Goal: Information Seeking & Learning: Learn about a topic

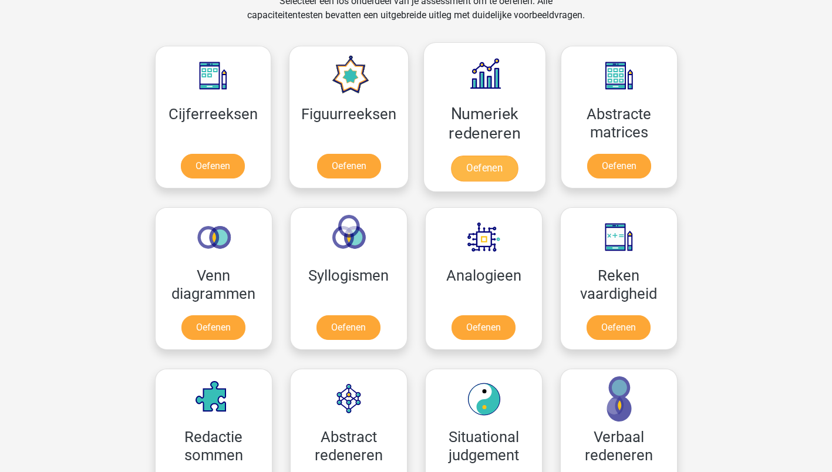
scroll to position [470, 0]
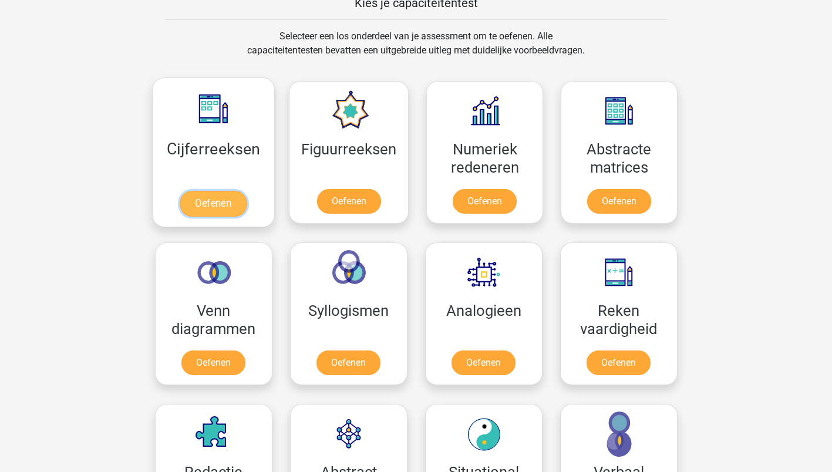
click at [206, 200] on link "Oefenen" at bounding box center [213, 204] width 67 height 26
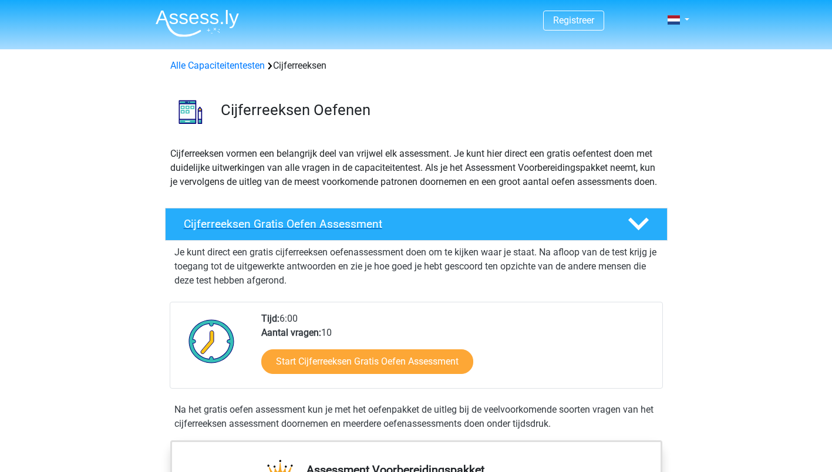
click at [641, 231] on polygon at bounding box center [638, 224] width 21 height 13
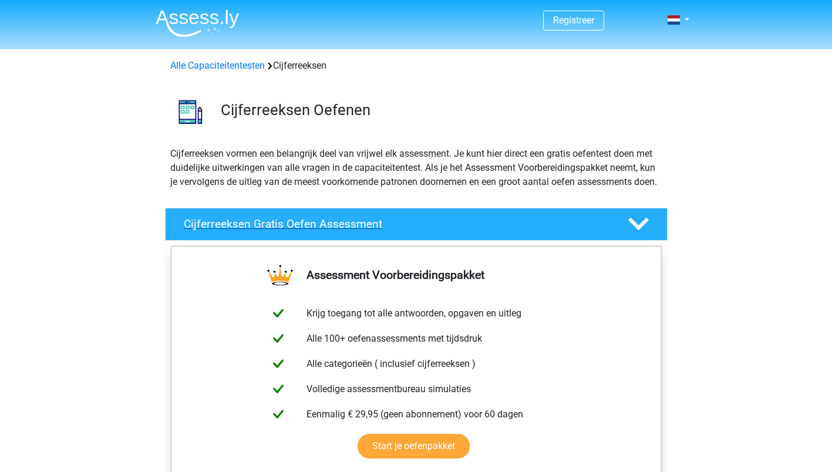
click at [641, 231] on polygon at bounding box center [638, 224] width 21 height 13
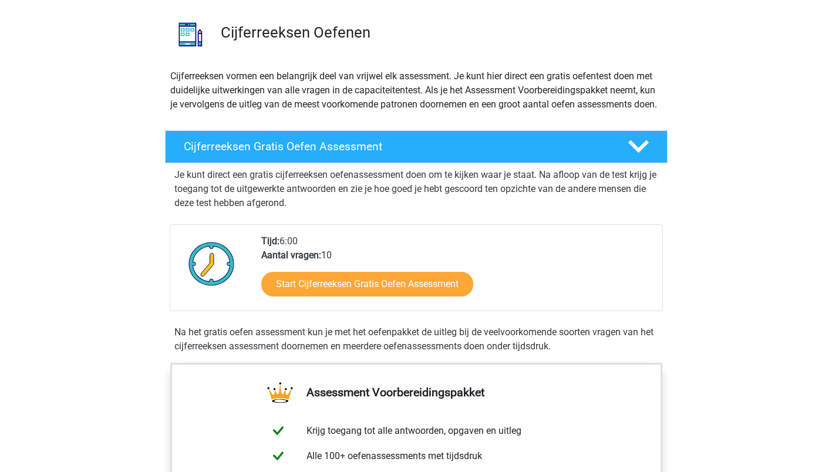
scroll to position [121, 0]
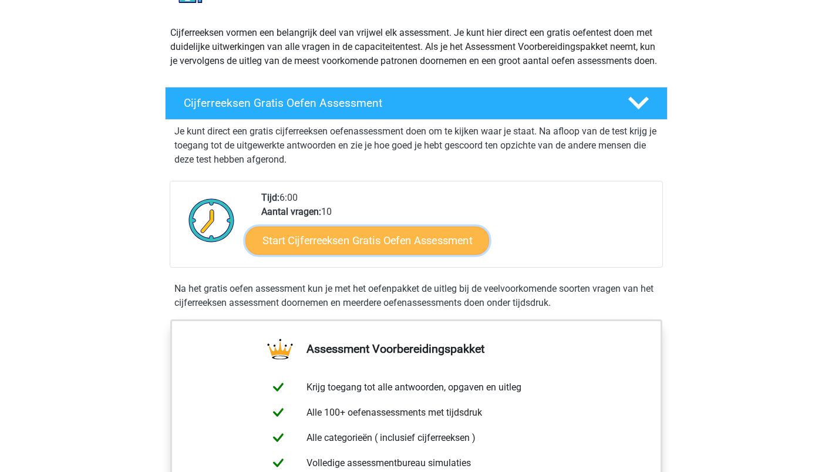
click at [348, 251] on link "Start Cijferreeksen Gratis Oefen Assessment" at bounding box center [367, 240] width 244 height 28
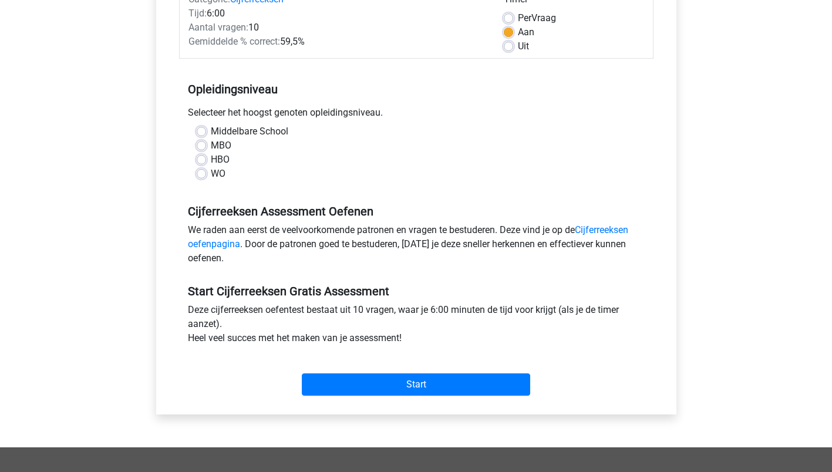
scroll to position [176, 0]
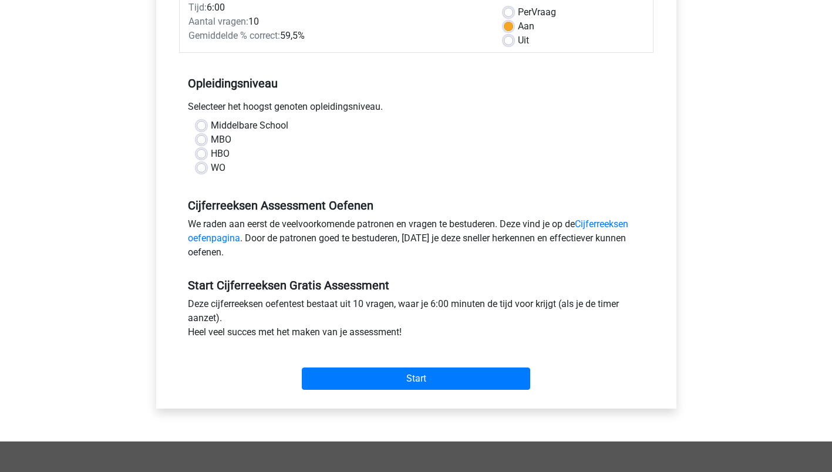
click at [211, 140] on label "MBO" at bounding box center [221, 140] width 21 height 14
click at [201, 140] on input "MBO" at bounding box center [201, 139] width 9 height 12
radio input "true"
click at [605, 224] on link "Cijferreeksen oefenpagina" at bounding box center [408, 230] width 440 height 25
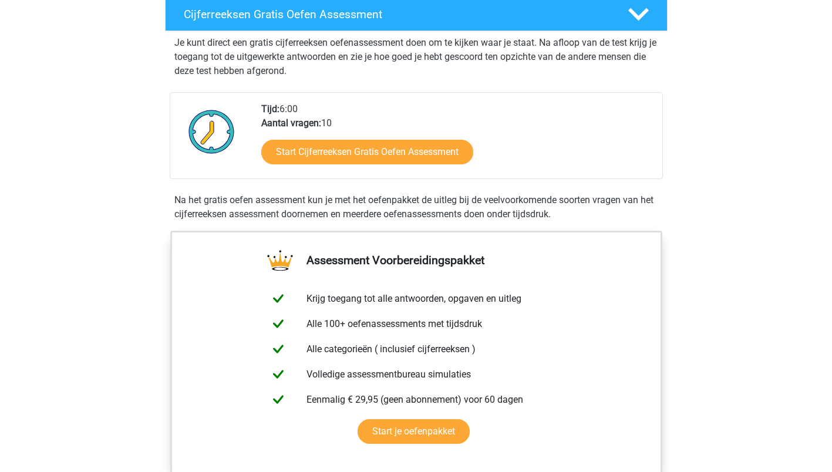
scroll to position [180, 0]
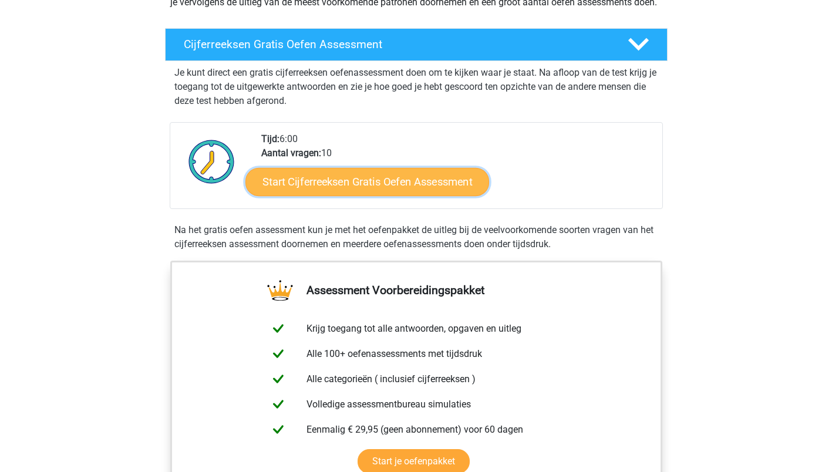
click at [365, 190] on link "Start Cijferreeksen Gratis Oefen Assessment" at bounding box center [367, 181] width 244 height 28
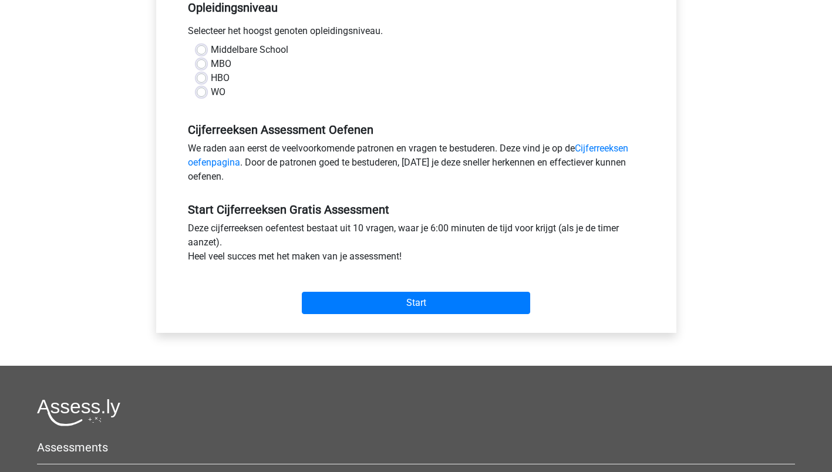
scroll to position [294, 0]
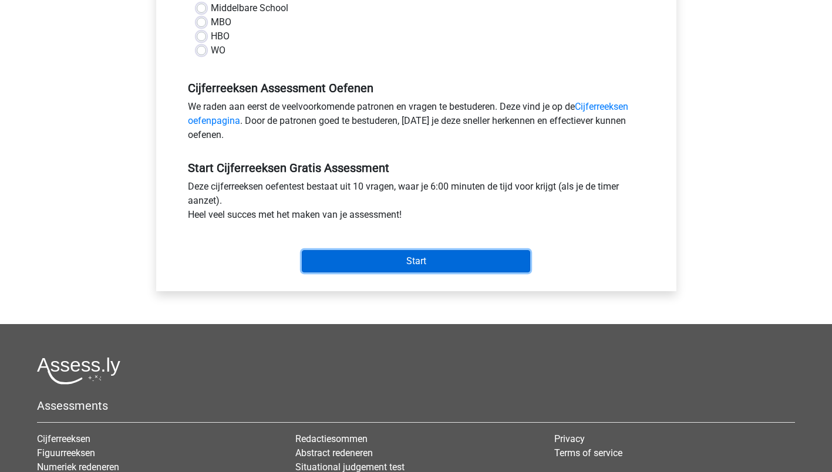
click at [421, 257] on input "Start" at bounding box center [416, 261] width 228 height 22
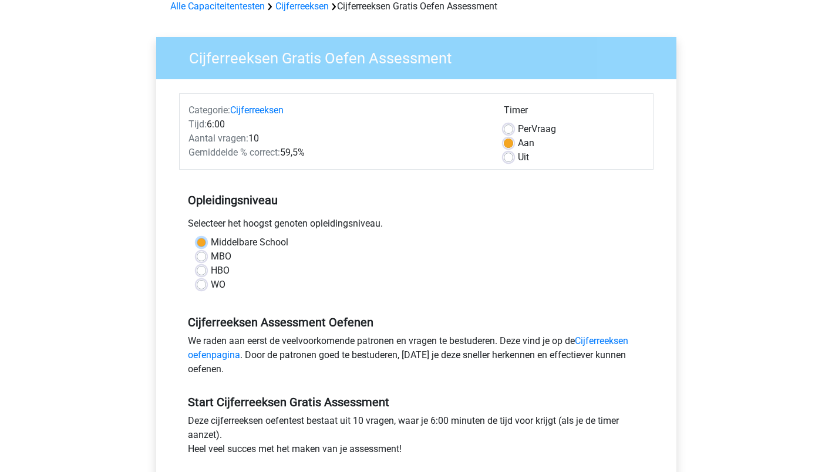
scroll to position [59, 0]
click at [349, 275] on div "HBO" at bounding box center [416, 271] width 439 height 14
click at [211, 260] on label "MBO" at bounding box center [221, 257] width 21 height 14
click at [201, 260] on input "MBO" at bounding box center [201, 256] width 9 height 12
radio input "true"
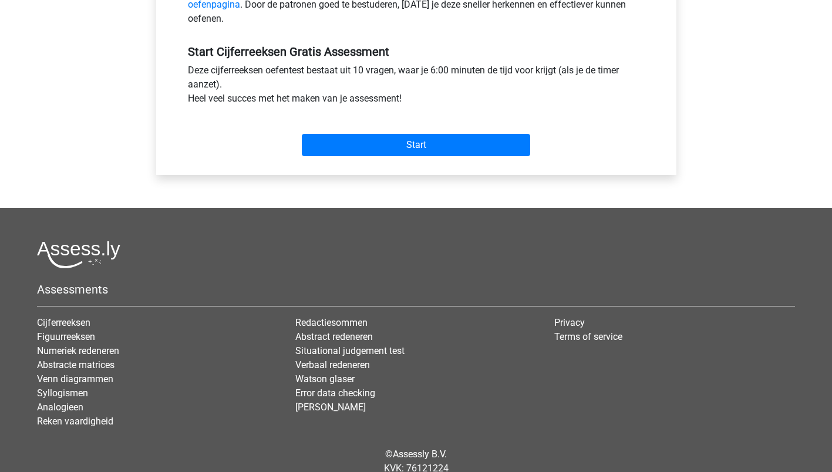
scroll to position [456, 0]
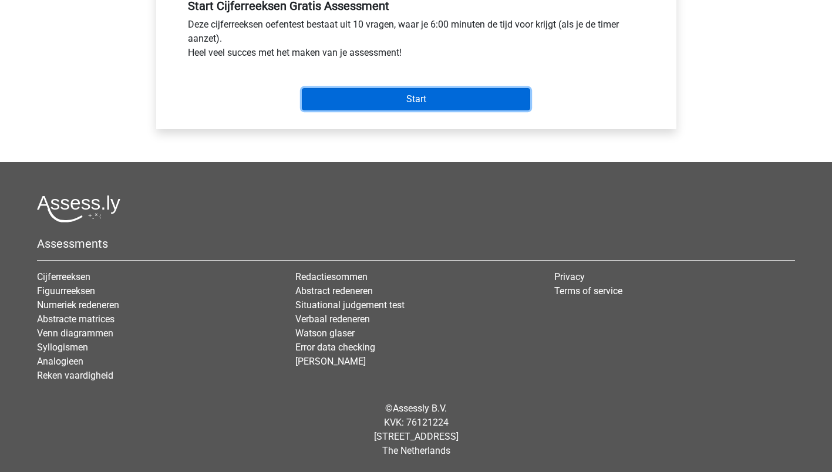
click at [418, 101] on input "Start" at bounding box center [416, 99] width 228 height 22
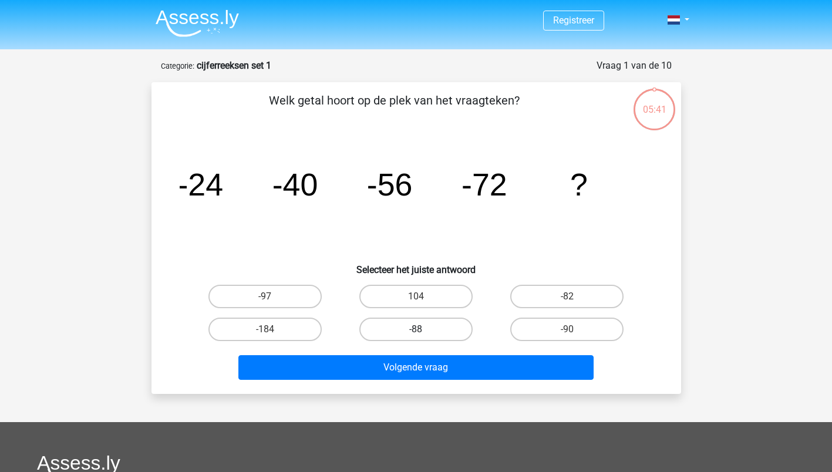
click at [414, 328] on label "-88" at bounding box center [415, 329] width 113 height 23
click at [416, 329] on input "-88" at bounding box center [420, 333] width 8 height 8
radio input "true"
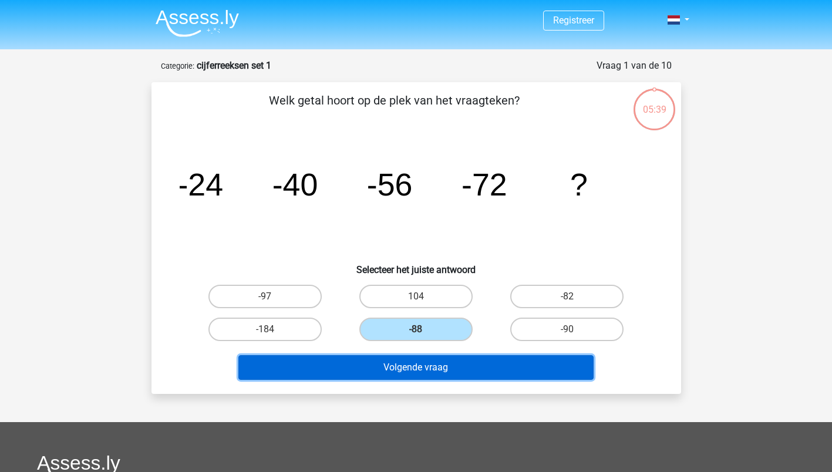
click at [414, 370] on button "Volgende vraag" at bounding box center [415, 367] width 355 height 25
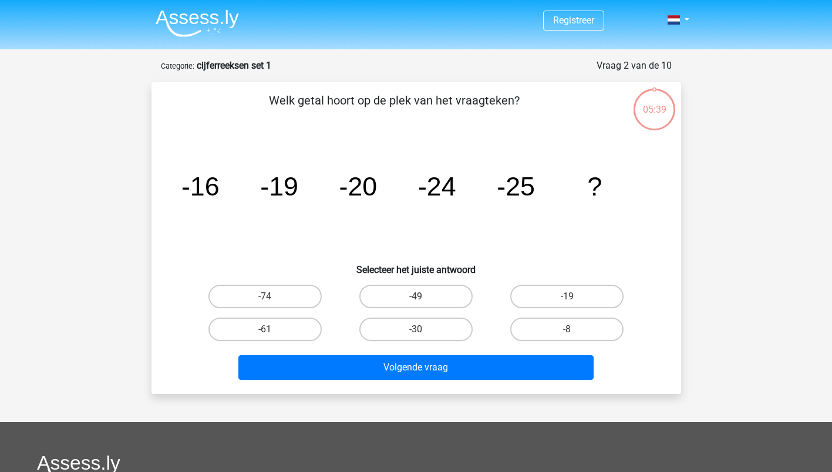
scroll to position [59, 0]
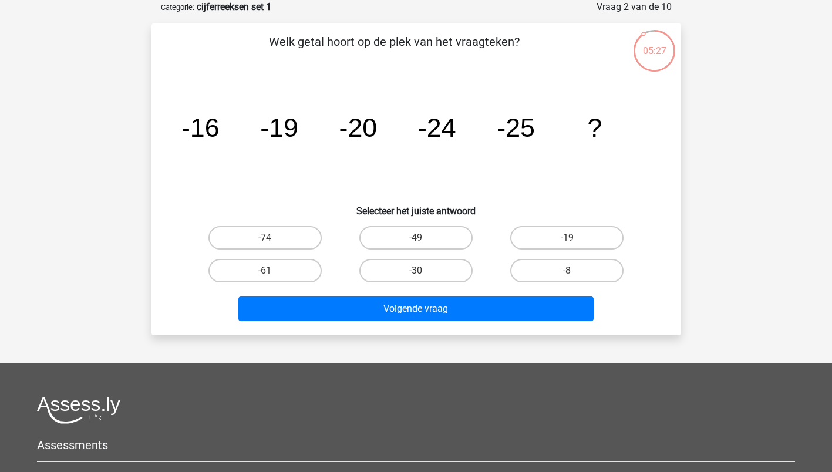
click at [423, 273] on input "-30" at bounding box center [420, 275] width 8 height 8
radio input "true"
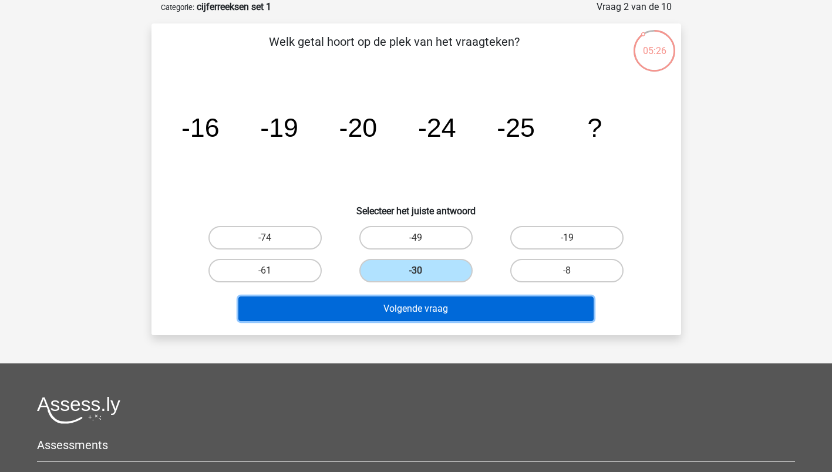
click at [412, 308] on button "Volgende vraag" at bounding box center [415, 309] width 355 height 25
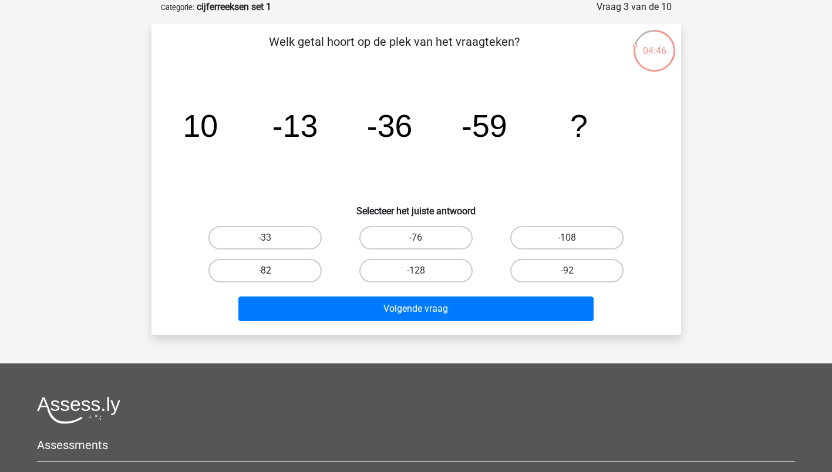
click at [283, 267] on label "-82" at bounding box center [264, 270] width 113 height 23
click at [273, 271] on input "-82" at bounding box center [269, 275] width 8 height 8
radio input "true"
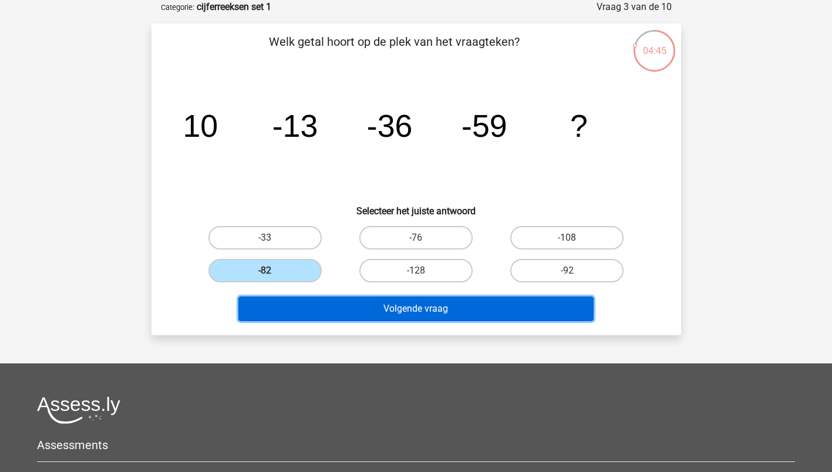
click at [430, 307] on button "Volgende vraag" at bounding box center [415, 309] width 355 height 25
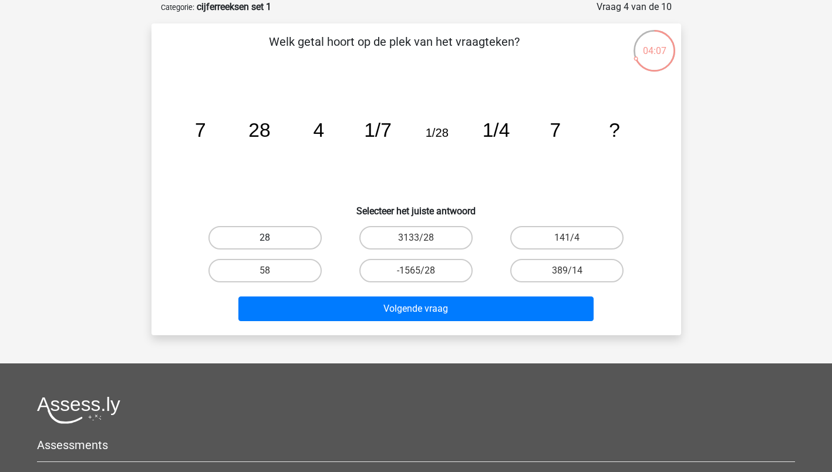
click at [255, 237] on label "28" at bounding box center [264, 237] width 113 height 23
click at [265, 238] on input "28" at bounding box center [269, 242] width 8 height 8
radio input "true"
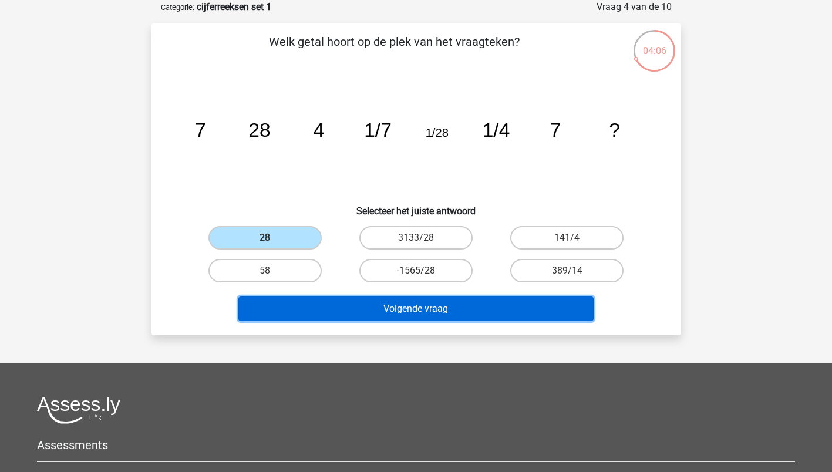
click at [405, 307] on button "Volgende vraag" at bounding box center [415, 309] width 355 height 25
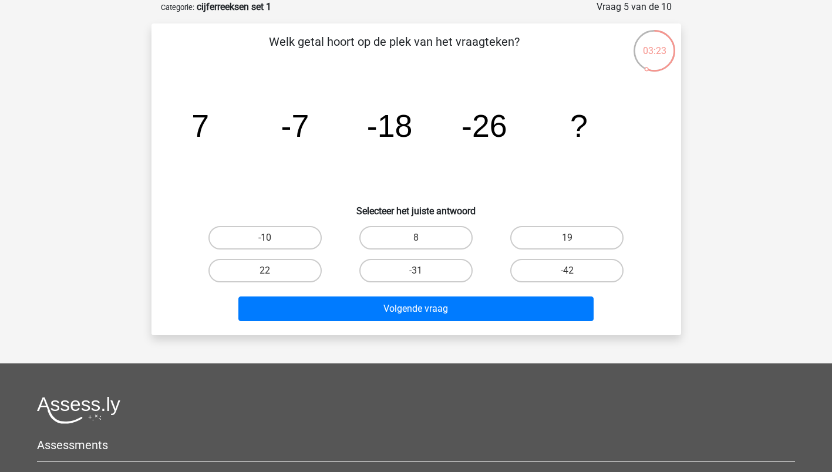
click at [265, 277] on input "22" at bounding box center [269, 275] width 8 height 8
radio input "true"
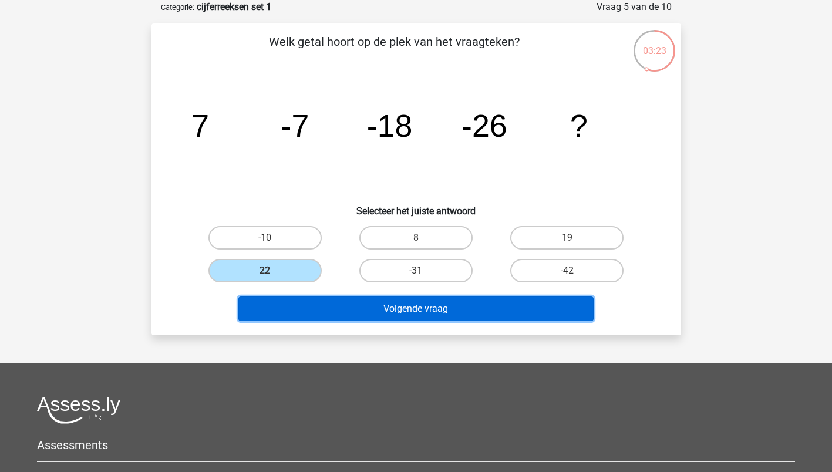
click at [412, 308] on button "Volgende vraag" at bounding box center [415, 309] width 355 height 25
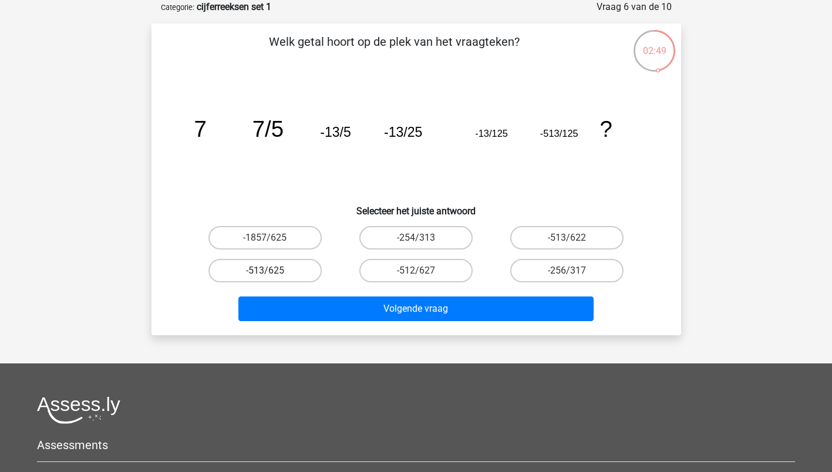
click at [260, 271] on label "-513/625" at bounding box center [264, 270] width 113 height 23
click at [265, 271] on input "-513/625" at bounding box center [269, 275] width 8 height 8
radio input "true"
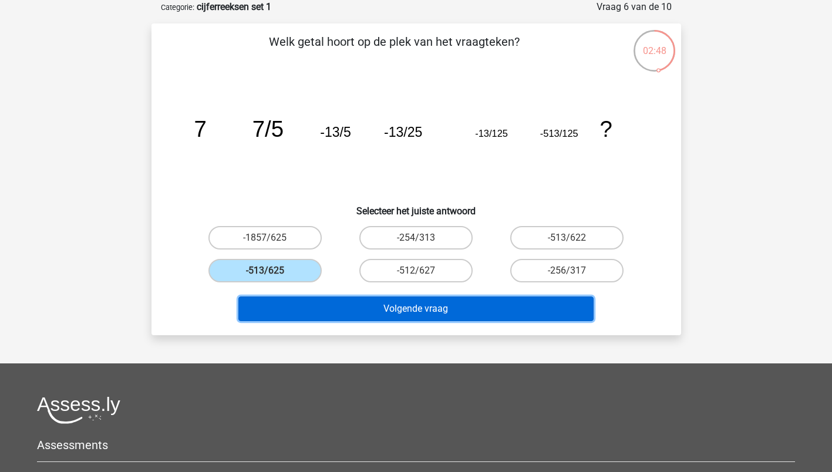
click at [416, 312] on button "Volgende vraag" at bounding box center [415, 309] width 355 height 25
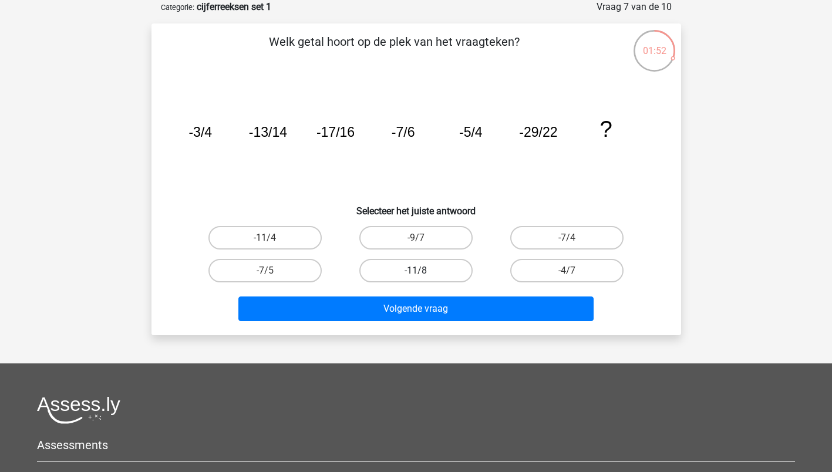
click at [422, 267] on label "-11/8" at bounding box center [415, 270] width 113 height 23
click at [422, 271] on input "-11/8" at bounding box center [420, 275] width 8 height 8
radio input "true"
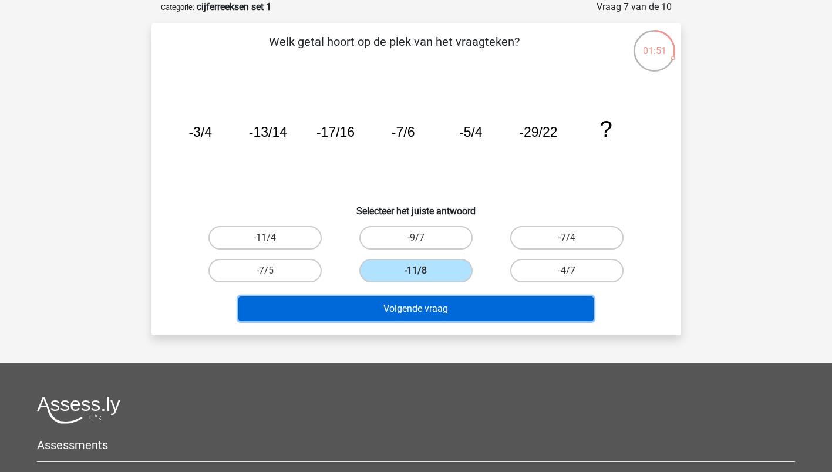
click at [413, 308] on button "Volgende vraag" at bounding box center [415, 309] width 355 height 25
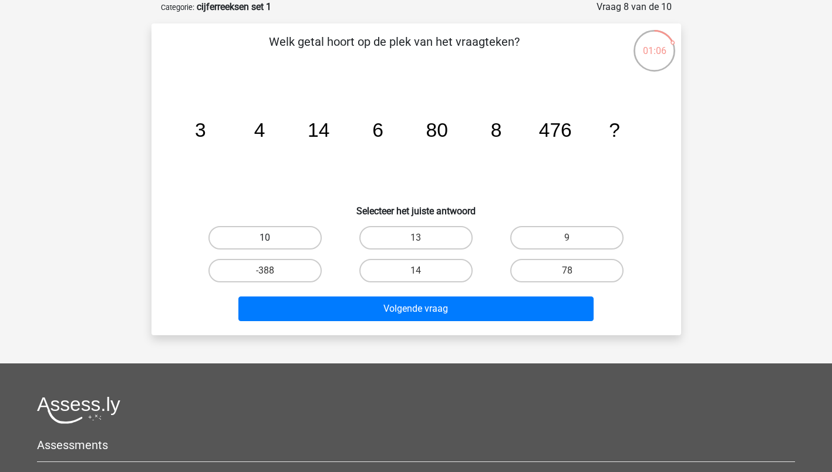
click at [264, 242] on label "10" at bounding box center [264, 237] width 113 height 23
click at [265, 242] on input "10" at bounding box center [269, 242] width 8 height 8
radio input "true"
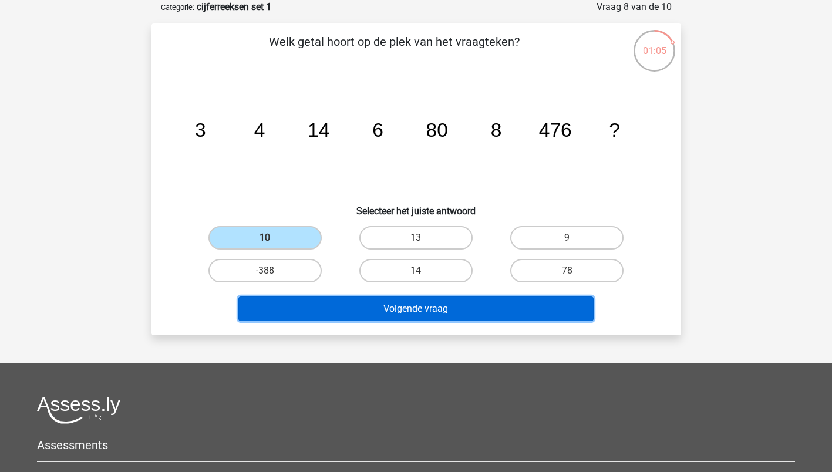
click at [411, 310] on button "Volgende vraag" at bounding box center [415, 309] width 355 height 25
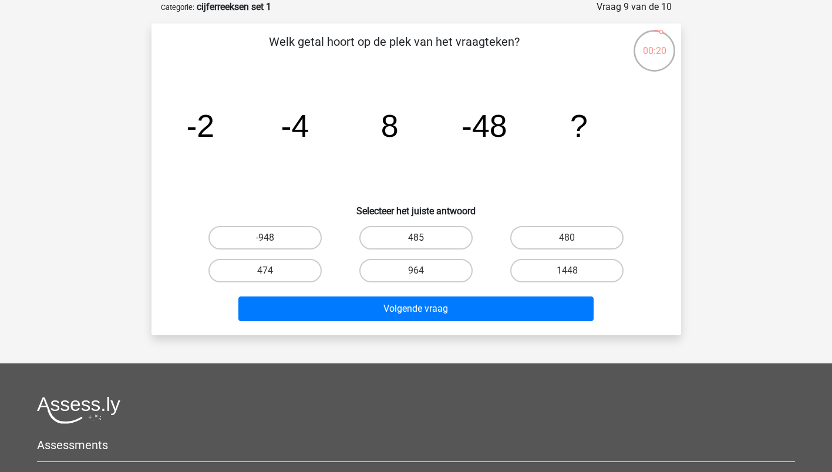
click at [388, 232] on label "485" at bounding box center [415, 237] width 113 height 23
click at [416, 238] on input "485" at bounding box center [420, 242] width 8 height 8
radio input "true"
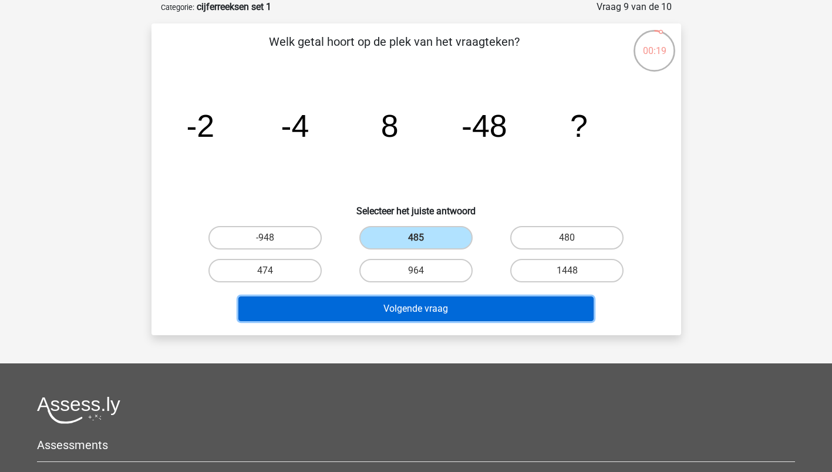
click at [442, 299] on button "Volgende vraag" at bounding box center [415, 309] width 355 height 25
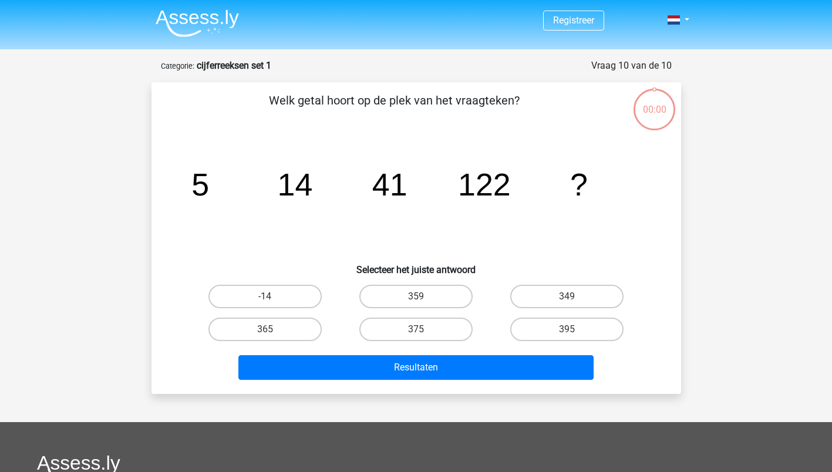
scroll to position [59, 0]
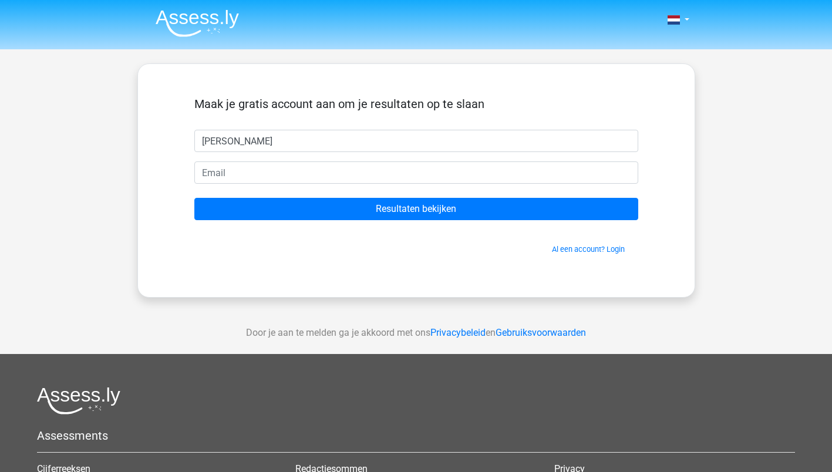
type input "nicole"
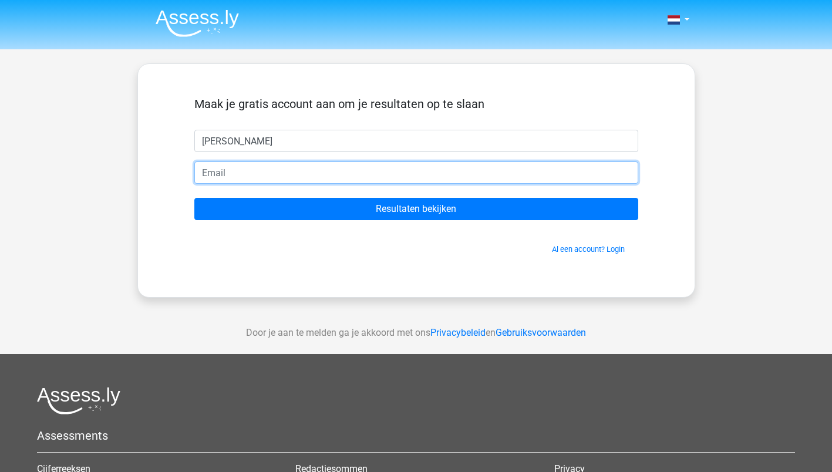
click at [226, 175] on input "email" at bounding box center [416, 173] width 444 height 22
type input "rginder@ziggo.nl"
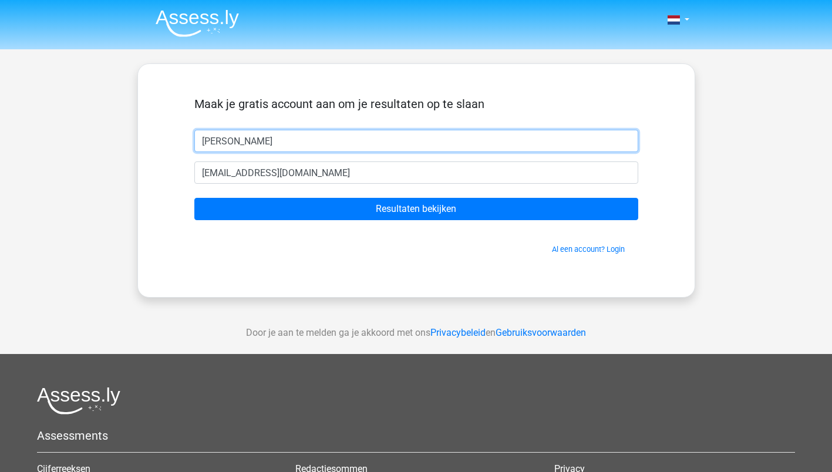
click at [205, 137] on input "nicole" at bounding box center [416, 141] width 444 height 22
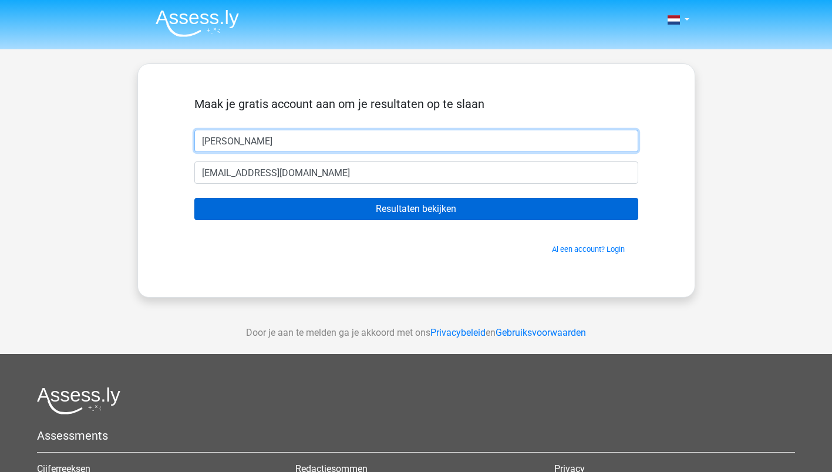
type input "[PERSON_NAME]"
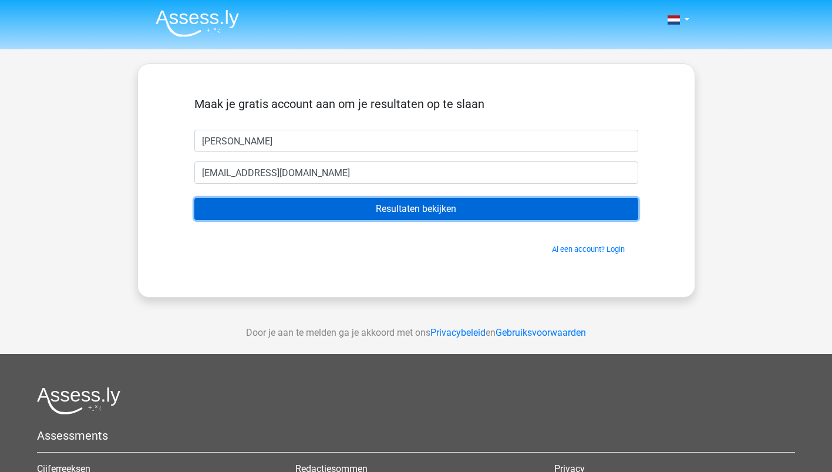
click at [406, 211] on input "Resultaten bekijken" at bounding box center [416, 209] width 444 height 22
click at [430, 208] on input "Resultaten bekijken" at bounding box center [416, 209] width 444 height 22
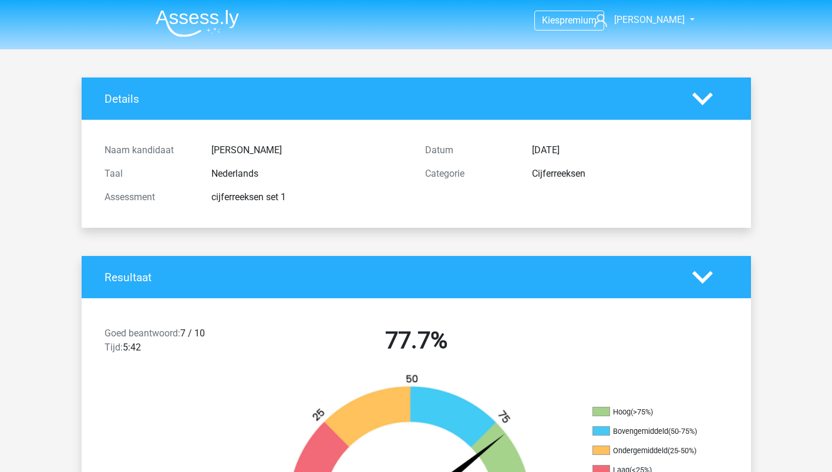
click at [702, 97] on icon at bounding box center [702, 99] width 21 height 21
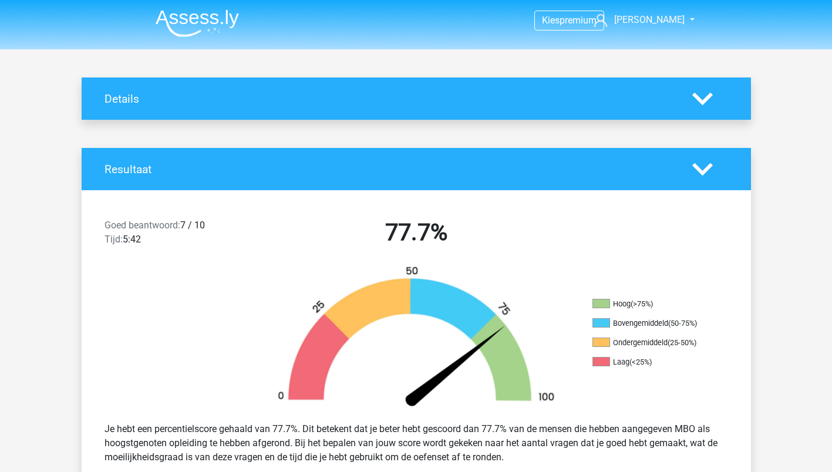
click at [702, 97] on icon at bounding box center [702, 99] width 21 height 21
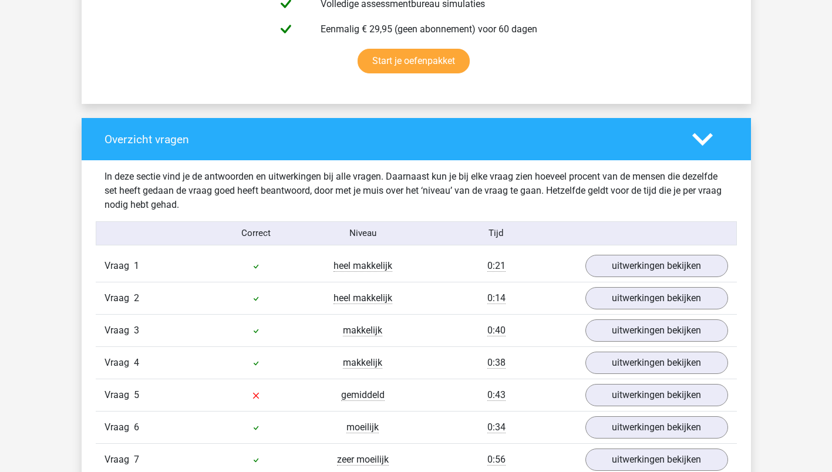
scroll to position [940, 0]
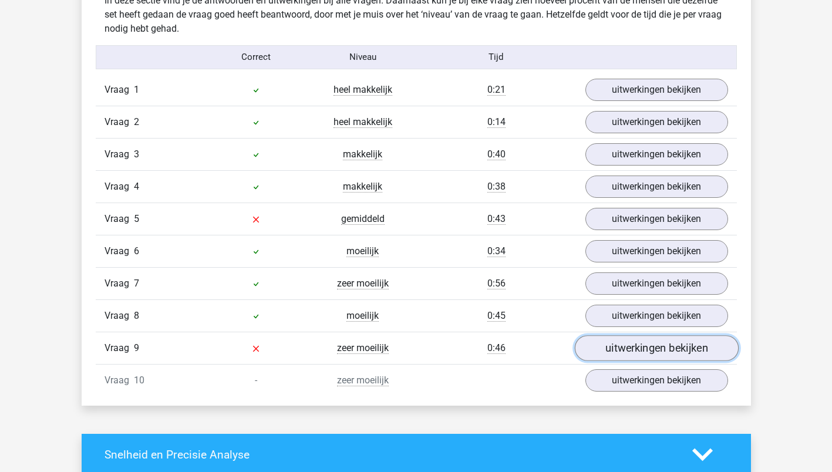
click at [641, 348] on link "uitwerkingen bekijken" at bounding box center [656, 348] width 164 height 26
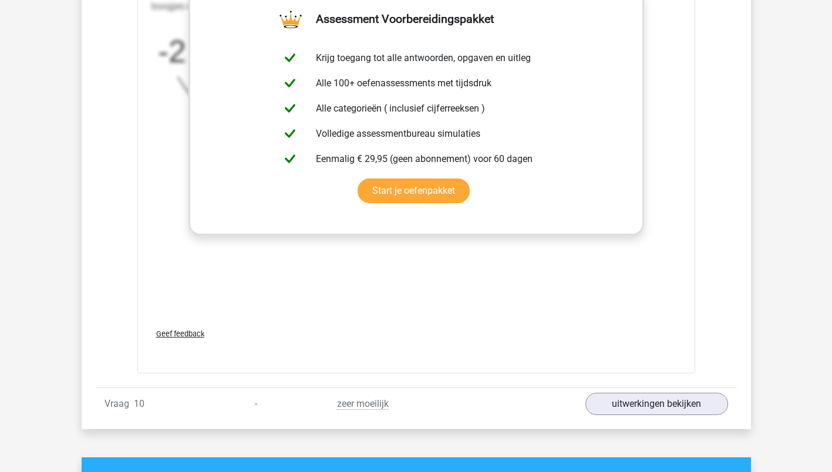
scroll to position [1644, 0]
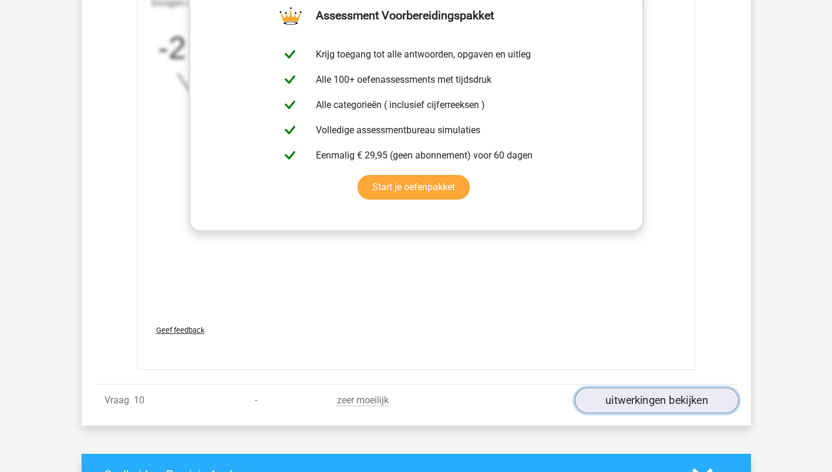
click at [641, 401] on link "uitwerkingen bekijken" at bounding box center [656, 401] width 164 height 26
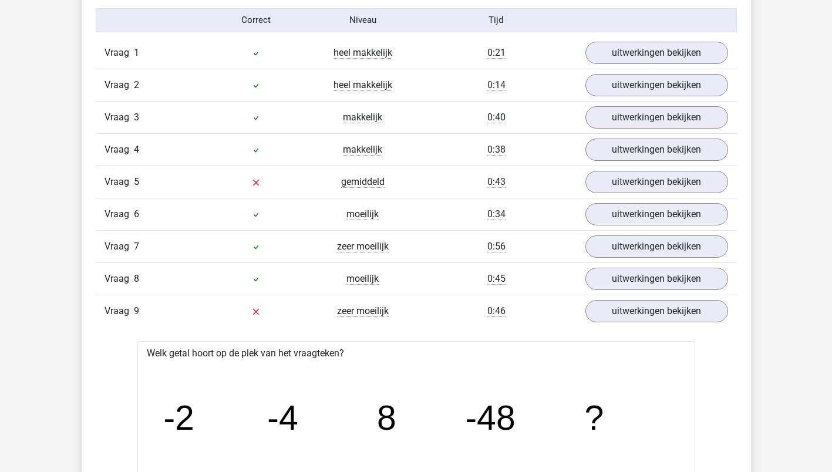
scroll to position [881, 0]
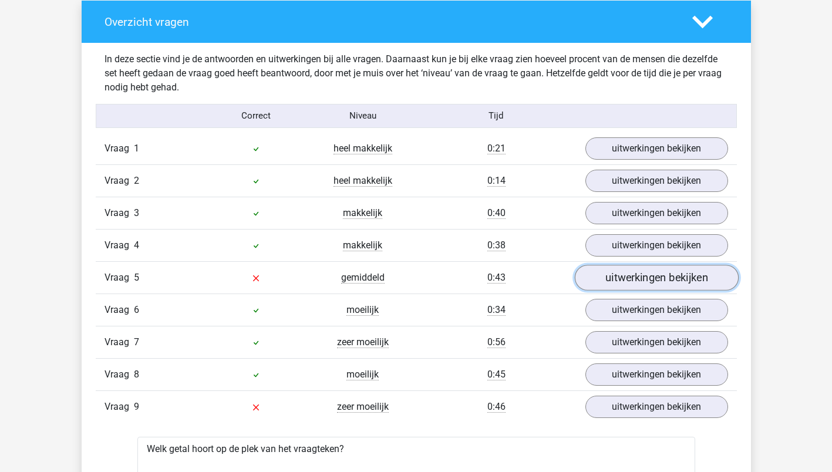
click at [639, 279] on link "uitwerkingen bekijken" at bounding box center [656, 278] width 164 height 26
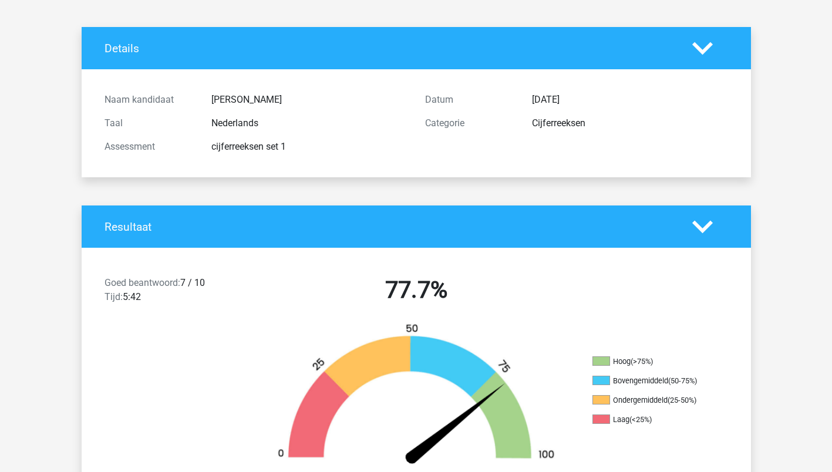
scroll to position [0, 0]
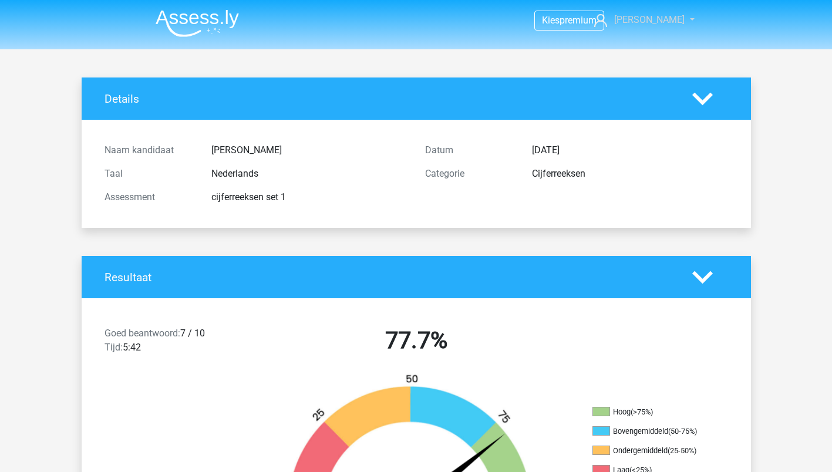
click at [655, 21] on span "[PERSON_NAME]" at bounding box center [649, 19] width 70 height 11
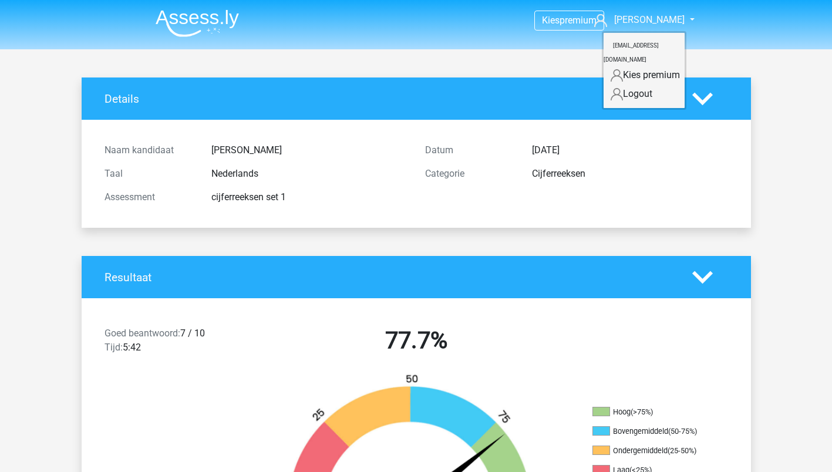
click at [729, 44] on header "Kies premium Nicole rginder@ziggo.nl" at bounding box center [416, 24] width 832 height 49
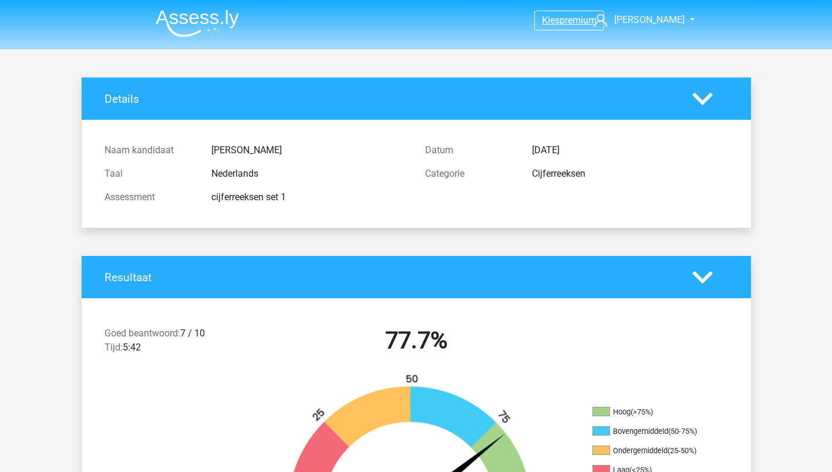
click at [577, 21] on span "premium" at bounding box center [578, 20] width 37 height 11
click at [177, 22] on img at bounding box center [197, 23] width 83 height 28
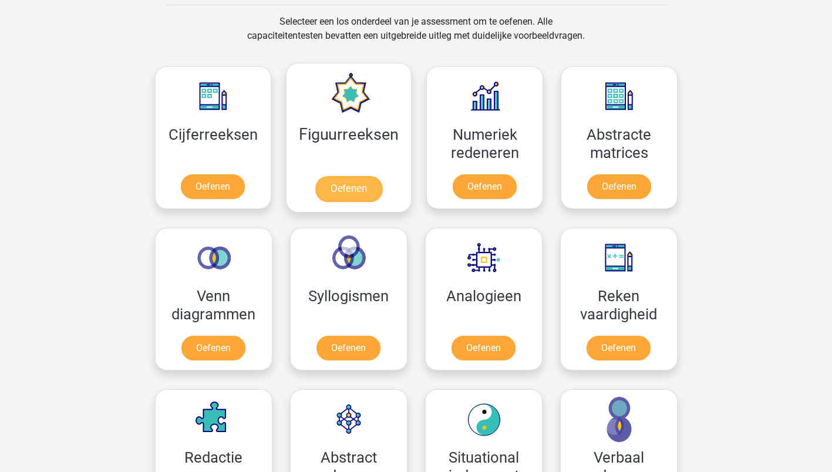
scroll to position [529, 0]
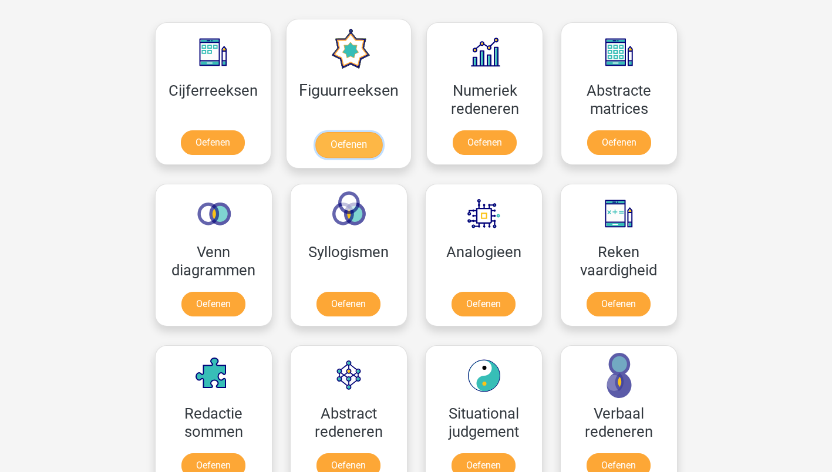
click at [352, 140] on link "Oefenen" at bounding box center [348, 145] width 67 height 26
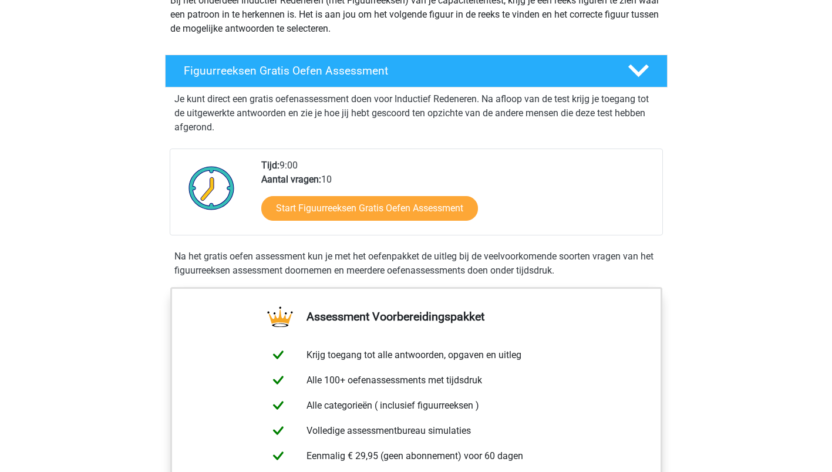
scroll to position [176, 0]
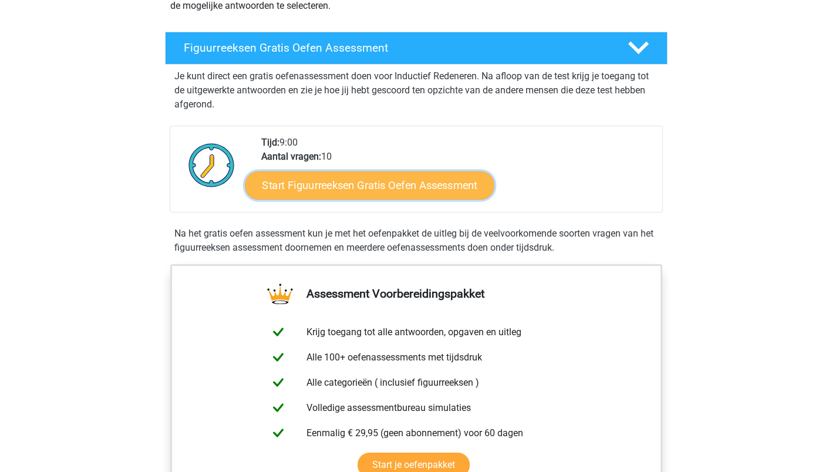
click at [363, 181] on link "Start Figuurreeksen Gratis Oefen Assessment" at bounding box center [369, 185] width 249 height 28
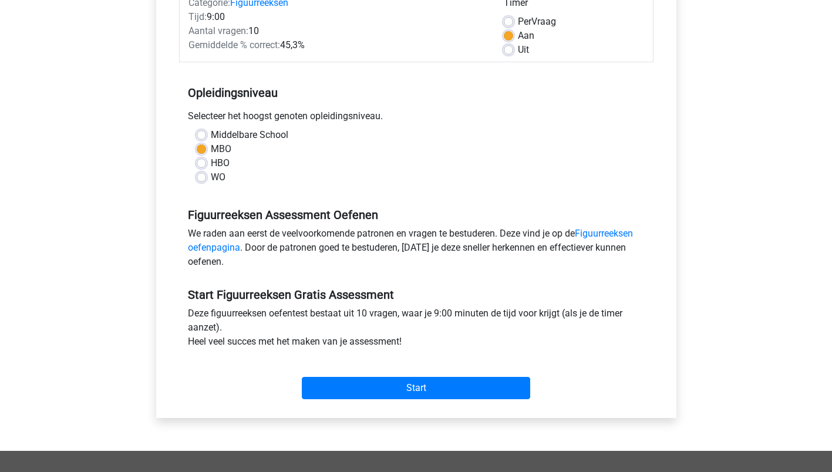
scroll to position [235, 0]
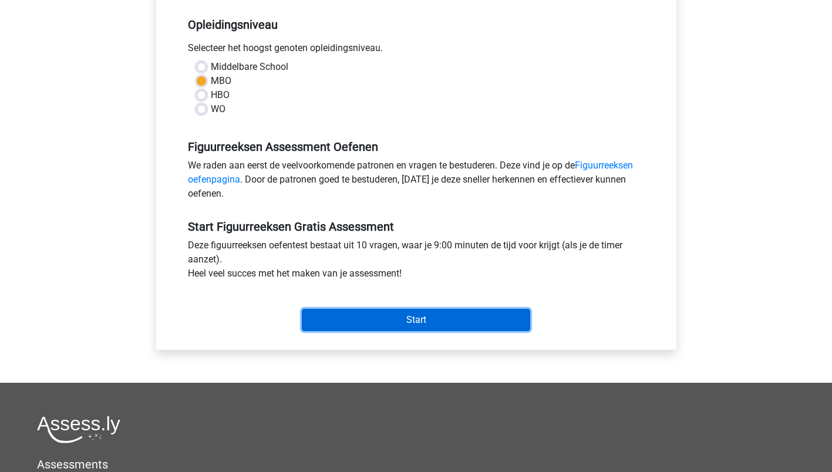
click at [412, 322] on input "Start" at bounding box center [416, 320] width 228 height 22
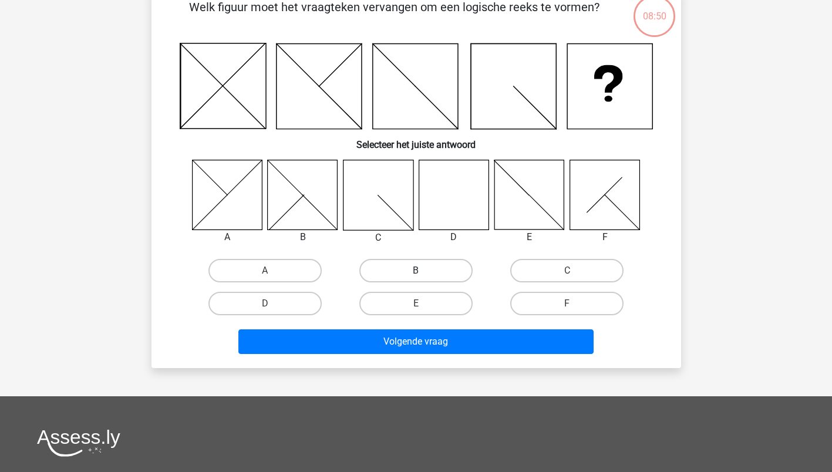
scroll to position [117, 0]
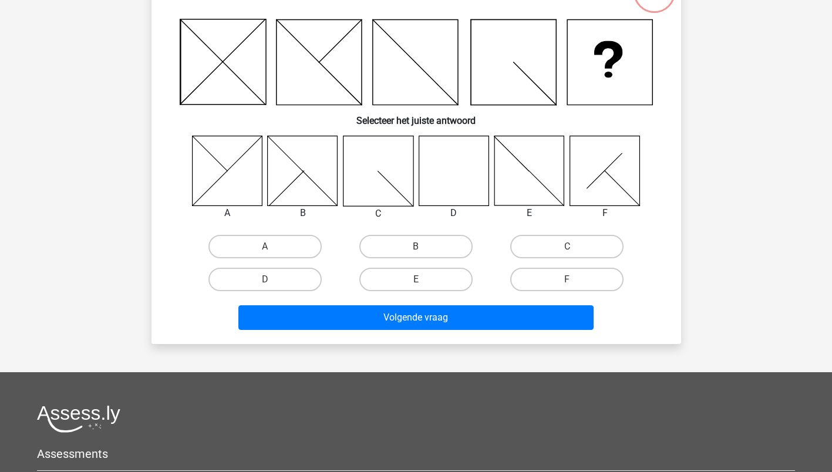
click at [452, 179] on icon at bounding box center [454, 171] width 70 height 70
click at [264, 278] on label "D" at bounding box center [264, 279] width 113 height 23
click at [265, 280] on input "D" at bounding box center [269, 284] width 8 height 8
radio input "true"
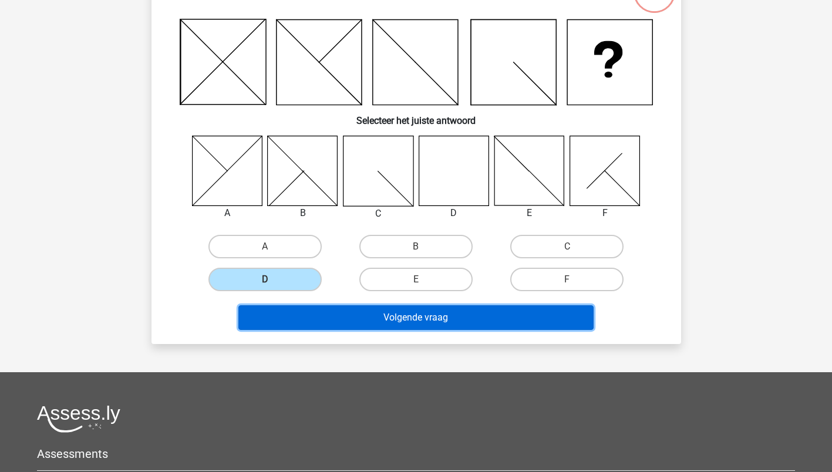
click at [411, 315] on button "Volgende vraag" at bounding box center [415, 317] width 355 height 25
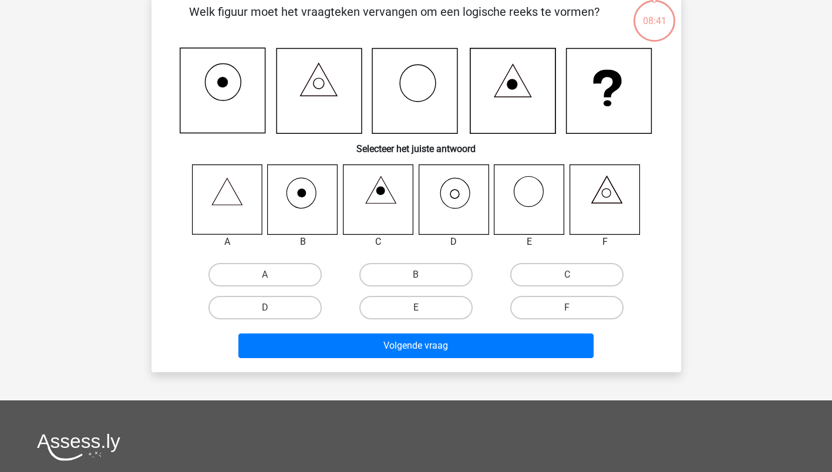
scroll to position [59, 0]
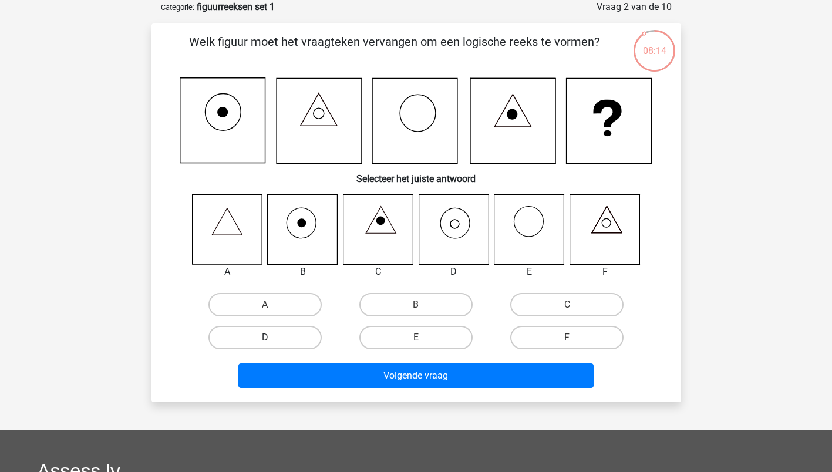
click at [271, 337] on label "D" at bounding box center [264, 337] width 113 height 23
click at [271, 338] on input "D" at bounding box center [269, 342] width 8 height 8
radio input "true"
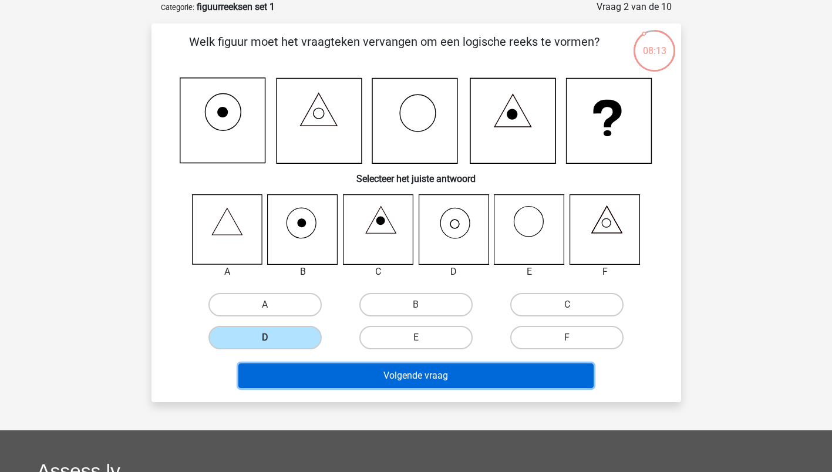
click at [421, 369] on button "Volgende vraag" at bounding box center [415, 376] width 355 height 25
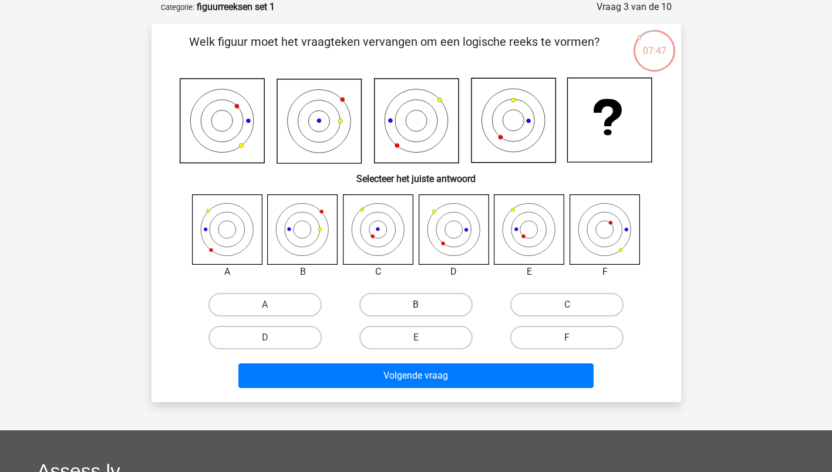
click at [416, 304] on label "B" at bounding box center [415, 304] width 113 height 23
click at [416, 305] on input "B" at bounding box center [420, 309] width 8 height 8
radio input "true"
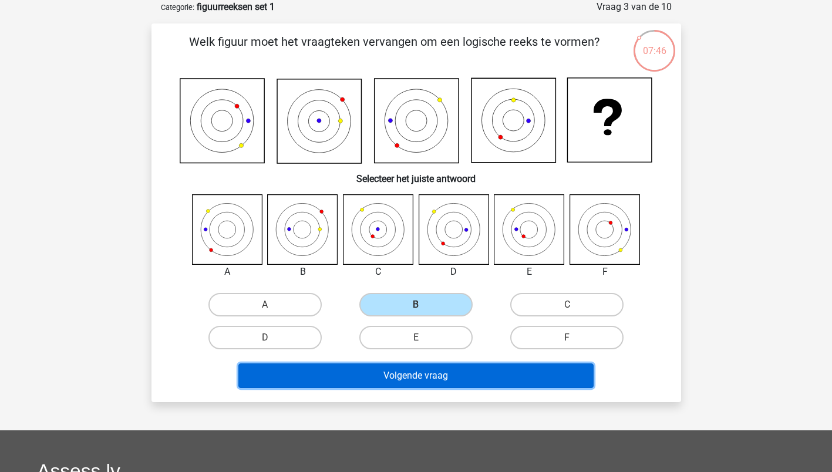
click at [418, 376] on button "Volgende vraag" at bounding box center [415, 376] width 355 height 25
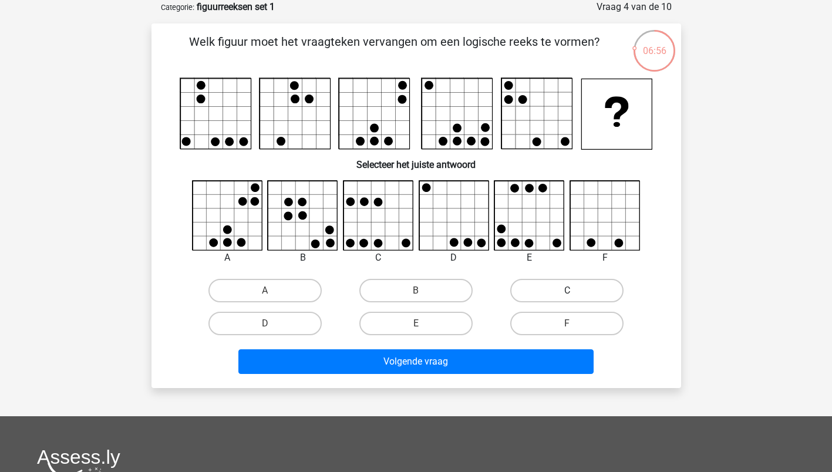
click at [558, 295] on label "C" at bounding box center [566, 290] width 113 height 23
click at [567, 295] on input "C" at bounding box center [571, 295] width 8 height 8
radio input "true"
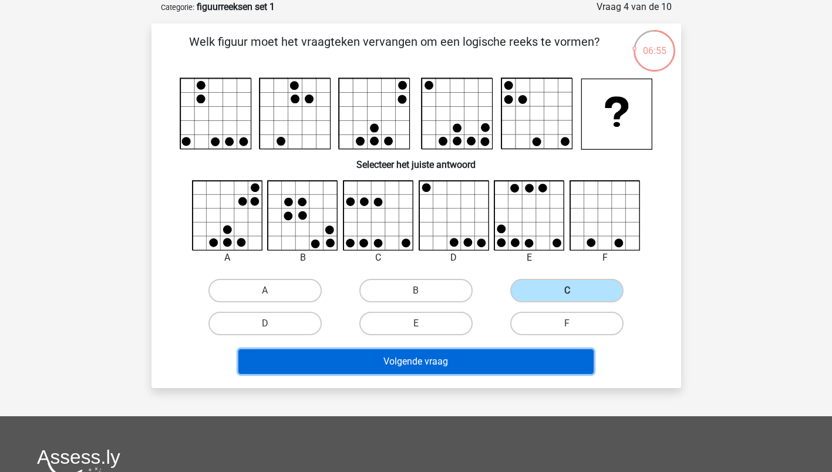
click at [375, 365] on button "Volgende vraag" at bounding box center [415, 361] width 355 height 25
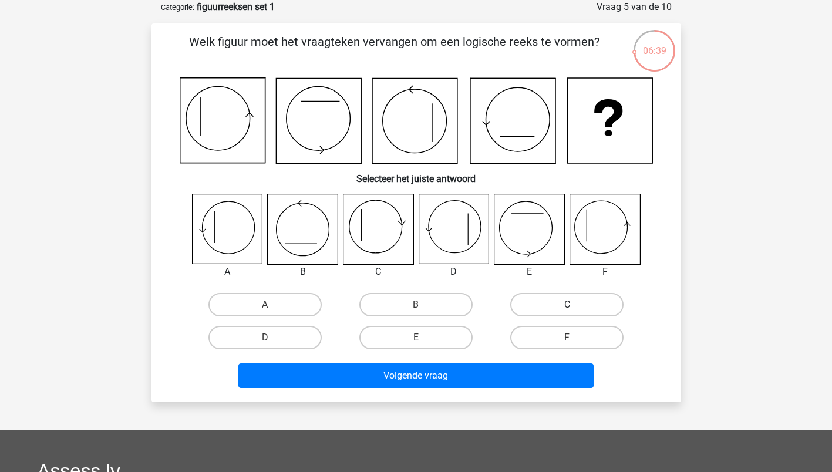
click at [549, 308] on label "C" at bounding box center [566, 304] width 113 height 23
click at [567, 308] on input "C" at bounding box center [571, 309] width 8 height 8
radio input "true"
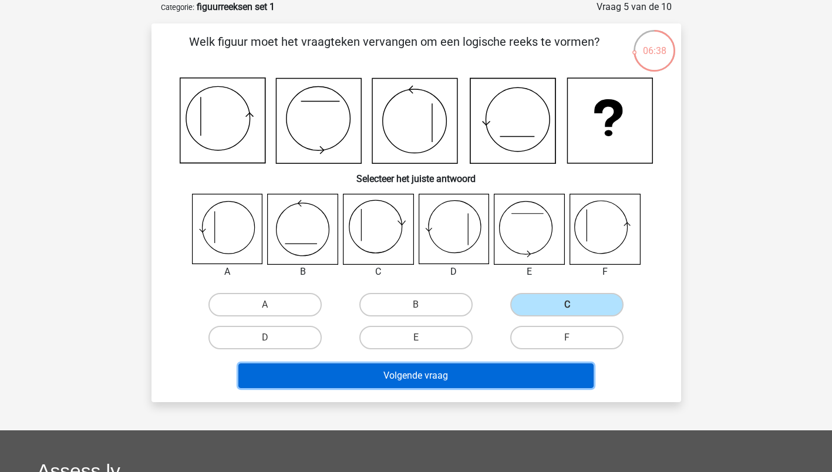
click at [411, 372] on button "Volgende vraag" at bounding box center [415, 376] width 355 height 25
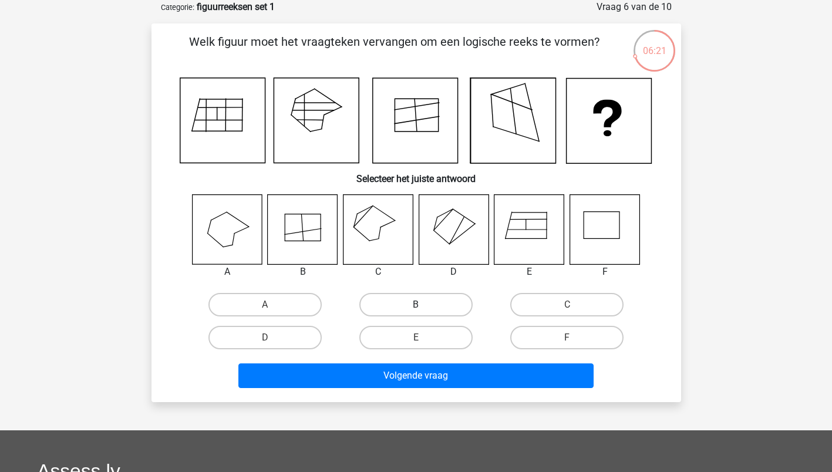
click at [406, 305] on label "B" at bounding box center [415, 304] width 113 height 23
click at [416, 305] on input "B" at bounding box center [420, 309] width 8 height 8
radio input "true"
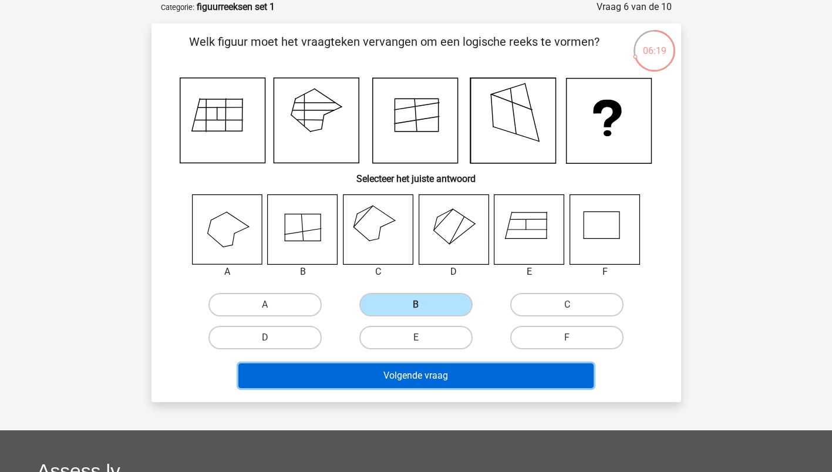
click at [401, 375] on button "Volgende vraag" at bounding box center [415, 376] width 355 height 25
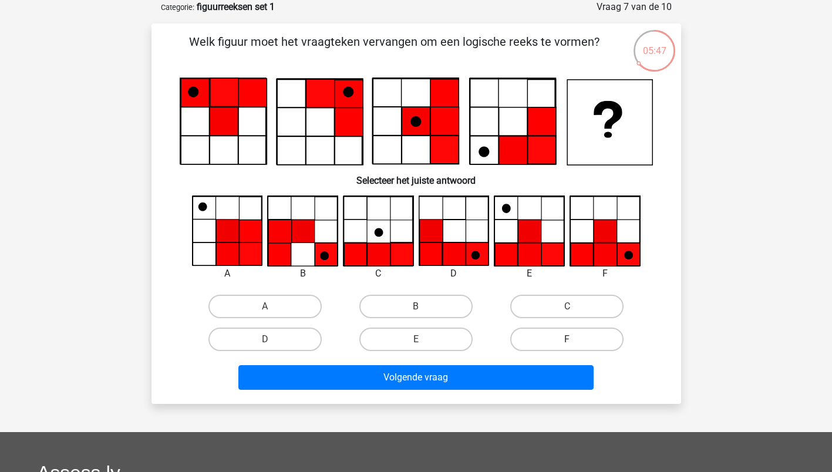
click at [541, 338] on label "F" at bounding box center [566, 339] width 113 height 23
click at [567, 339] on input "F" at bounding box center [571, 343] width 8 height 8
radio input "true"
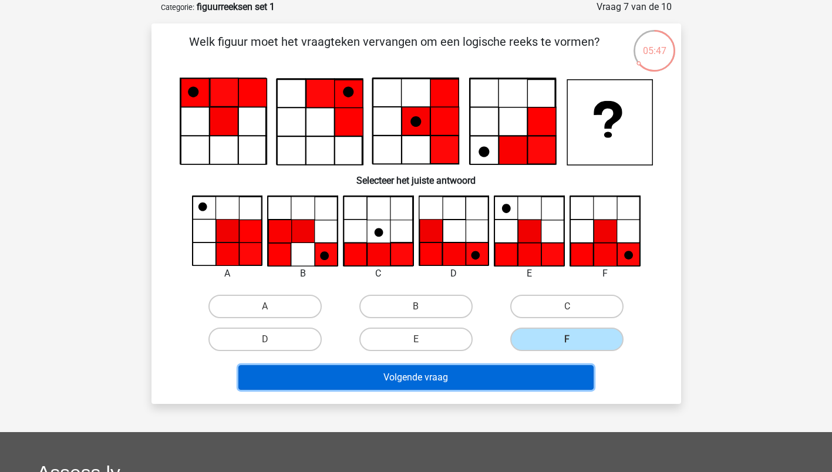
click at [416, 381] on button "Volgende vraag" at bounding box center [415, 377] width 355 height 25
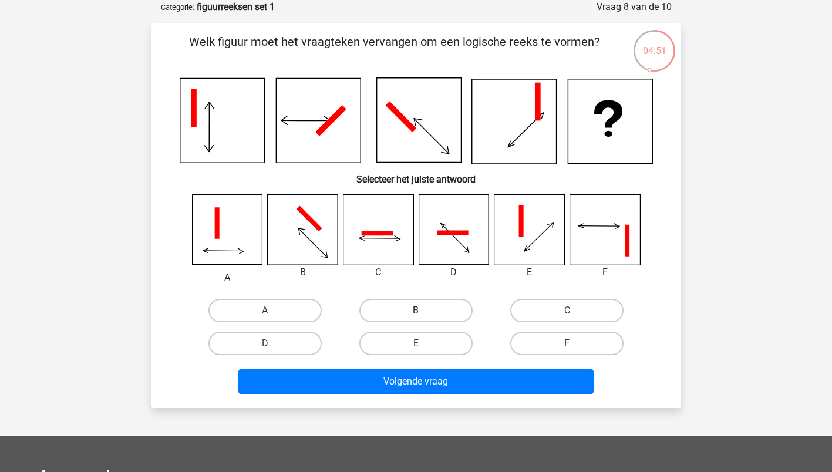
click at [416, 307] on label "B" at bounding box center [415, 310] width 113 height 23
click at [416, 311] on input "B" at bounding box center [420, 315] width 8 height 8
radio input "true"
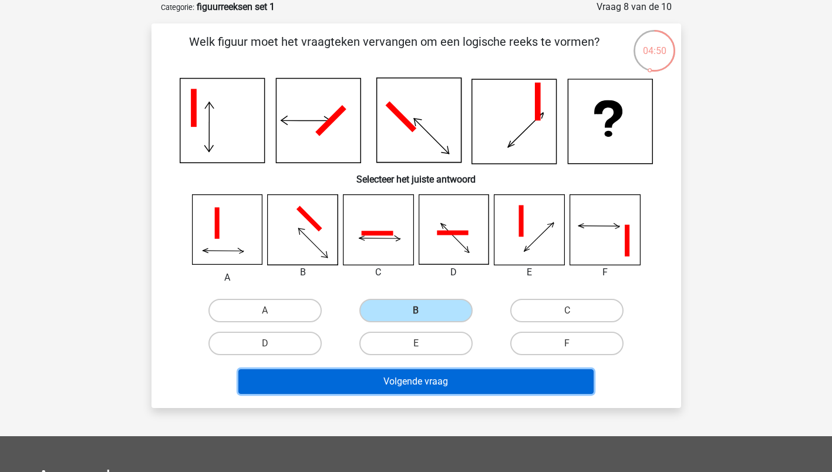
click at [420, 379] on button "Volgende vraag" at bounding box center [415, 381] width 355 height 25
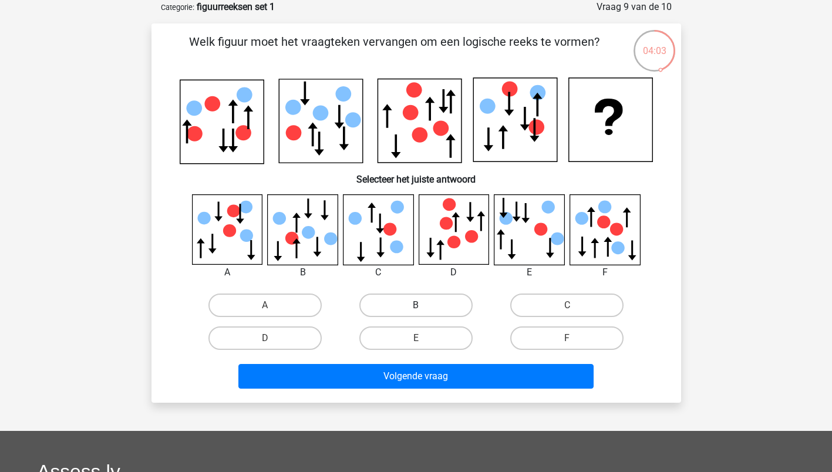
click at [404, 311] on label "B" at bounding box center [415, 305] width 113 height 23
click at [416, 311] on input "B" at bounding box center [420, 309] width 8 height 8
radio input "true"
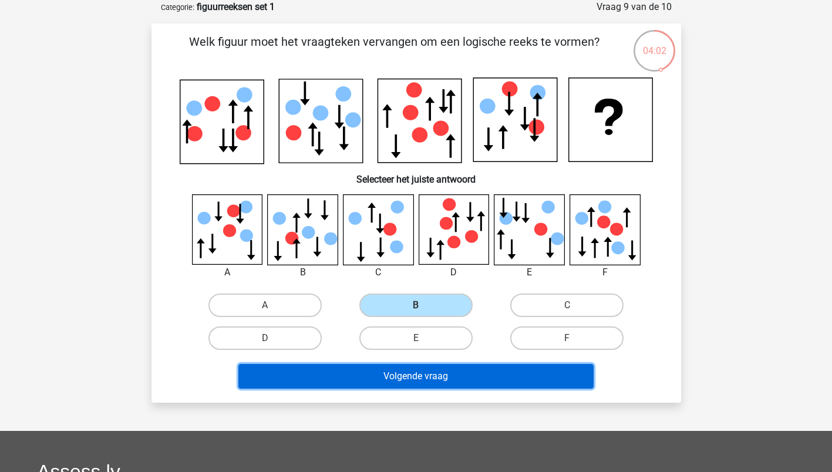
click at [400, 374] on button "Volgende vraag" at bounding box center [415, 376] width 355 height 25
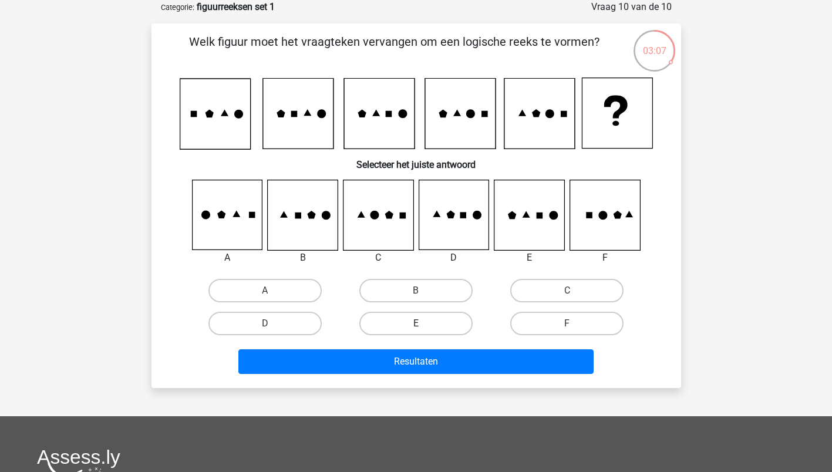
click at [430, 315] on label "E" at bounding box center [415, 323] width 113 height 23
click at [423, 324] on input "E" at bounding box center [420, 328] width 8 height 8
radio input "true"
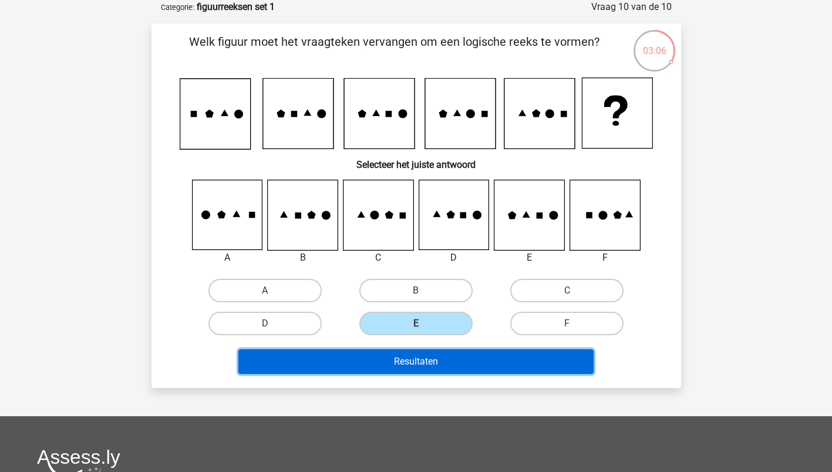
click at [382, 367] on button "Resultaten" at bounding box center [415, 361] width 355 height 25
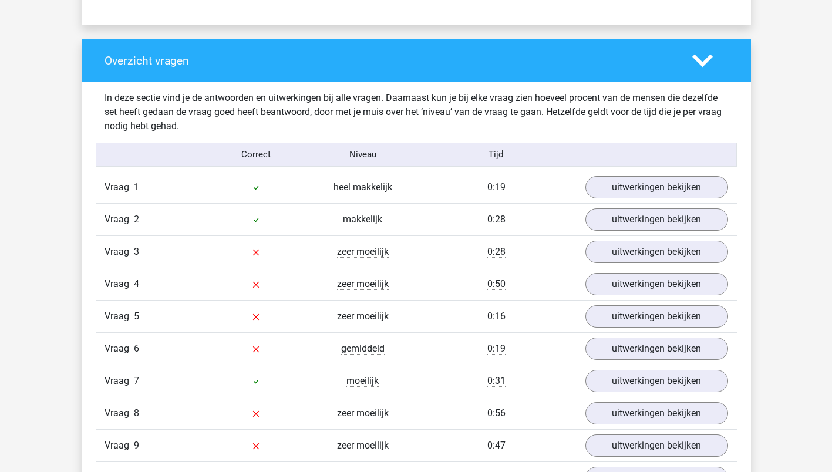
scroll to position [940, 0]
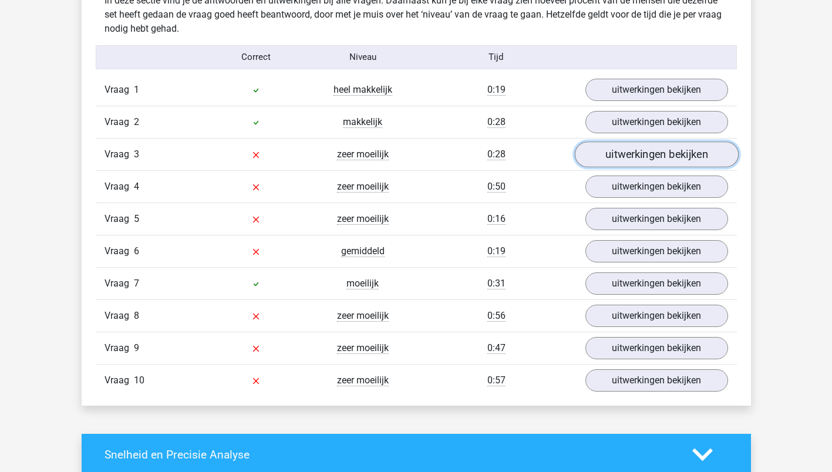
click at [631, 162] on link "uitwerkingen bekijken" at bounding box center [656, 155] width 164 height 26
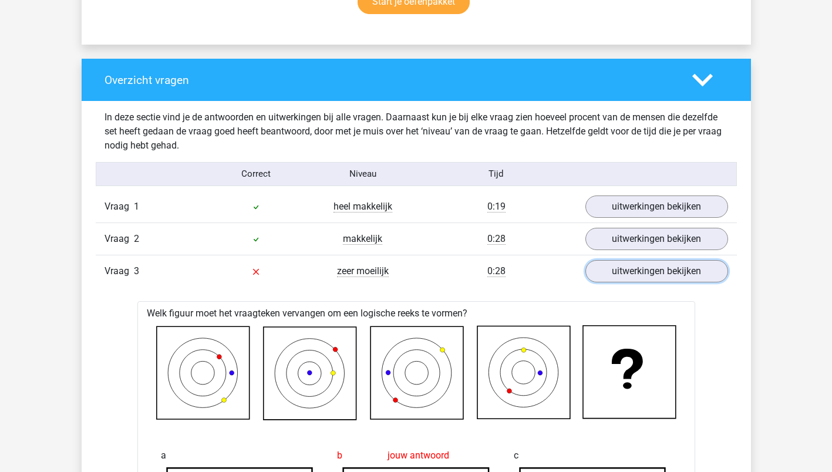
scroll to position [822, 0]
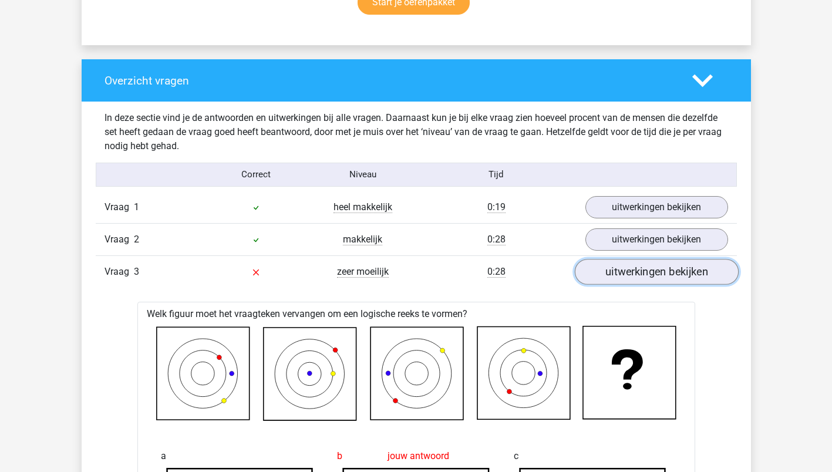
click at [644, 274] on link "uitwerkingen bekijken" at bounding box center [656, 272] width 164 height 26
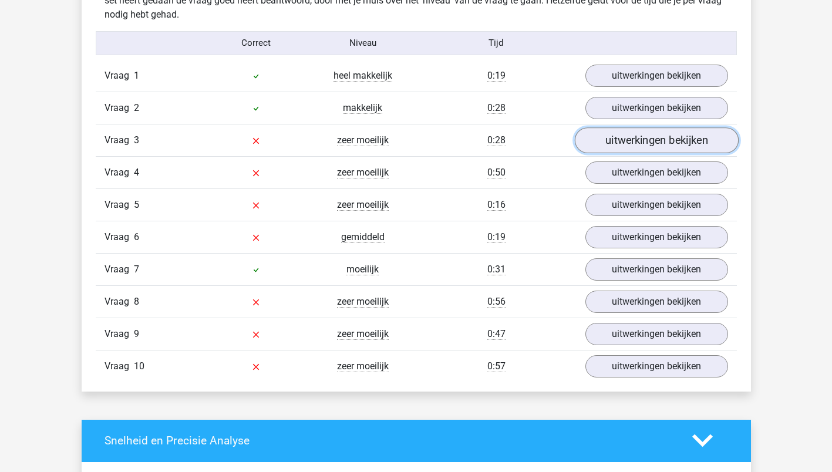
scroll to position [998, 0]
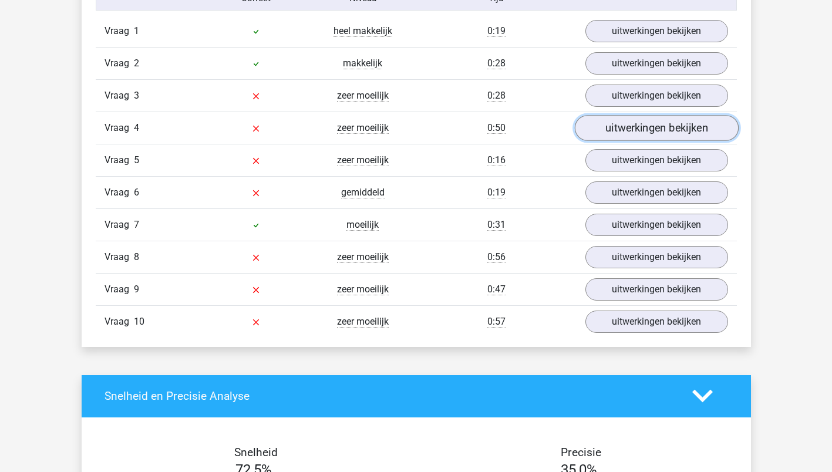
click at [652, 130] on link "uitwerkingen bekijken" at bounding box center [656, 128] width 164 height 26
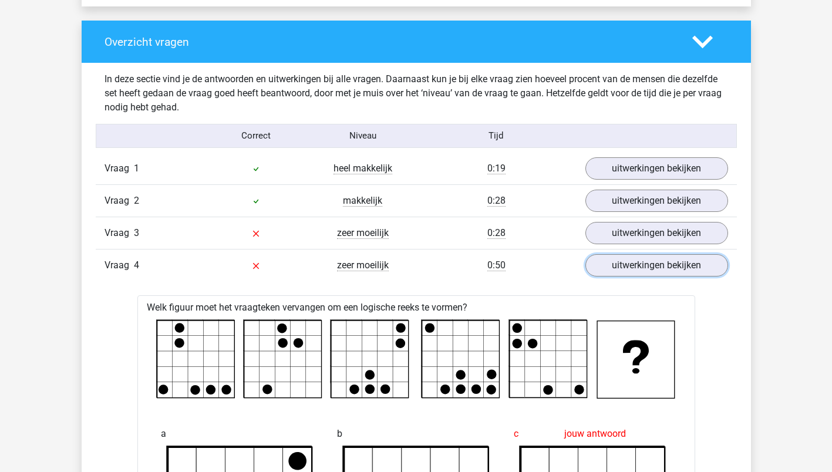
scroll to position [822, 0]
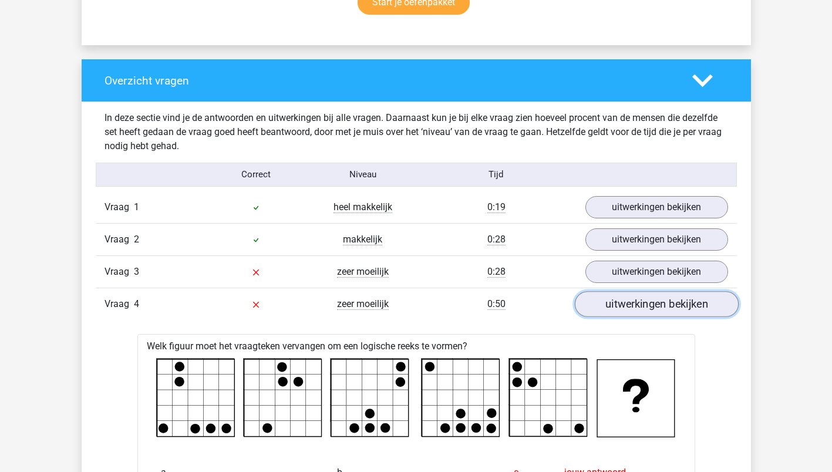
click at [652, 310] on link "uitwerkingen bekijken" at bounding box center [656, 304] width 164 height 26
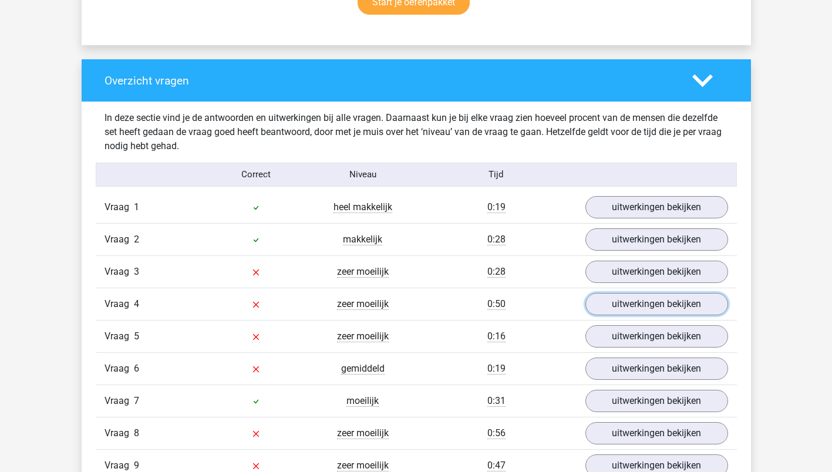
scroll to position [940, 0]
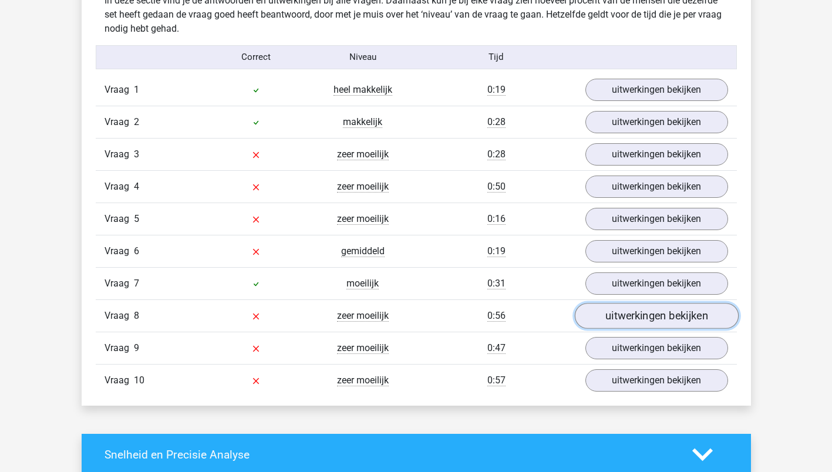
click at [666, 322] on link "uitwerkingen bekijken" at bounding box center [656, 316] width 164 height 26
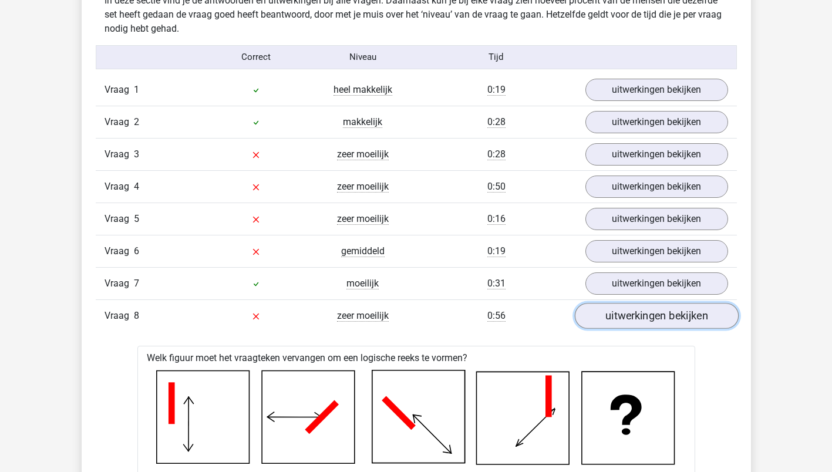
click at [633, 317] on link "uitwerkingen bekijken" at bounding box center [656, 316] width 164 height 26
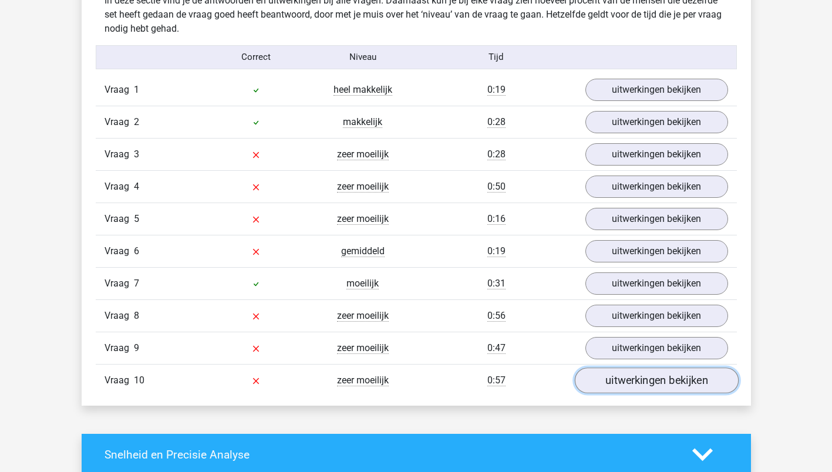
click at [642, 376] on link "uitwerkingen bekijken" at bounding box center [656, 381] width 164 height 26
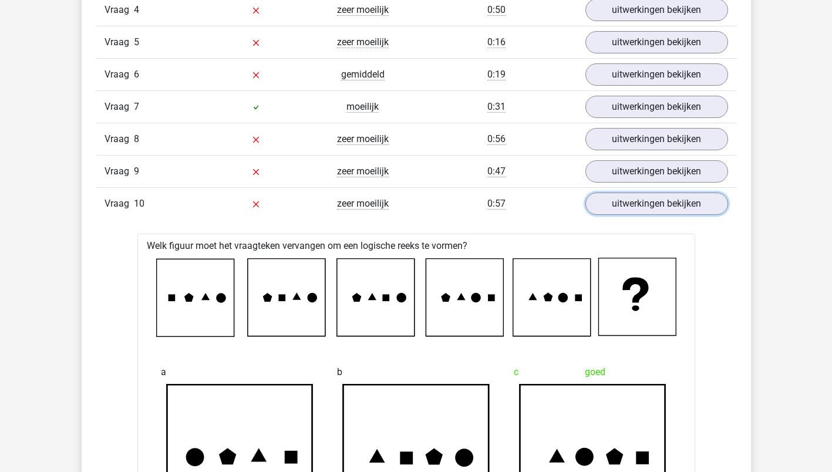
scroll to position [1116, 0]
click at [631, 206] on link "uitwerkingen bekijken" at bounding box center [656, 204] width 164 height 26
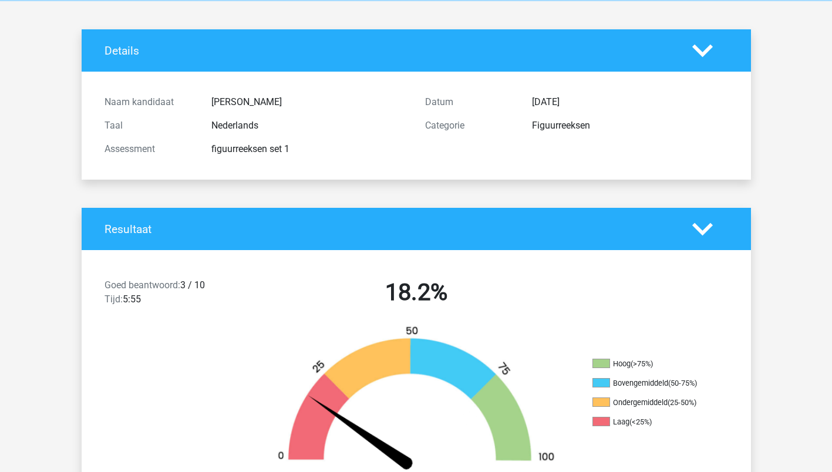
scroll to position [0, 0]
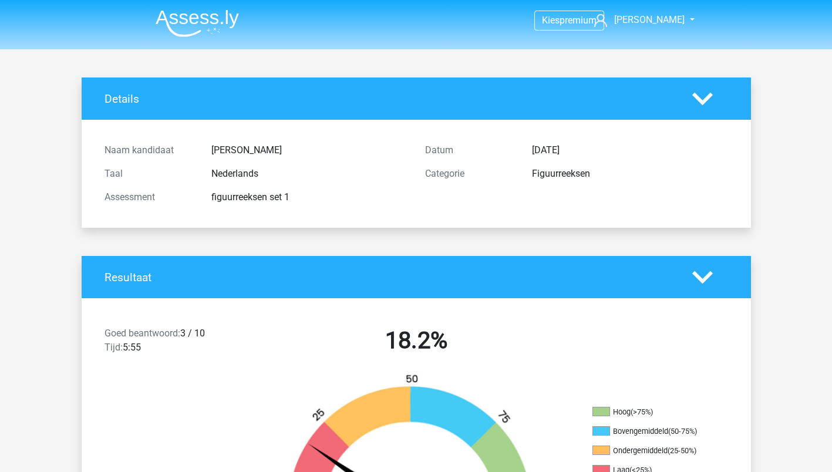
click at [193, 18] on img at bounding box center [197, 23] width 83 height 28
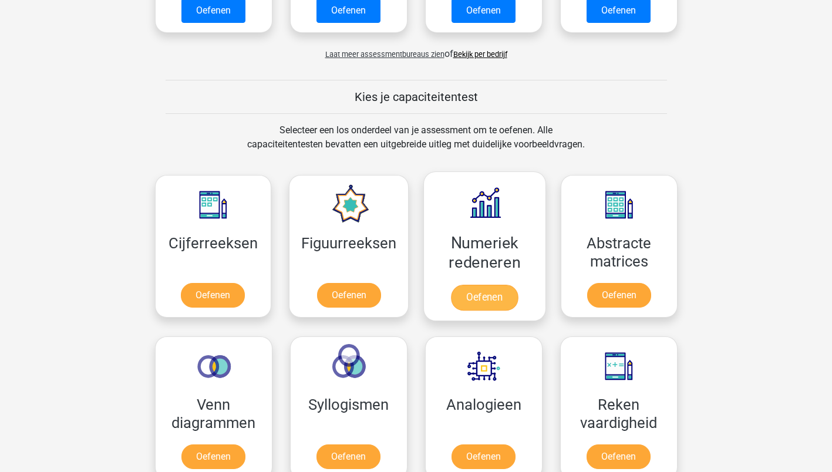
scroll to position [529, 0]
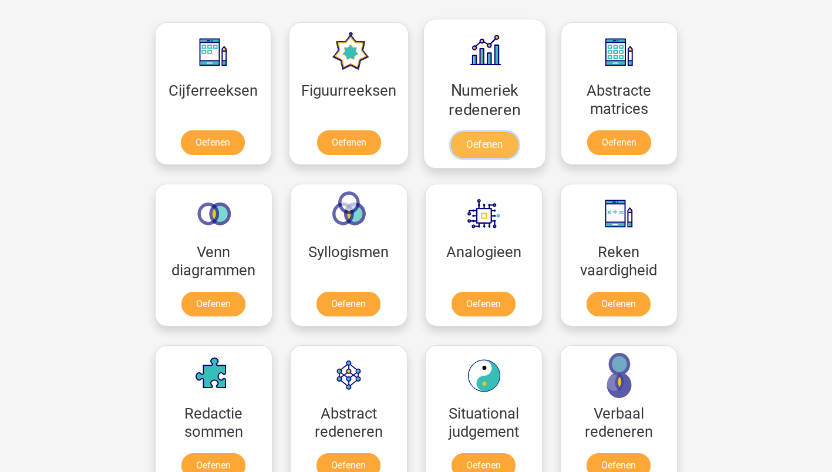
click at [485, 140] on link "Oefenen" at bounding box center [484, 145] width 67 height 26
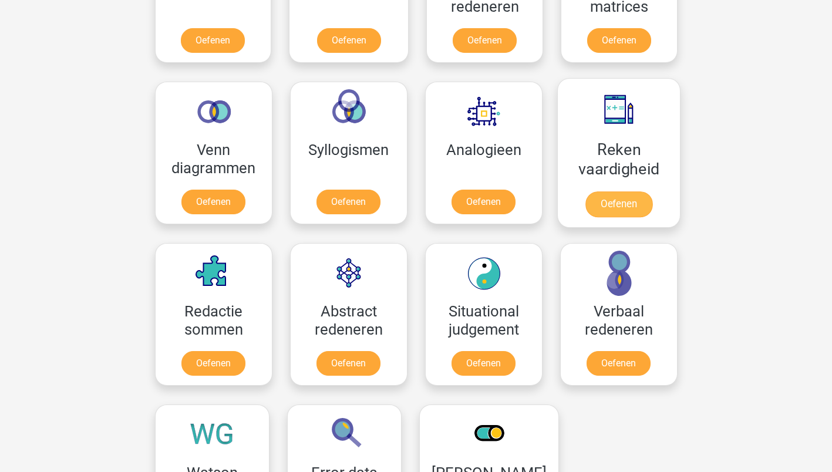
scroll to position [646, 0]
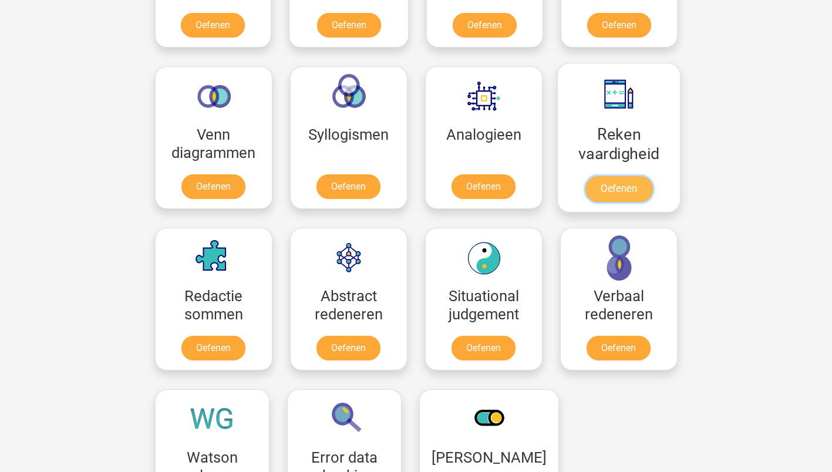
click at [621, 187] on link "Oefenen" at bounding box center [618, 189] width 67 height 26
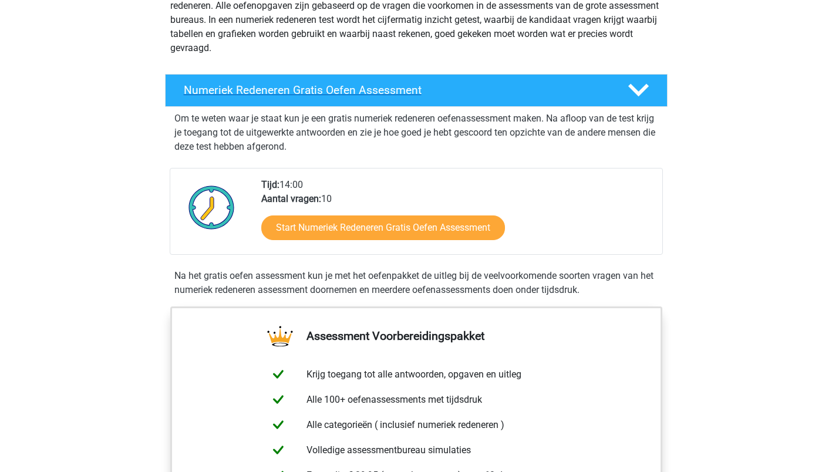
scroll to position [176, 0]
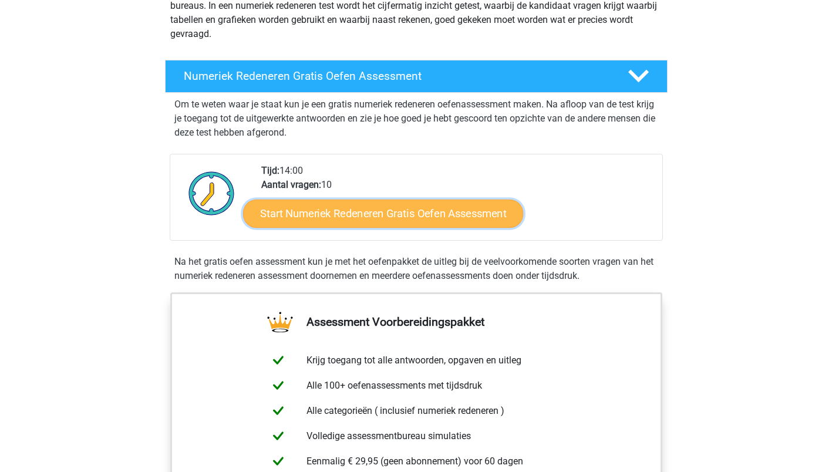
click at [395, 208] on link "Start Numeriek Redeneren Gratis Oefen Assessment" at bounding box center [383, 213] width 280 height 28
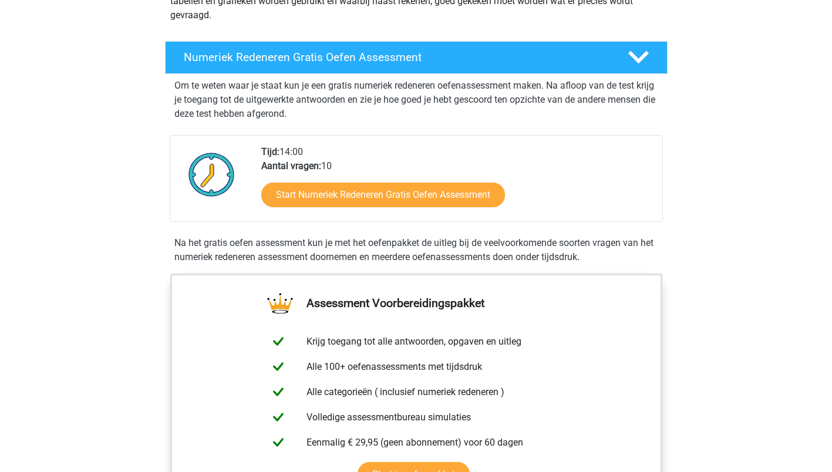
scroll to position [0, 0]
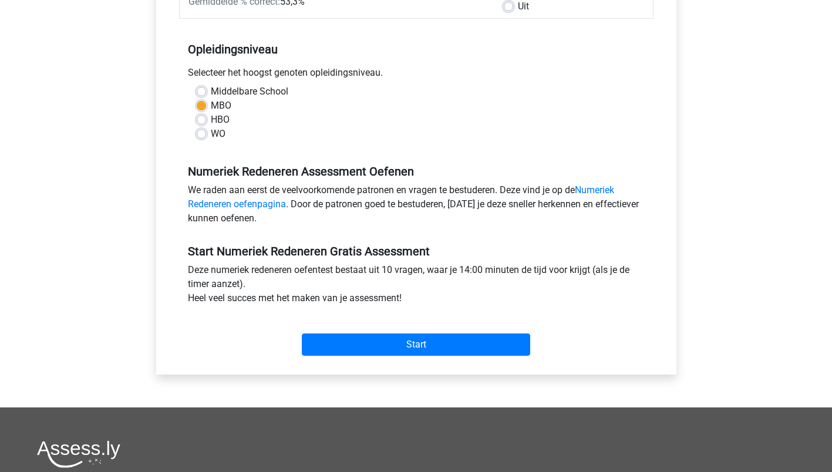
scroll to position [235, 0]
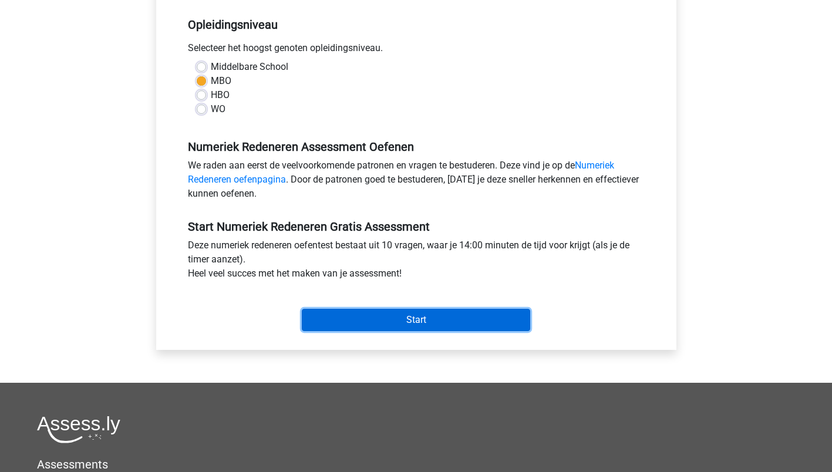
click at [414, 318] on input "Start" at bounding box center [416, 320] width 228 height 22
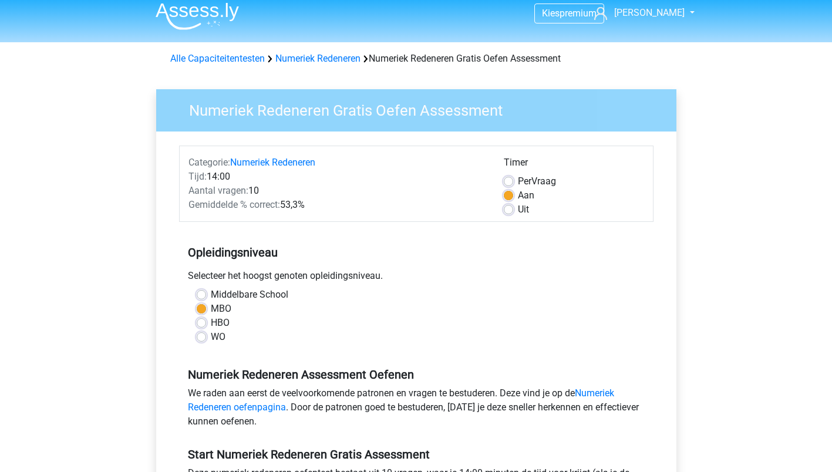
scroll to position [0, 0]
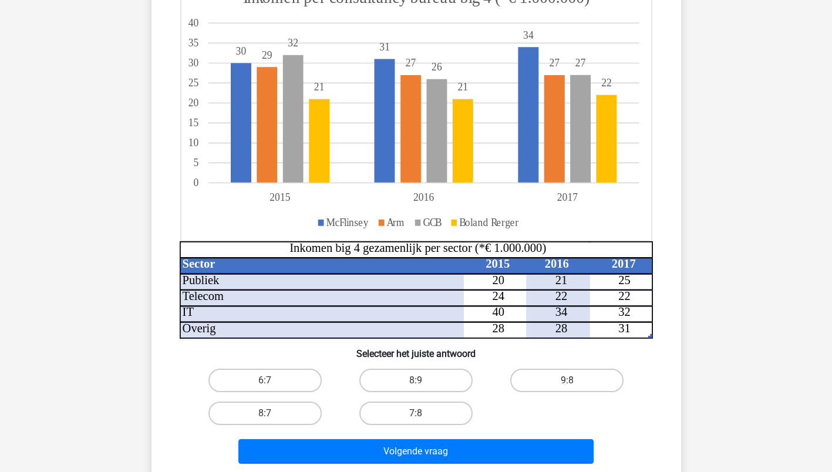
scroll to position [117, 0]
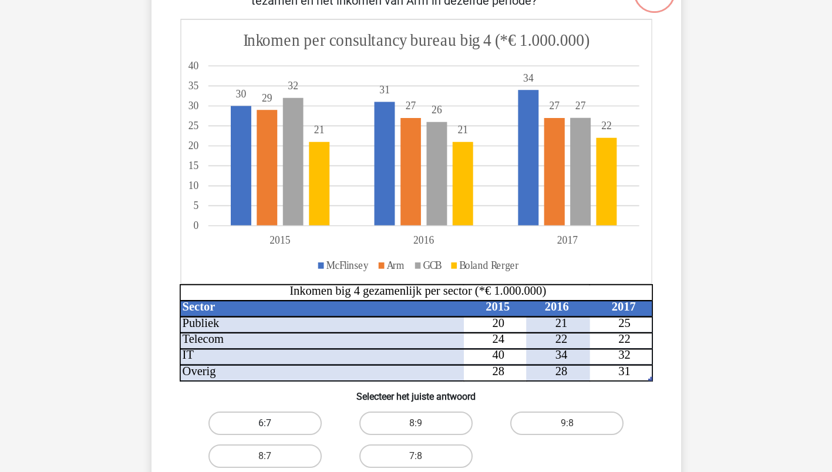
click at [275, 419] on label "6:7" at bounding box center [264, 423] width 113 height 23
click at [273, 423] on input "6:7" at bounding box center [269, 427] width 8 height 8
radio input "true"
click at [285, 426] on label "6:7" at bounding box center [264, 423] width 113 height 23
click at [273, 426] on input "6:7" at bounding box center [269, 427] width 8 height 8
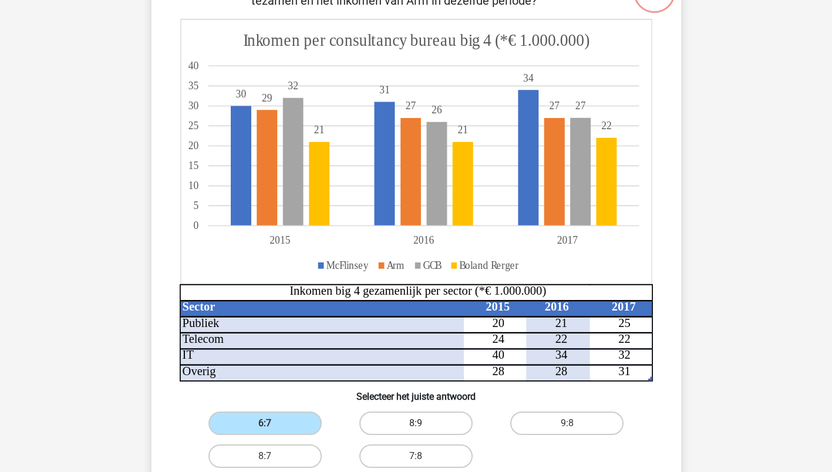
click at [420, 419] on label "8:9" at bounding box center [415, 423] width 113 height 23
click at [420, 423] on input "8:9" at bounding box center [420, 427] width 8 height 8
radio input "true"
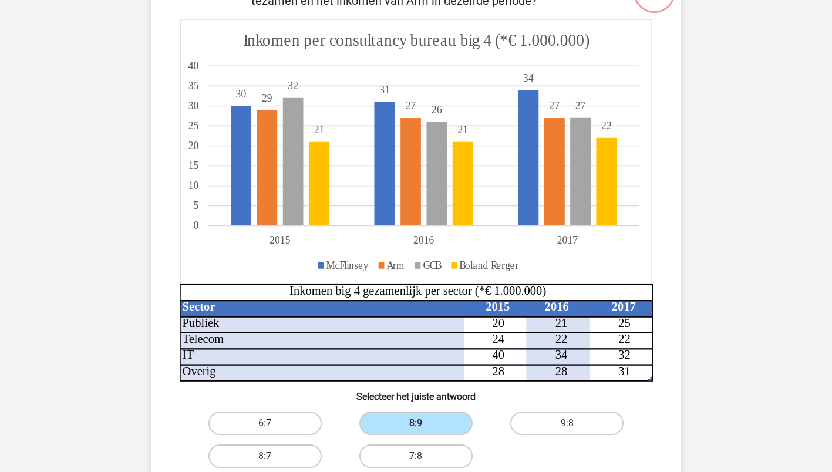
click at [271, 422] on label "6:7" at bounding box center [264, 423] width 113 height 23
click at [271, 423] on input "6:7" at bounding box center [269, 427] width 8 height 8
radio input "true"
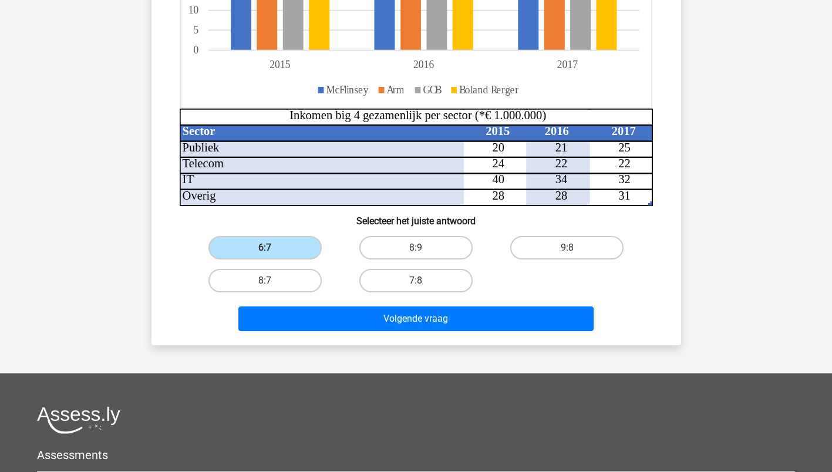
scroll to position [352, 0]
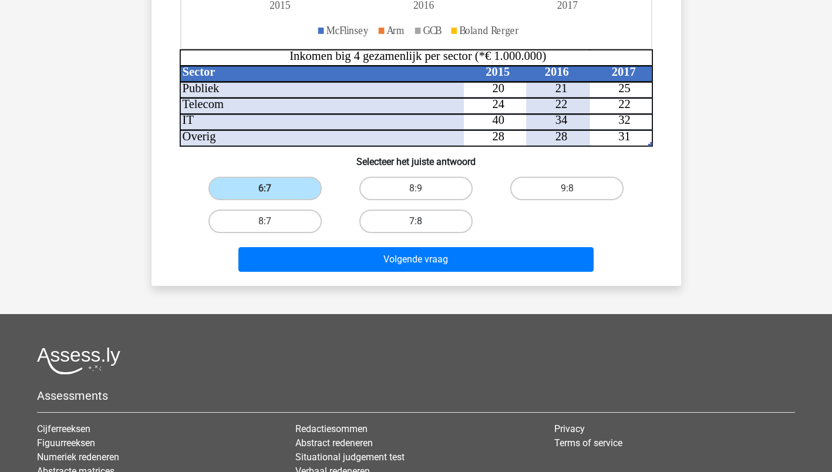
click at [416, 218] on label "7:8" at bounding box center [415, 221] width 113 height 23
click at [416, 221] on input "7:8" at bounding box center [420, 225] width 8 height 8
radio input "true"
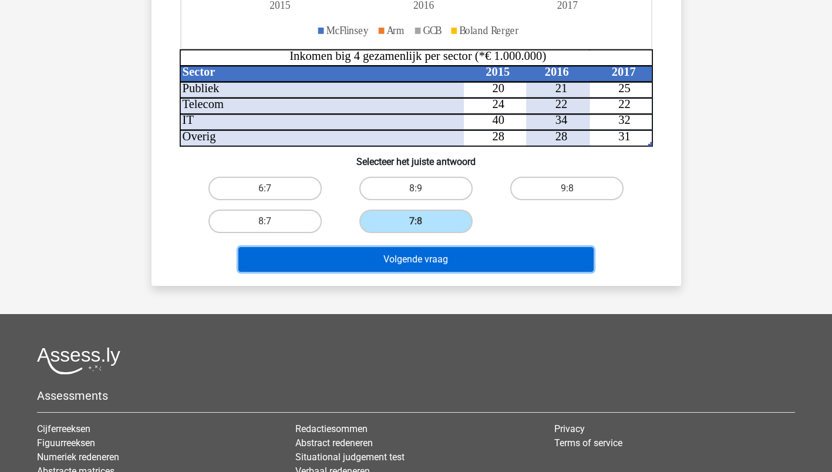
click at [413, 258] on button "Volgende vraag" at bounding box center [415, 259] width 355 height 25
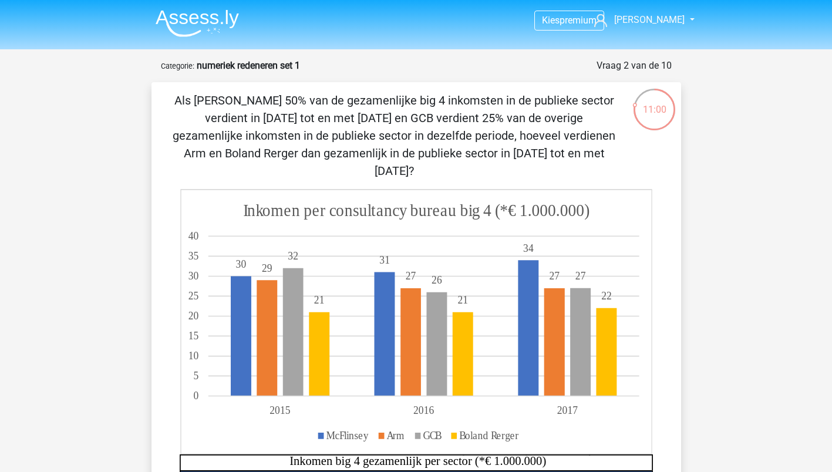
scroll to position [0, 0]
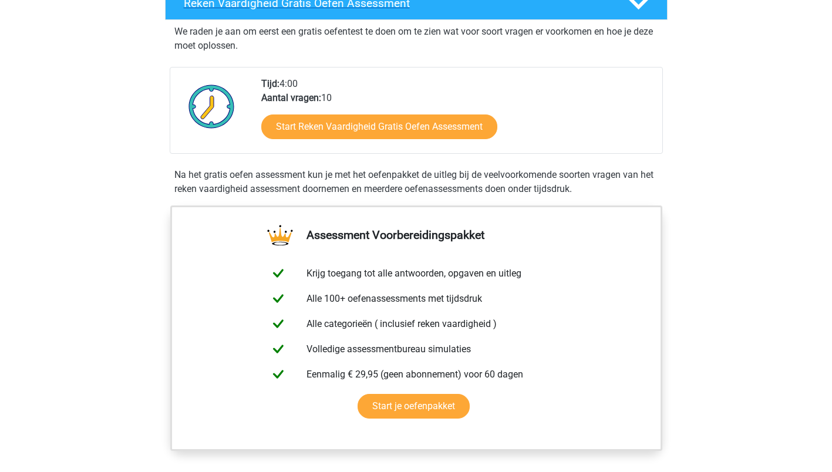
scroll to position [235, 0]
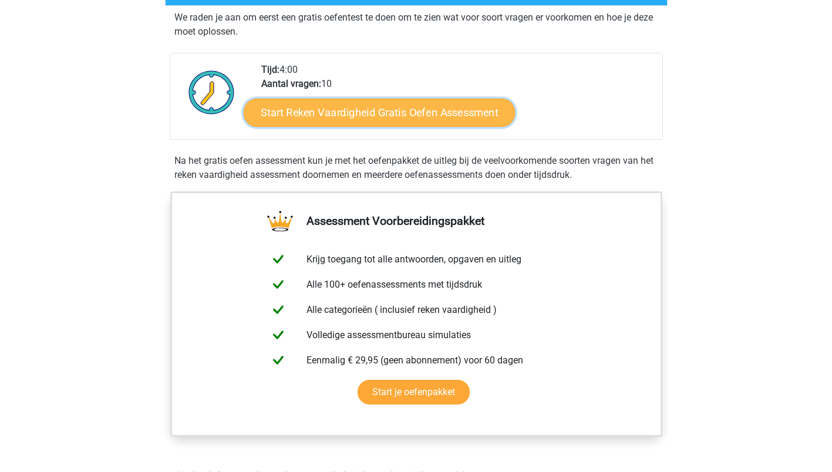
click at [364, 112] on link "Start Reken Vaardigheid Gratis Oefen Assessment" at bounding box center [379, 112] width 271 height 28
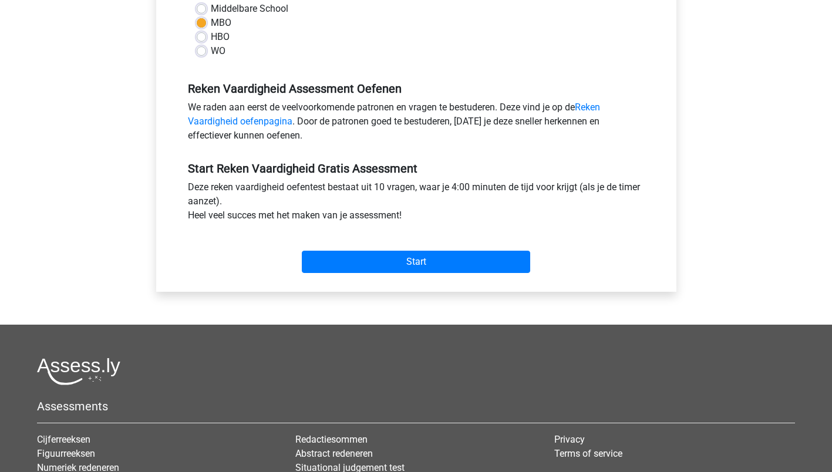
scroll to position [294, 0]
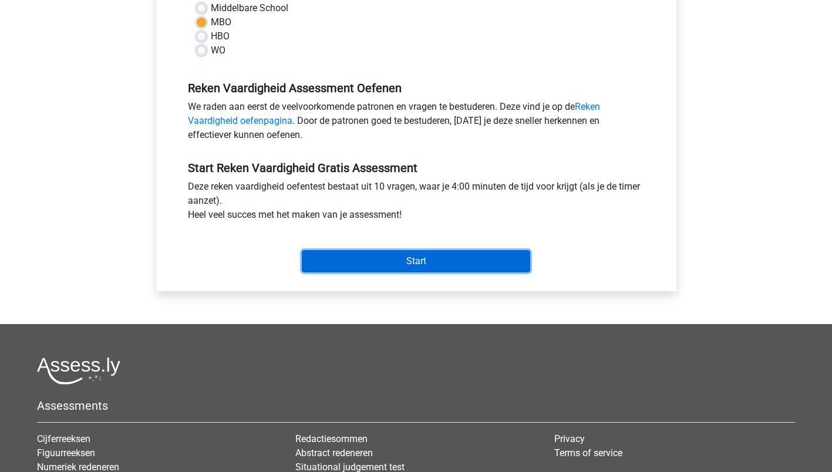
click at [412, 259] on input "Start" at bounding box center [416, 261] width 228 height 22
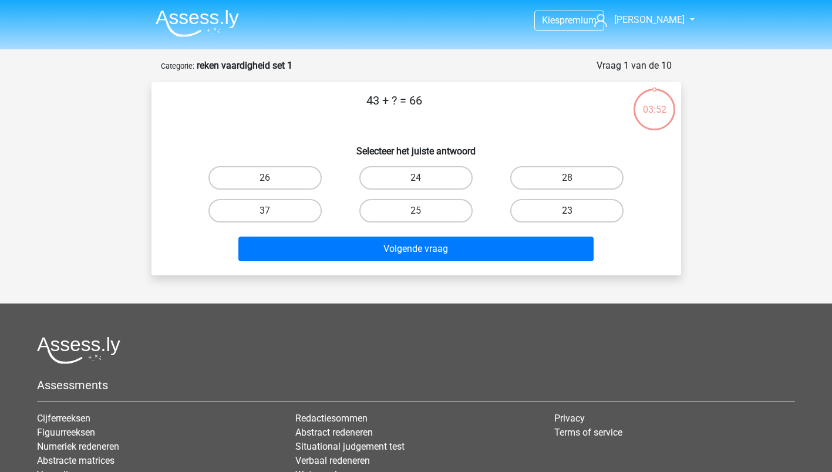
click at [573, 206] on label "23" at bounding box center [566, 210] width 113 height 23
click at [573, 211] on input "23" at bounding box center [571, 215] width 8 height 8
radio input "true"
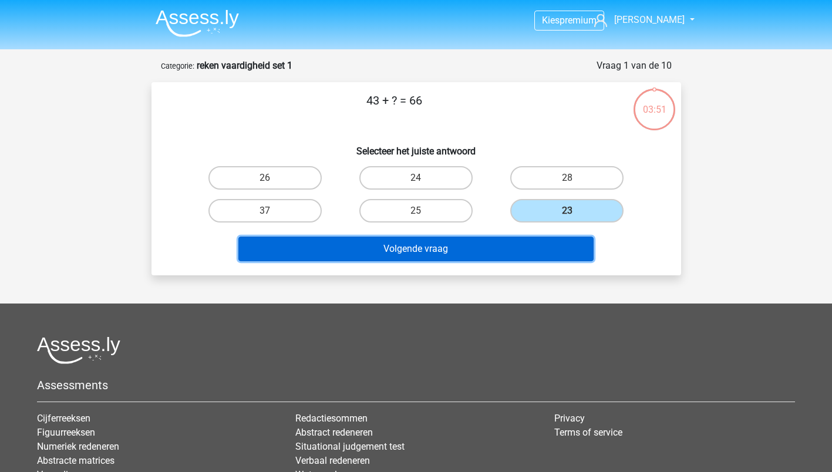
click at [412, 251] on button "Volgende vraag" at bounding box center [415, 249] width 355 height 25
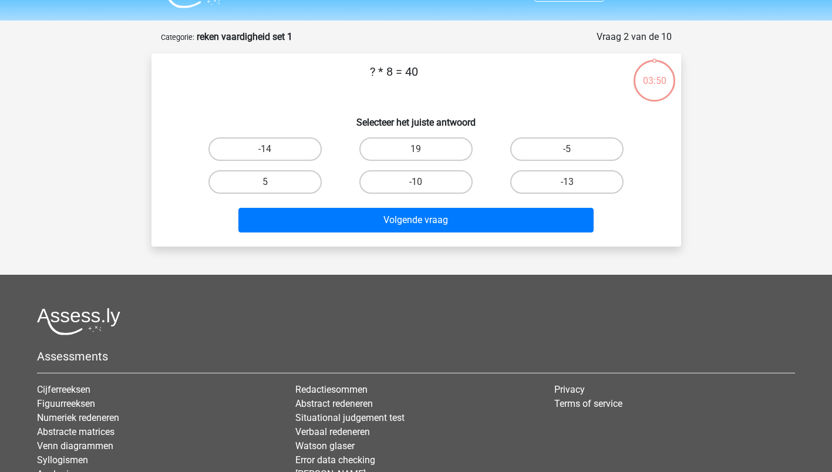
scroll to position [59, 0]
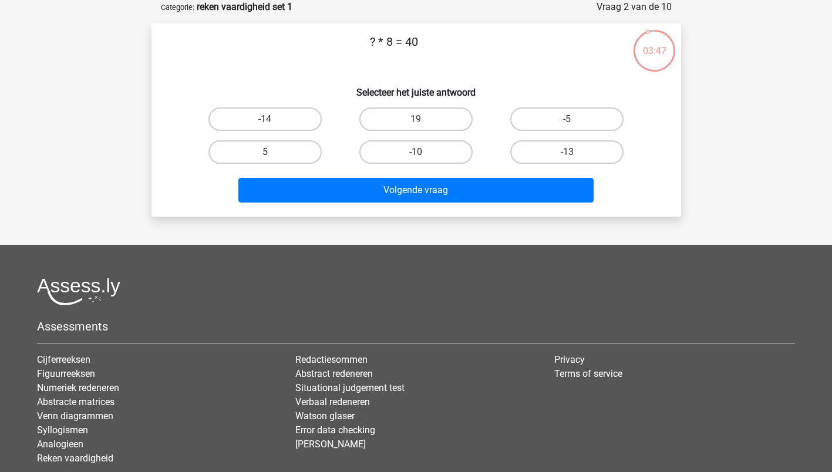
click at [272, 149] on label "5" at bounding box center [264, 151] width 113 height 23
click at [272, 152] on input "5" at bounding box center [269, 156] width 8 height 8
radio input "true"
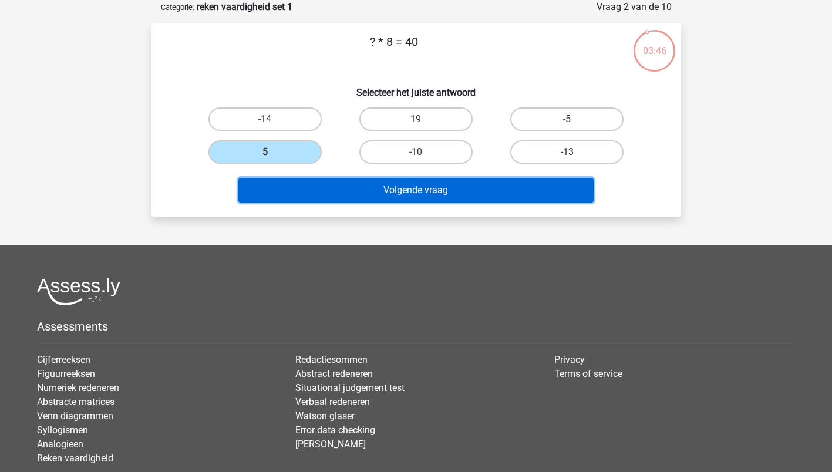
click at [408, 190] on button "Volgende vraag" at bounding box center [415, 190] width 355 height 25
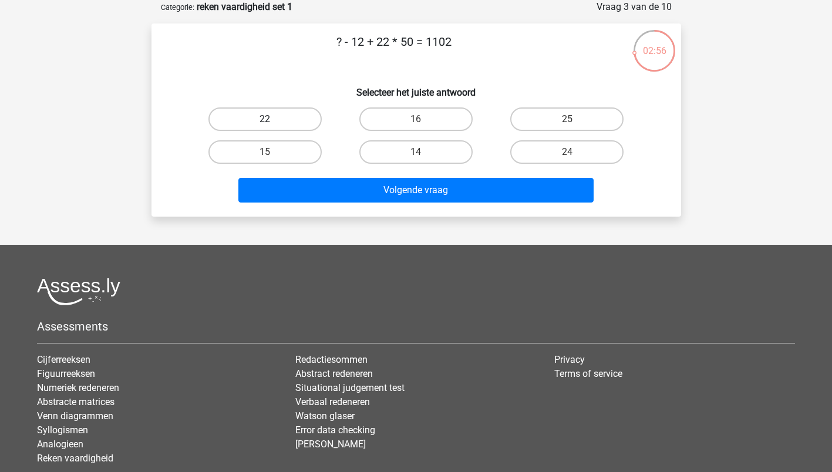
click at [264, 119] on label "22" at bounding box center [264, 118] width 113 height 23
click at [265, 119] on input "22" at bounding box center [269, 123] width 8 height 8
radio input "true"
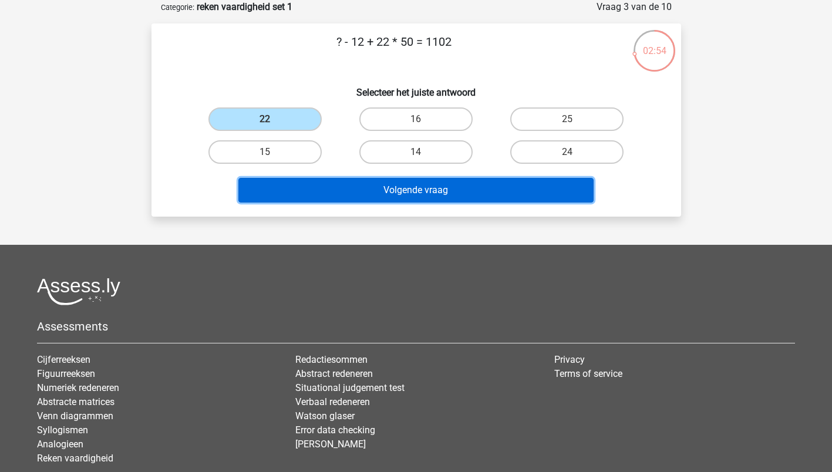
click at [413, 187] on button "Volgende vraag" at bounding box center [415, 190] width 355 height 25
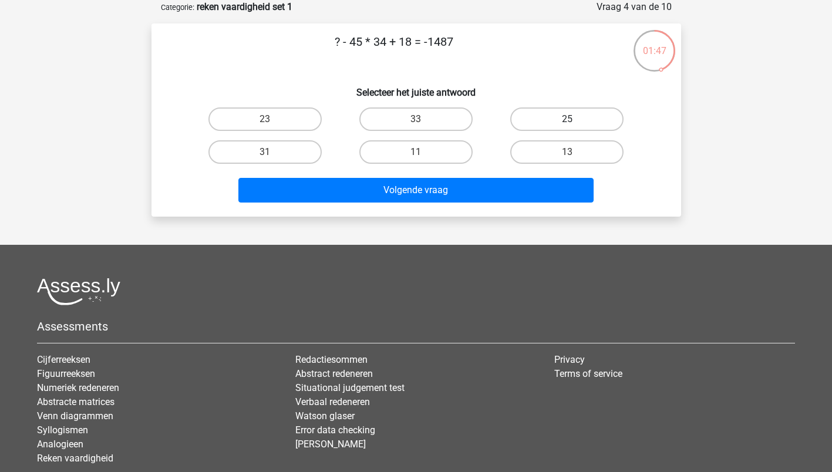
click at [573, 117] on label "25" at bounding box center [566, 118] width 113 height 23
click at [573, 119] on input "25" at bounding box center [571, 123] width 8 height 8
radio input "true"
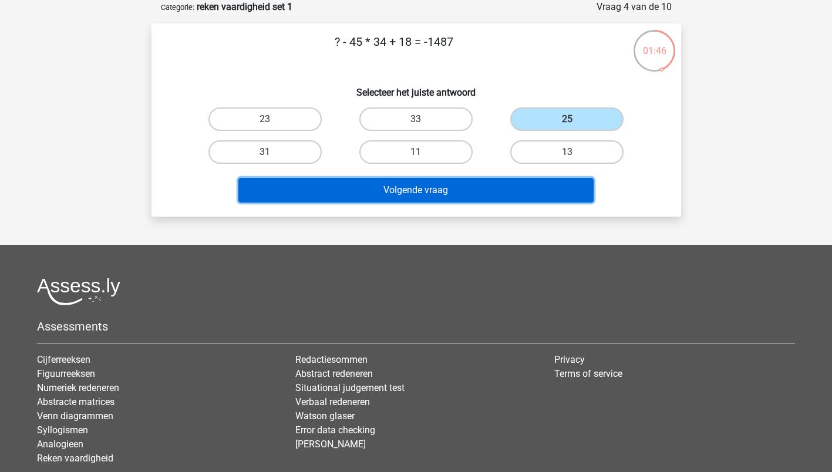
click at [402, 193] on button "Volgende vraag" at bounding box center [415, 190] width 355 height 25
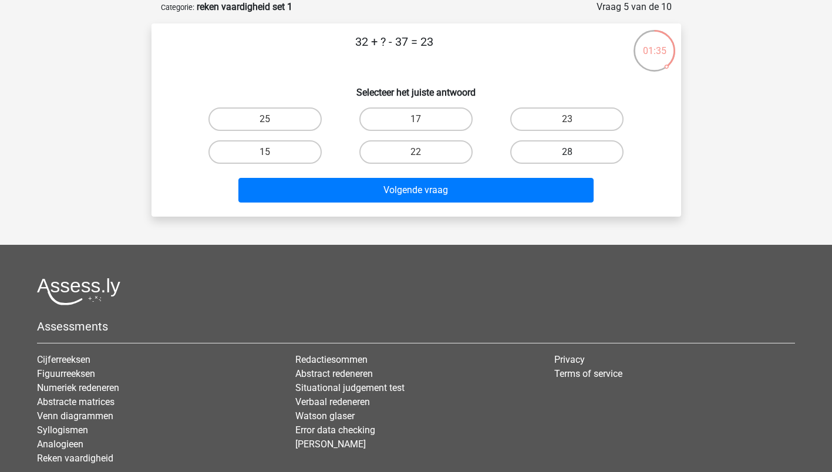
click at [574, 149] on label "28" at bounding box center [566, 151] width 113 height 23
click at [574, 152] on input "28" at bounding box center [571, 156] width 8 height 8
radio input "true"
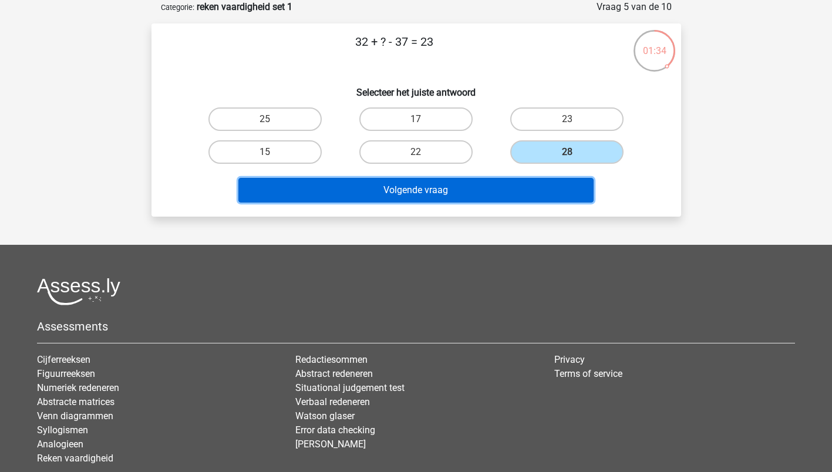
click at [417, 191] on button "Volgende vraag" at bounding box center [415, 190] width 355 height 25
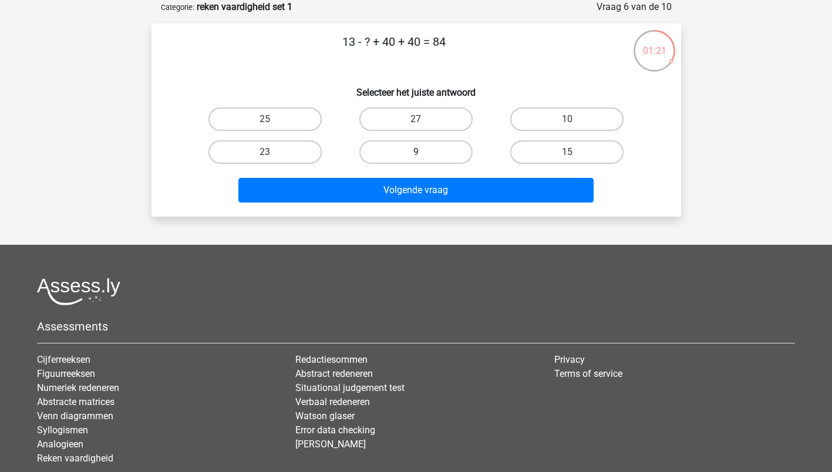
click at [439, 153] on label "9" at bounding box center [415, 151] width 113 height 23
click at [423, 153] on input "9" at bounding box center [420, 156] width 8 height 8
radio input "true"
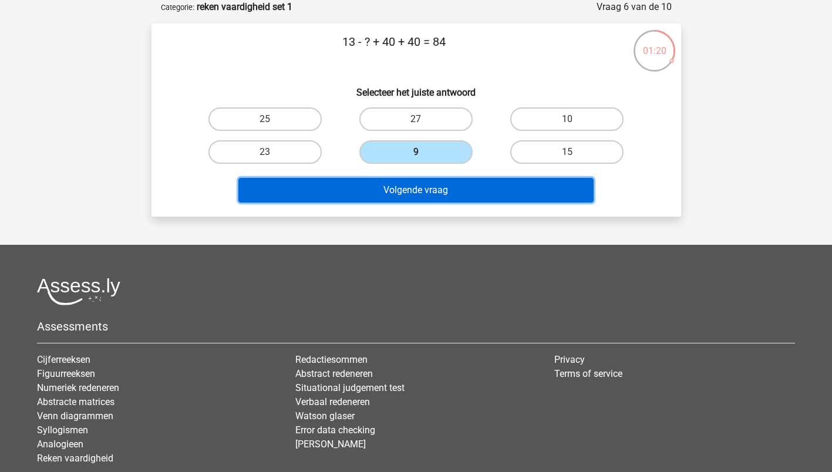
click at [422, 189] on button "Volgende vraag" at bounding box center [415, 190] width 355 height 25
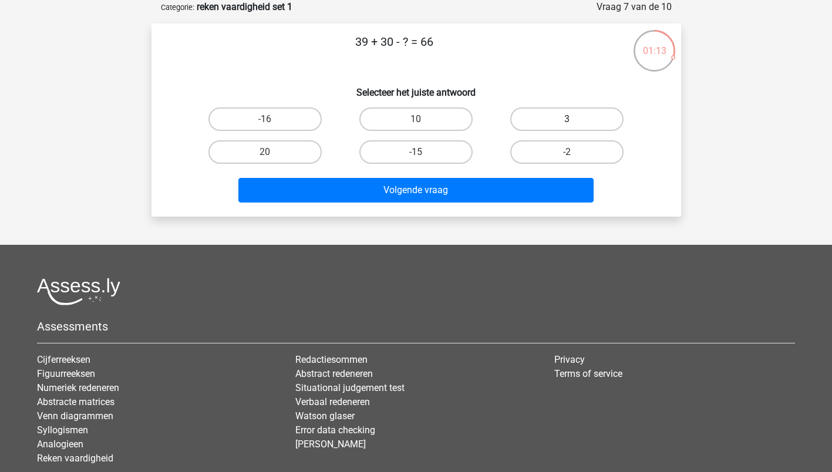
click at [561, 117] on label "3" at bounding box center [566, 118] width 113 height 23
click at [567, 119] on input "3" at bounding box center [571, 123] width 8 height 8
radio input "true"
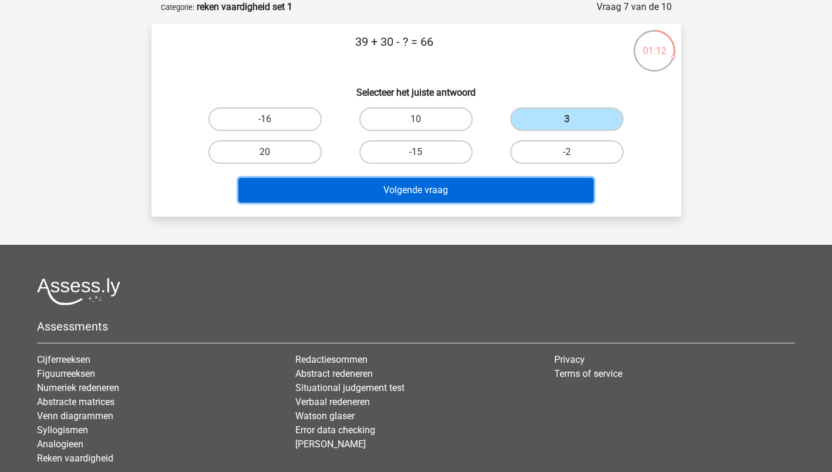
click at [428, 186] on button "Volgende vraag" at bounding box center [415, 190] width 355 height 25
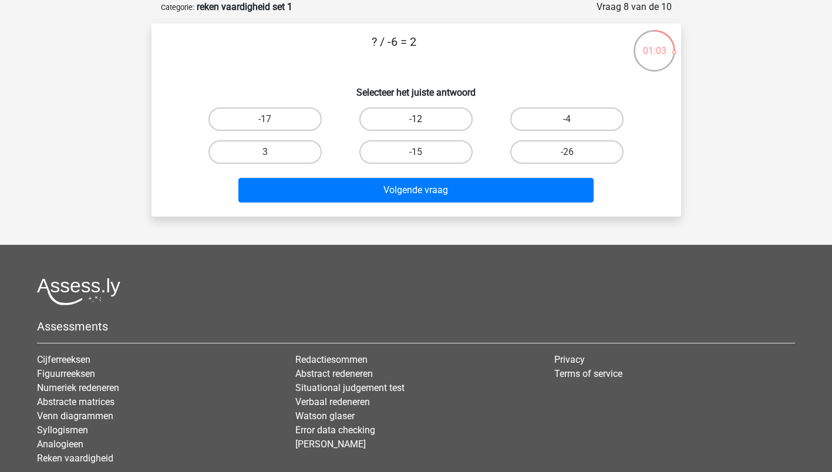
click at [424, 125] on label "-12" at bounding box center [415, 118] width 113 height 23
click at [423, 125] on input "-12" at bounding box center [420, 123] width 8 height 8
radio input "true"
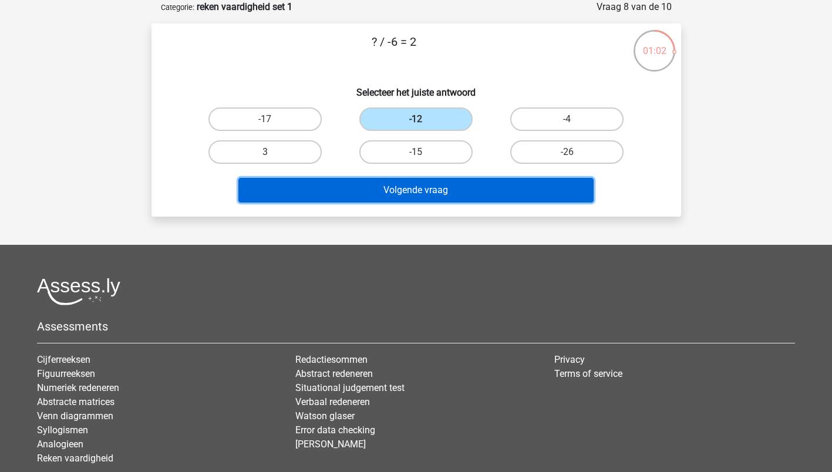
click at [414, 192] on button "Volgende vraag" at bounding box center [415, 190] width 355 height 25
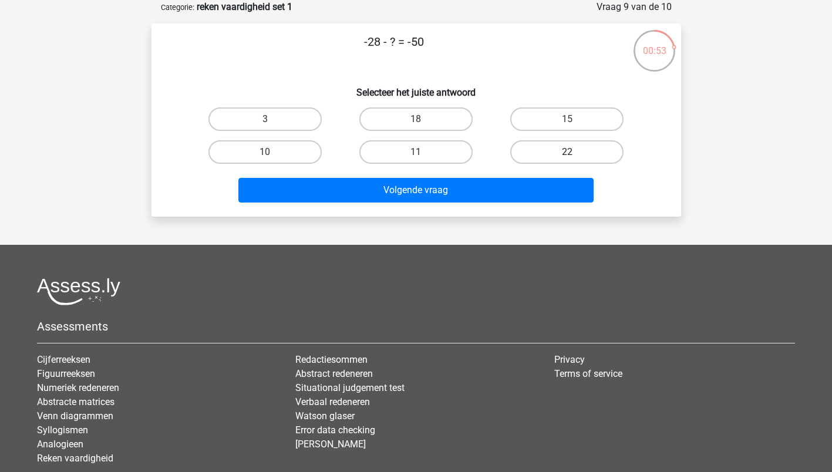
click at [563, 156] on label "22" at bounding box center [566, 151] width 113 height 23
click at [567, 156] on input "22" at bounding box center [571, 156] width 8 height 8
radio input "true"
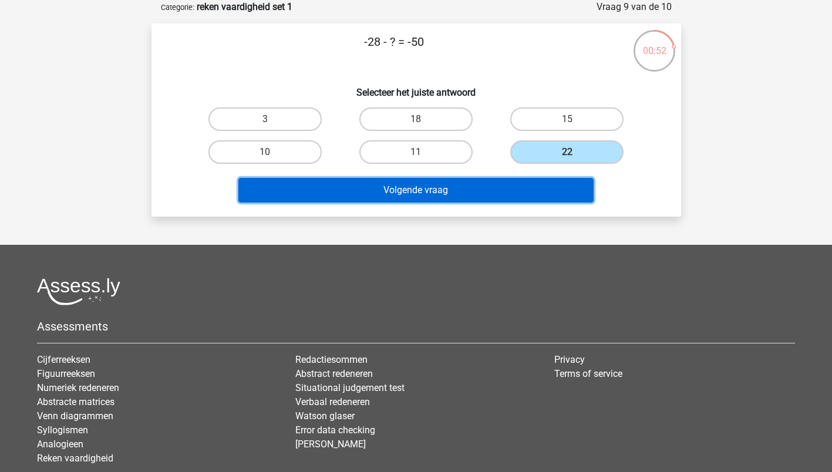
click at [410, 194] on button "Volgende vraag" at bounding box center [415, 190] width 355 height 25
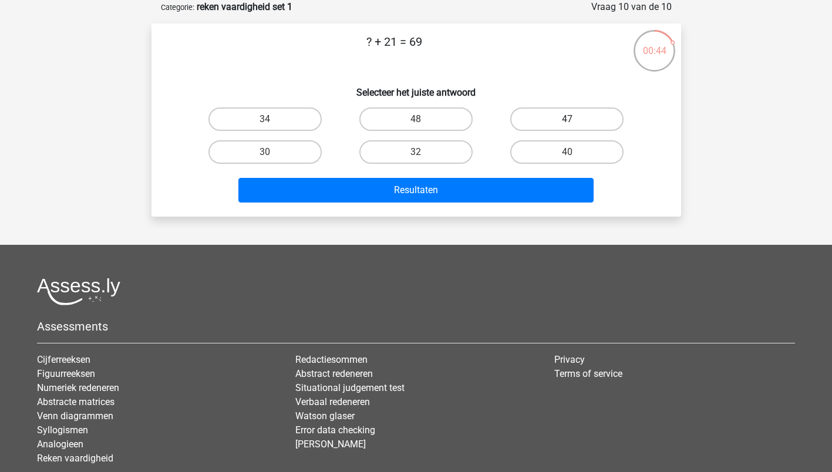
click at [558, 125] on label "47" at bounding box center [566, 118] width 113 height 23
click at [567, 125] on input "47" at bounding box center [571, 123] width 8 height 8
radio input "true"
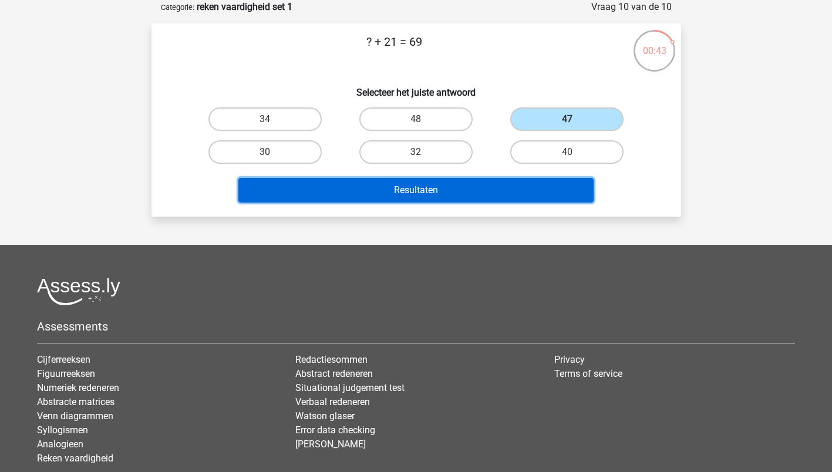
click at [377, 199] on button "Resultaten" at bounding box center [415, 190] width 355 height 25
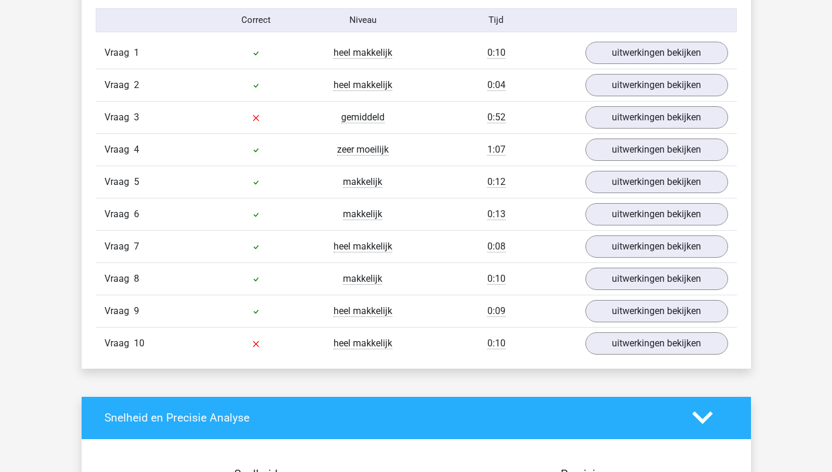
scroll to position [998, 0]
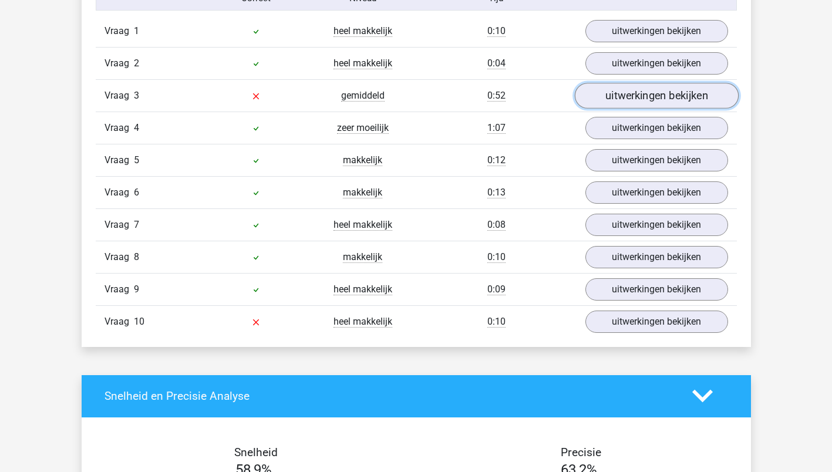
click at [631, 98] on link "uitwerkingen bekijken" at bounding box center [656, 96] width 164 height 26
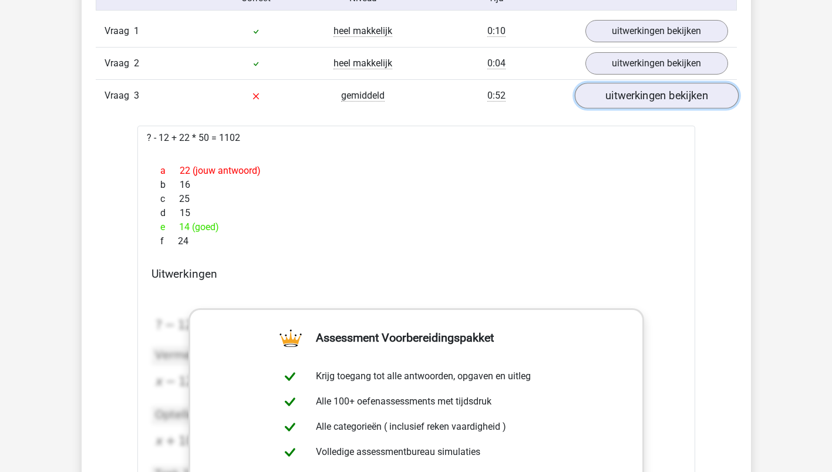
click at [630, 96] on link "uitwerkingen bekijken" at bounding box center [656, 96] width 164 height 26
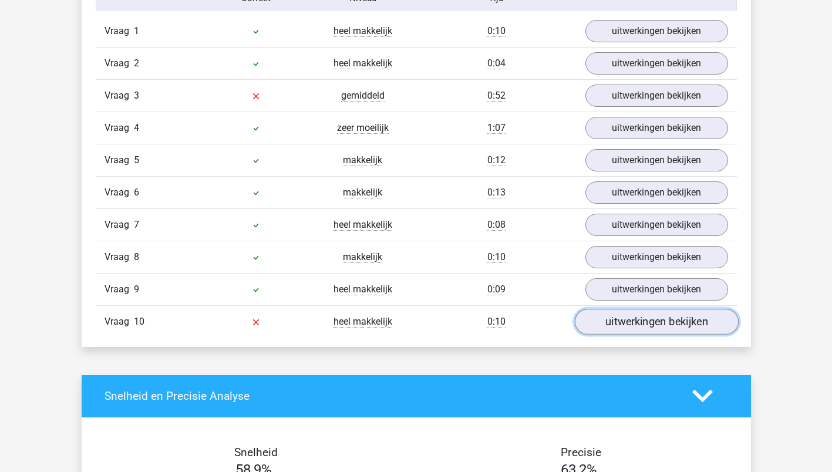
click at [648, 318] on link "uitwerkingen bekijken" at bounding box center [656, 322] width 164 height 26
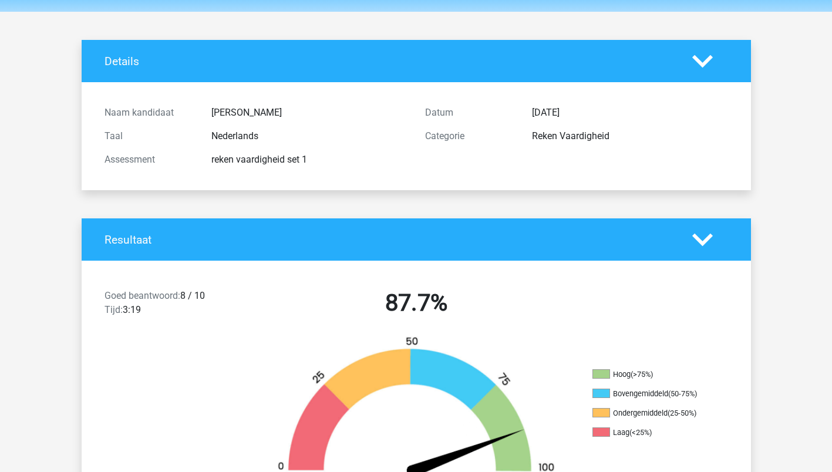
scroll to position [0, 0]
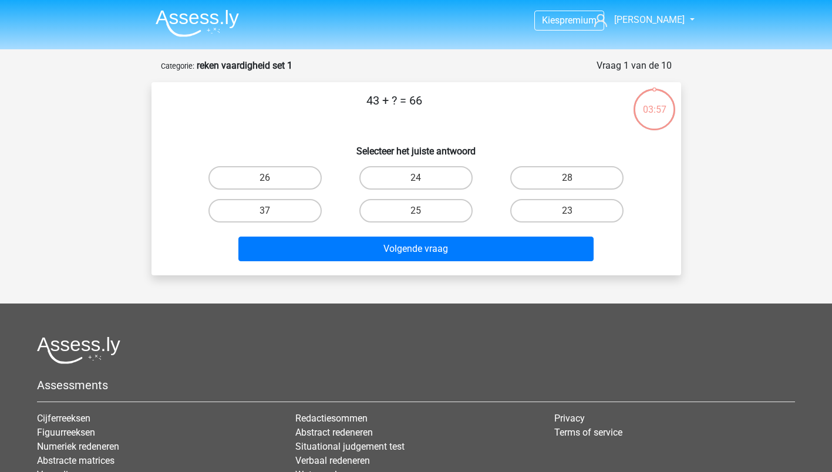
click at [194, 18] on img at bounding box center [197, 23] width 83 height 28
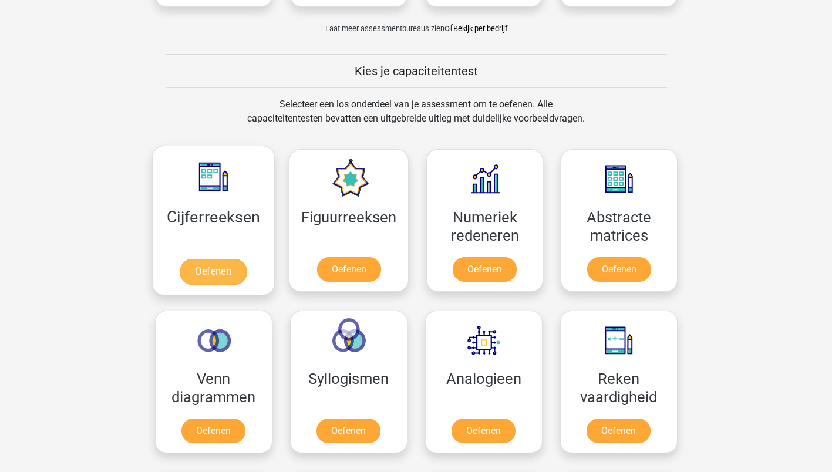
scroll to position [411, 0]
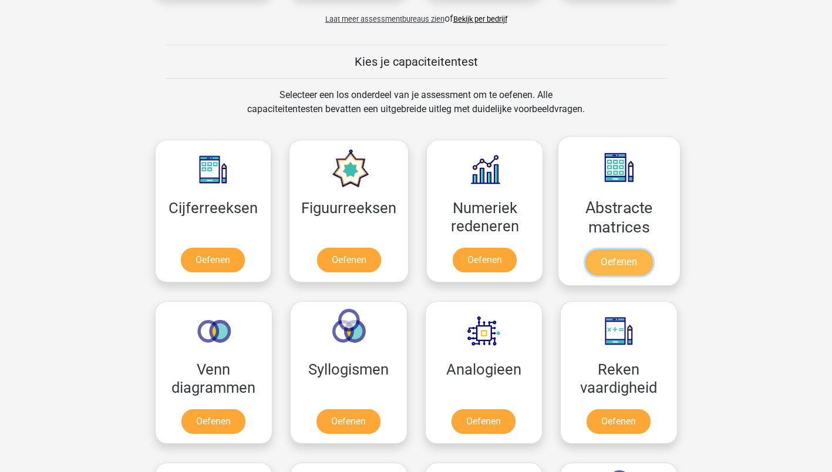
click at [618, 262] on link "Oefenen" at bounding box center [619, 263] width 67 height 26
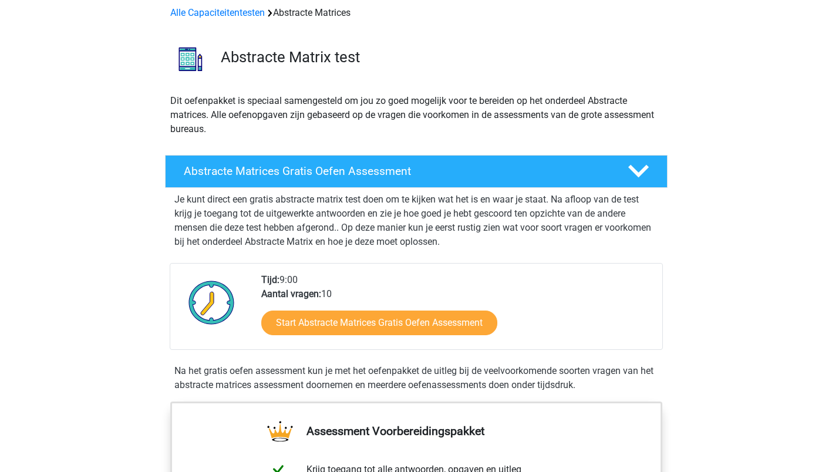
scroll to position [176, 0]
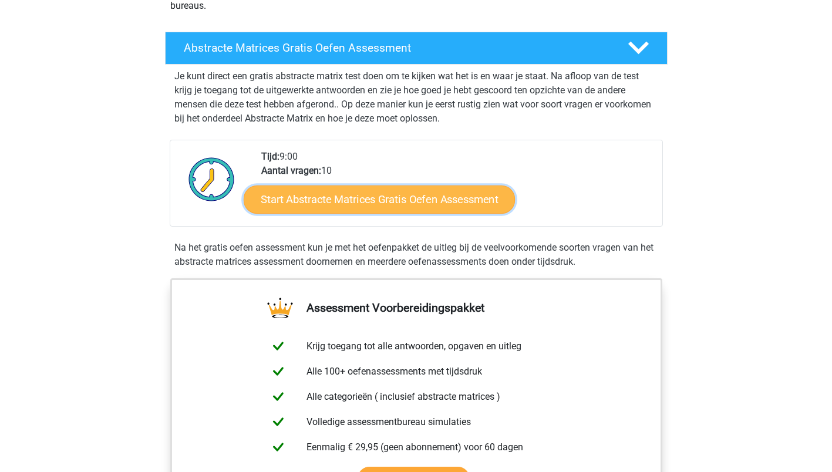
click at [371, 200] on link "Start Abstracte Matrices Gratis Oefen Assessment" at bounding box center [379, 199] width 271 height 28
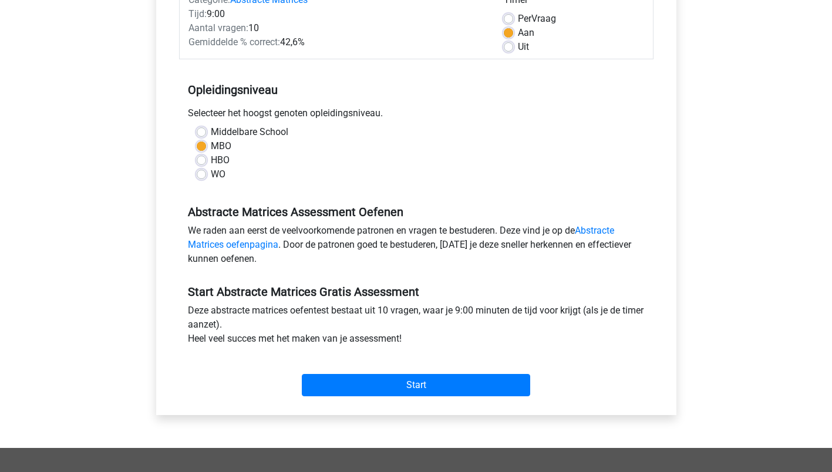
scroll to position [176, 0]
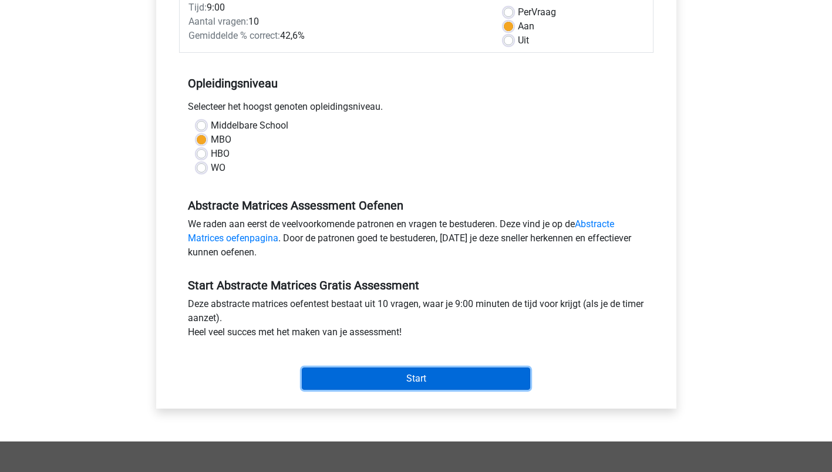
click at [418, 375] on input "Start" at bounding box center [416, 379] width 228 height 22
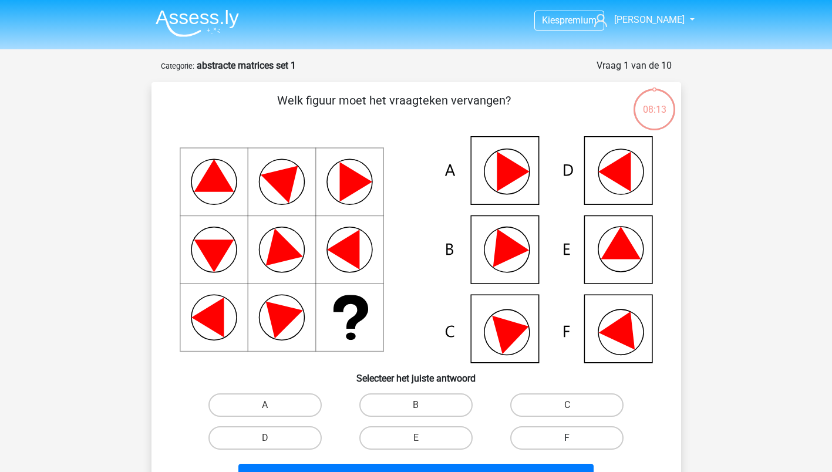
click at [556, 436] on label "F" at bounding box center [566, 437] width 113 height 23
click at [567, 438] on input "F" at bounding box center [571, 442] width 8 height 8
radio input "true"
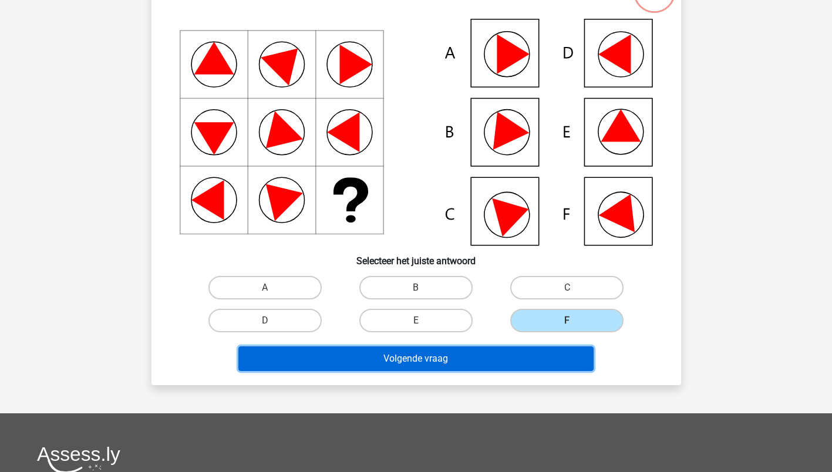
click at [404, 357] on button "Volgende vraag" at bounding box center [415, 358] width 355 height 25
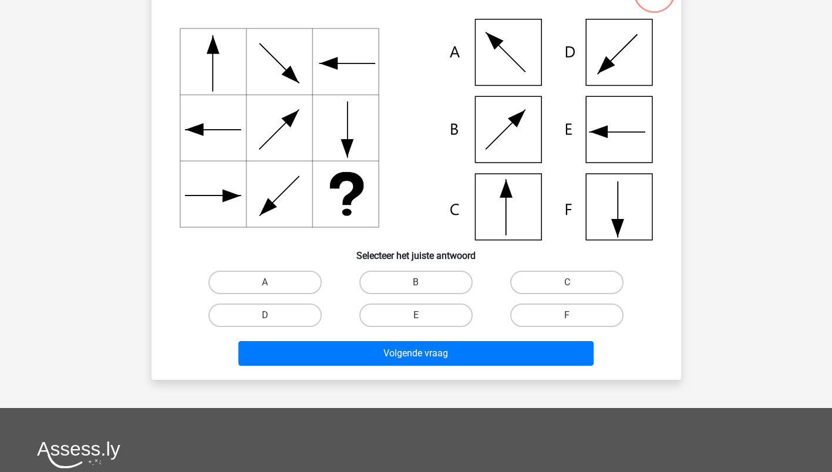
scroll to position [59, 0]
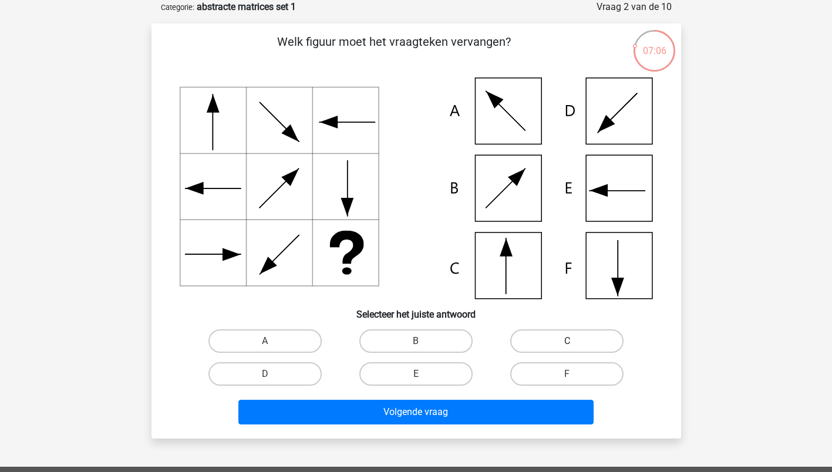
click at [533, 338] on label "C" at bounding box center [566, 340] width 113 height 23
click at [567, 341] on input "C" at bounding box center [571, 345] width 8 height 8
radio input "true"
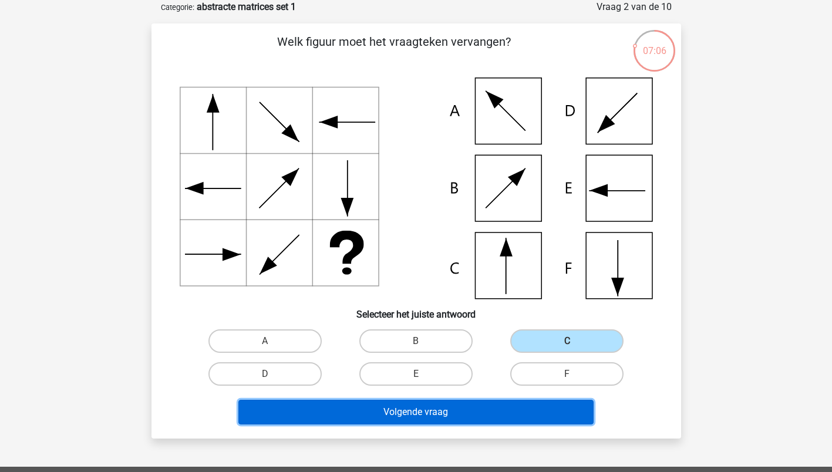
click at [405, 413] on button "Volgende vraag" at bounding box center [415, 412] width 355 height 25
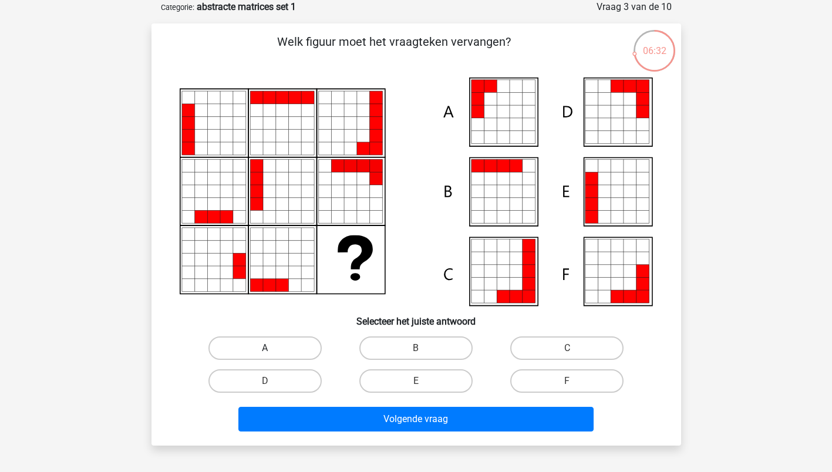
click at [260, 349] on label "A" at bounding box center [264, 348] width 113 height 23
click at [265, 349] on input "A" at bounding box center [269, 352] width 8 height 8
radio input "true"
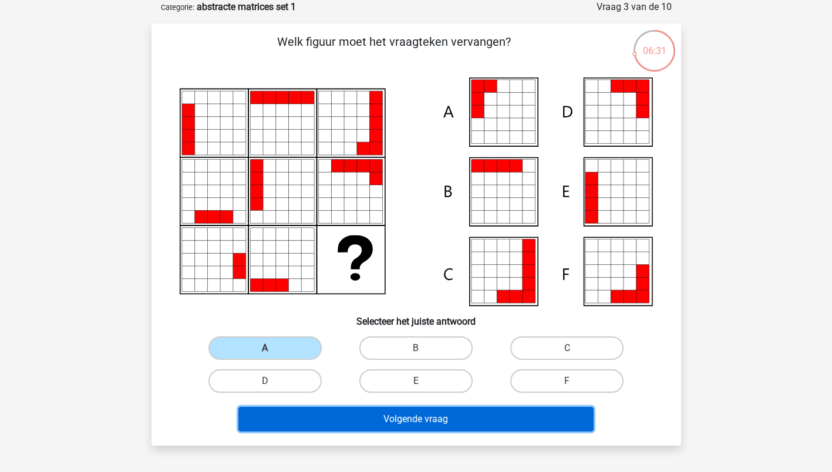
click at [392, 419] on button "Volgende vraag" at bounding box center [415, 419] width 355 height 25
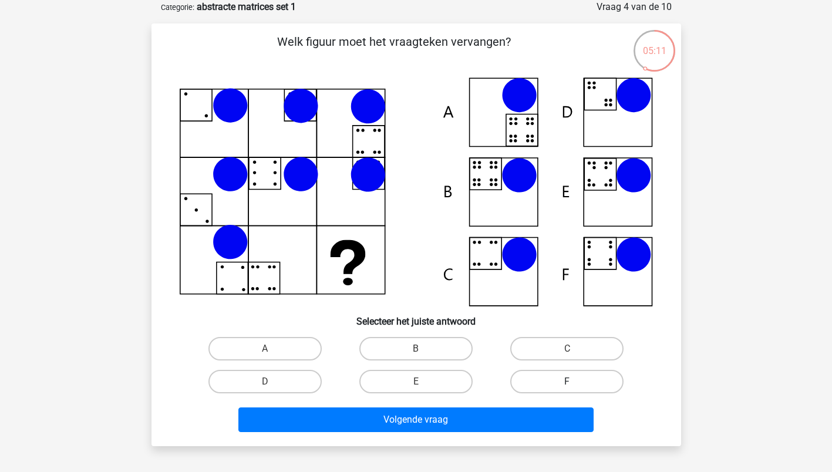
click at [563, 388] on label "F" at bounding box center [566, 381] width 113 height 23
click at [567, 388] on input "F" at bounding box center [571, 386] width 8 height 8
radio input "true"
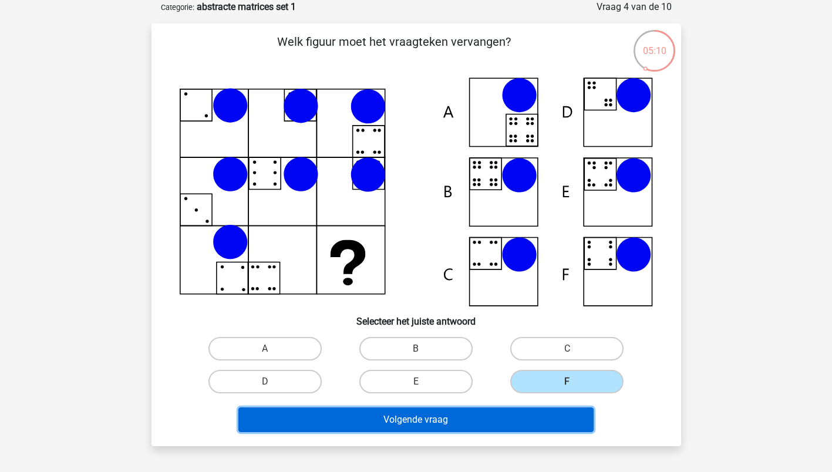
click at [442, 415] on button "Volgende vraag" at bounding box center [415, 420] width 355 height 25
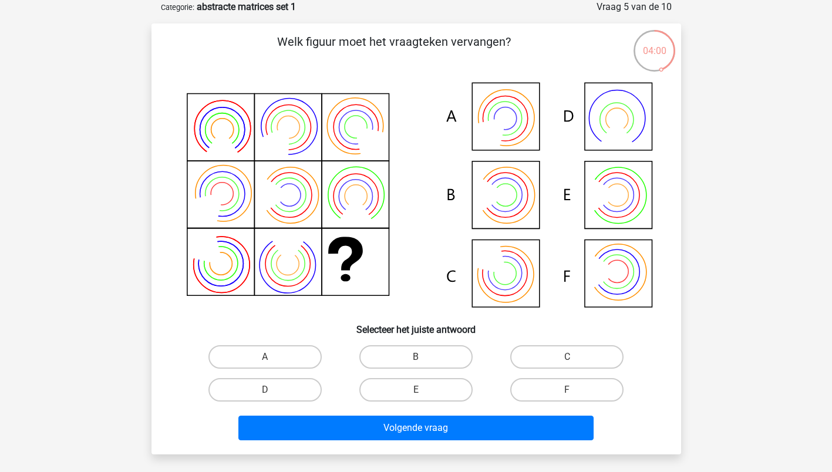
click at [568, 361] on input "C" at bounding box center [571, 361] width 8 height 8
radio input "true"
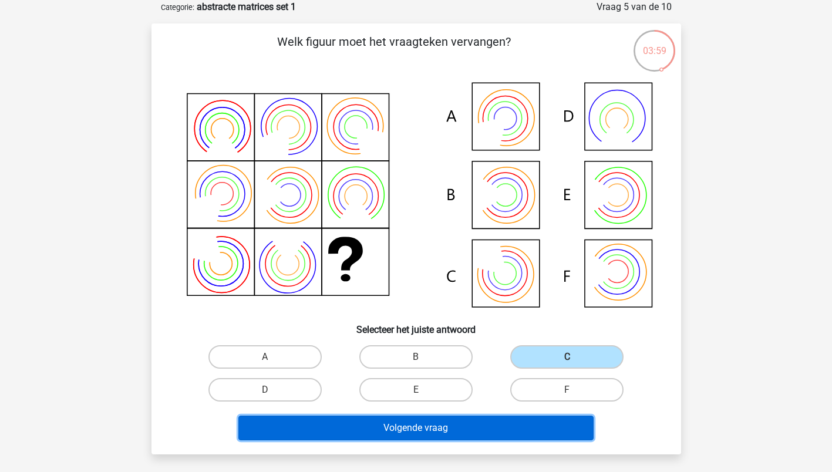
click at [403, 427] on button "Volgende vraag" at bounding box center [415, 428] width 355 height 25
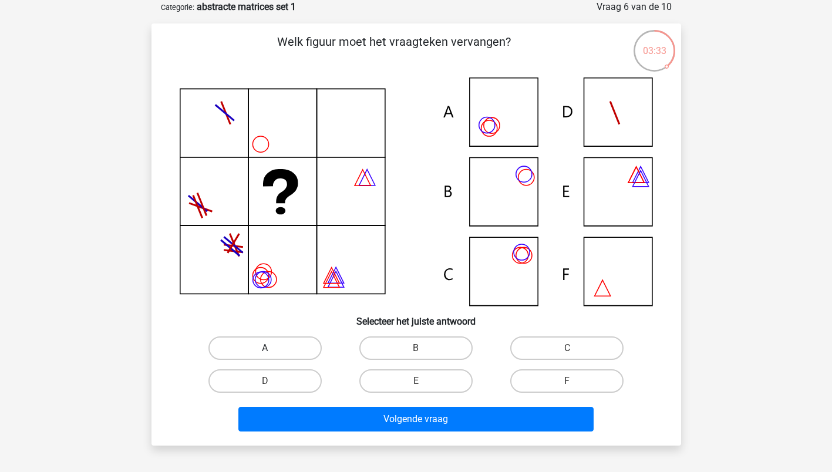
click at [252, 344] on label "A" at bounding box center [264, 348] width 113 height 23
click at [265, 348] on input "A" at bounding box center [269, 352] width 8 height 8
radio input "true"
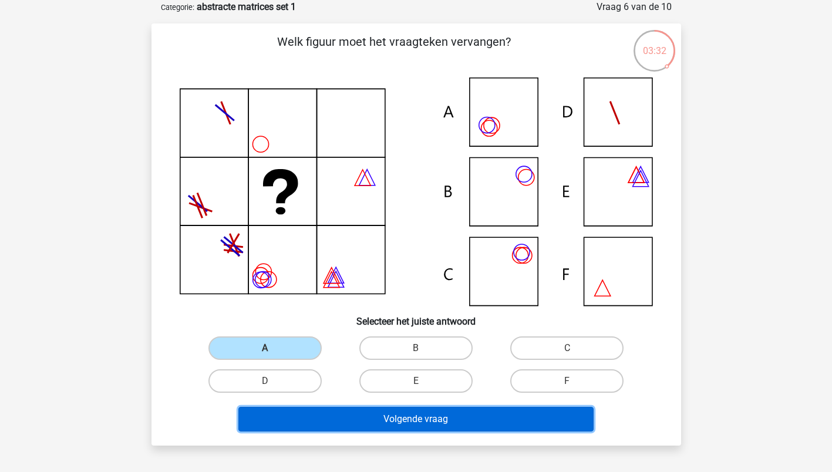
click at [393, 419] on button "Volgende vraag" at bounding box center [415, 419] width 355 height 25
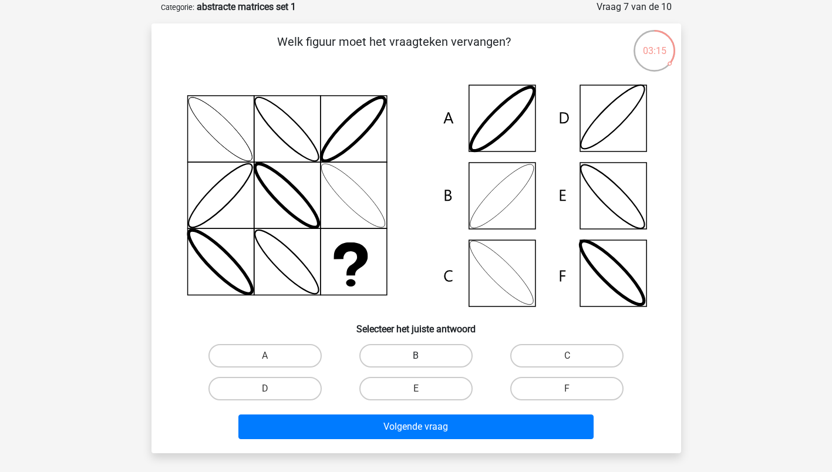
click at [399, 356] on label "B" at bounding box center [415, 355] width 113 height 23
click at [416, 356] on input "B" at bounding box center [420, 360] width 8 height 8
radio input "true"
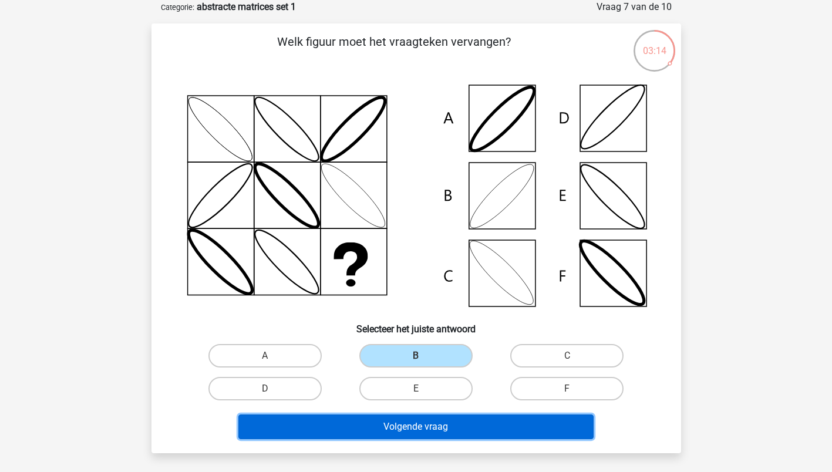
click at [372, 428] on button "Volgende vraag" at bounding box center [415, 427] width 355 height 25
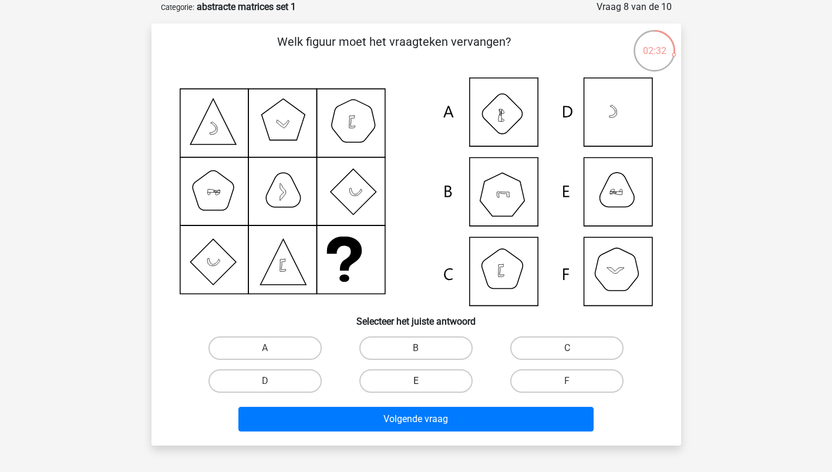
click at [431, 383] on label "E" at bounding box center [415, 380] width 113 height 23
click at [423, 383] on input "E" at bounding box center [420, 385] width 8 height 8
radio input "true"
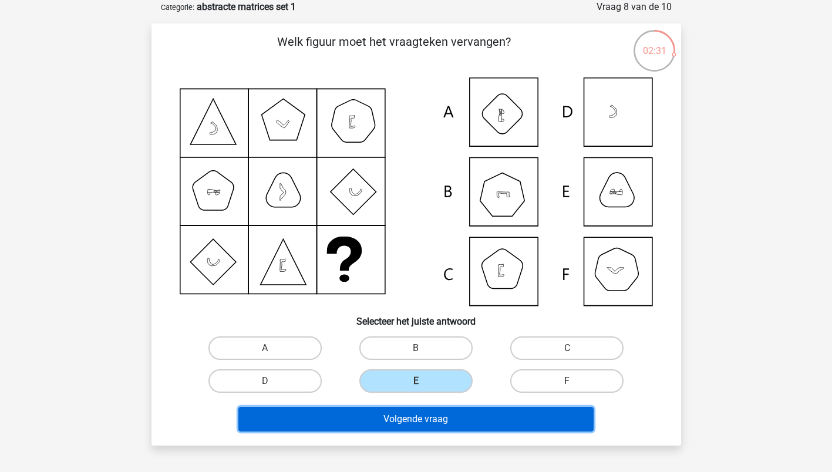
click at [388, 416] on button "Volgende vraag" at bounding box center [415, 419] width 355 height 25
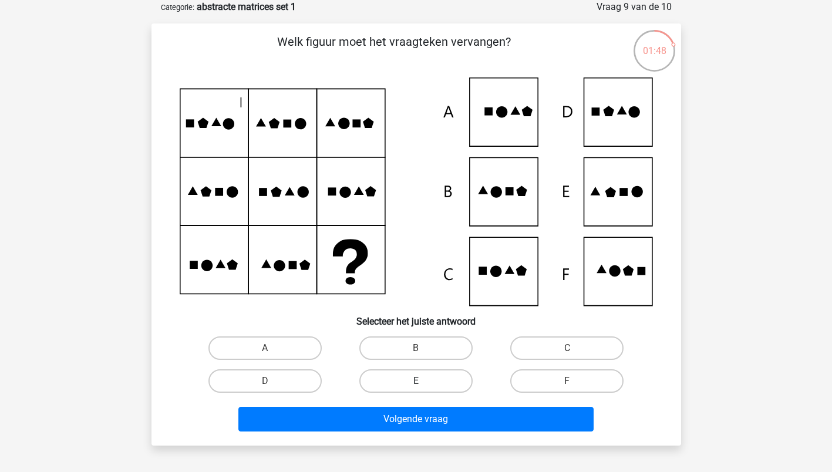
click at [432, 386] on label "E" at bounding box center [415, 380] width 113 height 23
click at [423, 386] on input "E" at bounding box center [420, 385] width 8 height 8
radio input "true"
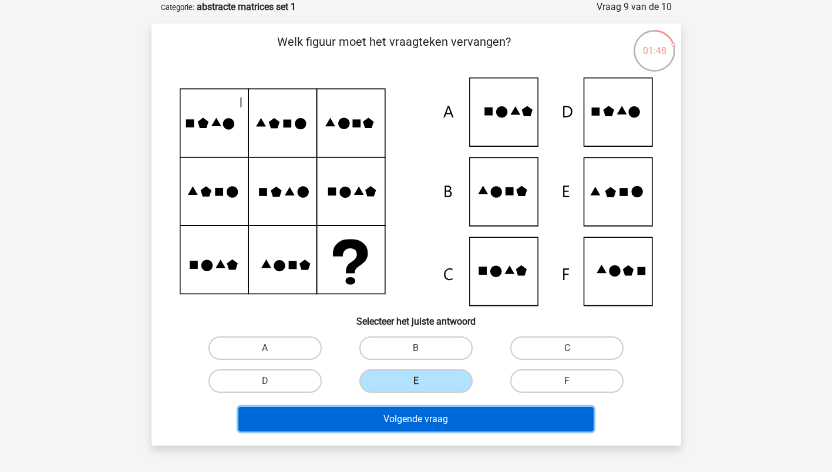
click at [404, 417] on button "Volgende vraag" at bounding box center [415, 419] width 355 height 25
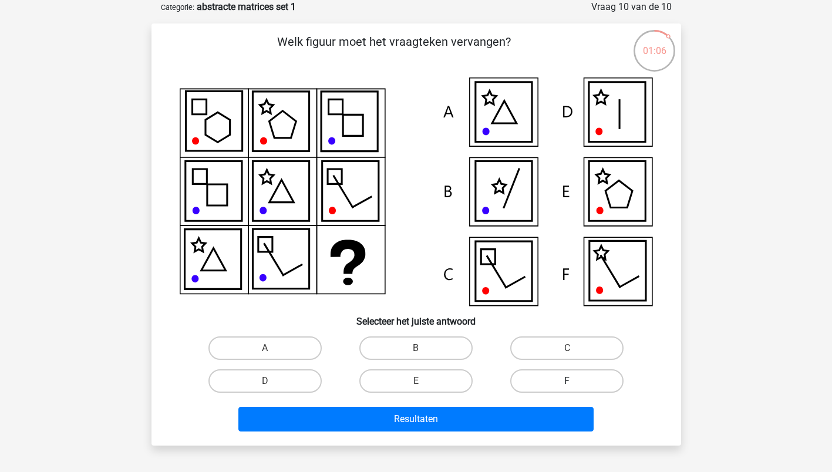
click at [549, 379] on label "F" at bounding box center [566, 380] width 113 height 23
click at [567, 381] on input "F" at bounding box center [571, 385] width 8 height 8
radio input "true"
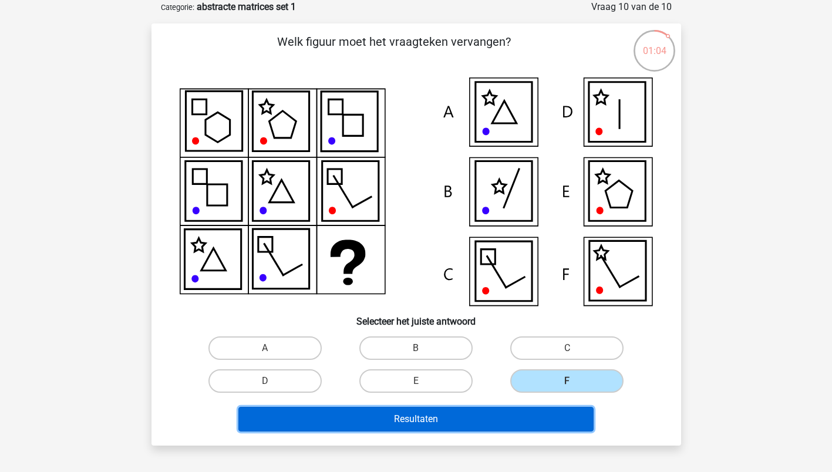
click at [402, 422] on button "Resultaten" at bounding box center [415, 419] width 355 height 25
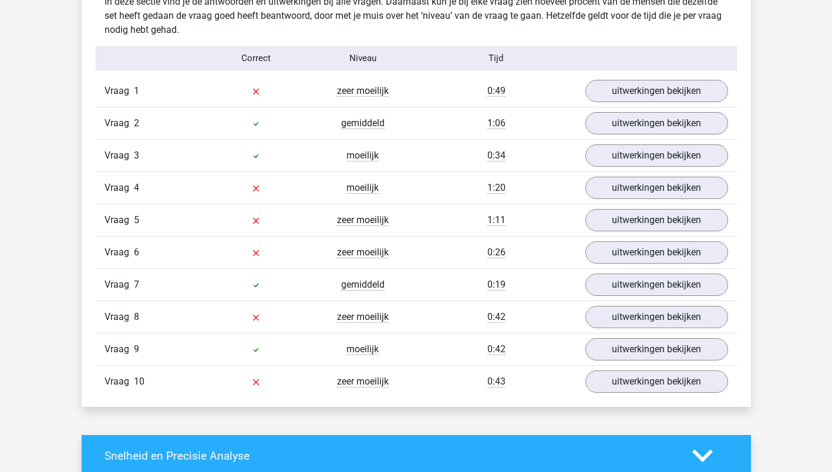
scroll to position [881, 0]
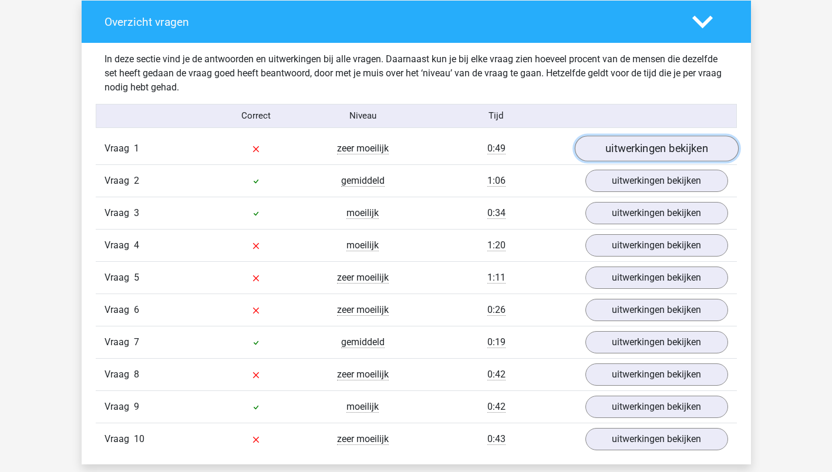
click at [660, 148] on link "uitwerkingen bekijken" at bounding box center [656, 149] width 164 height 26
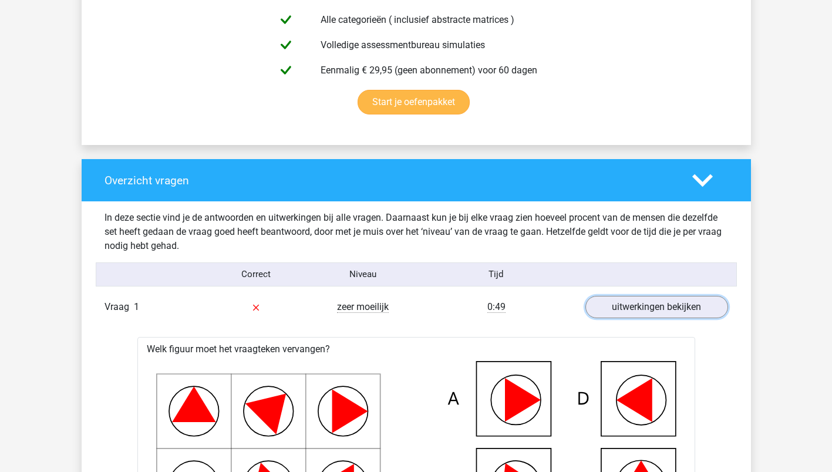
scroll to position [822, 0]
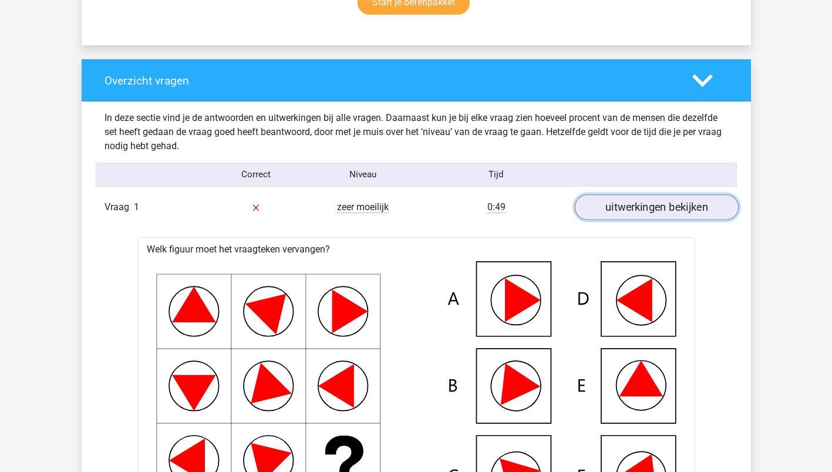
click at [671, 208] on link "uitwerkingen bekijken" at bounding box center [656, 207] width 164 height 26
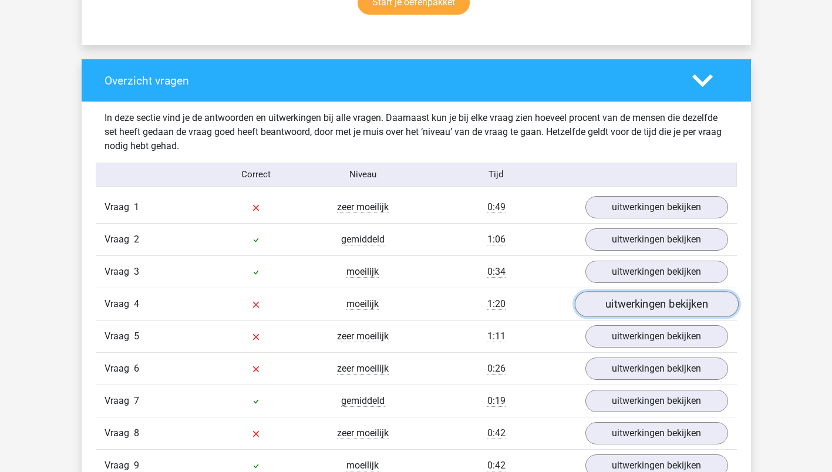
click at [654, 302] on link "uitwerkingen bekijken" at bounding box center [656, 304] width 164 height 26
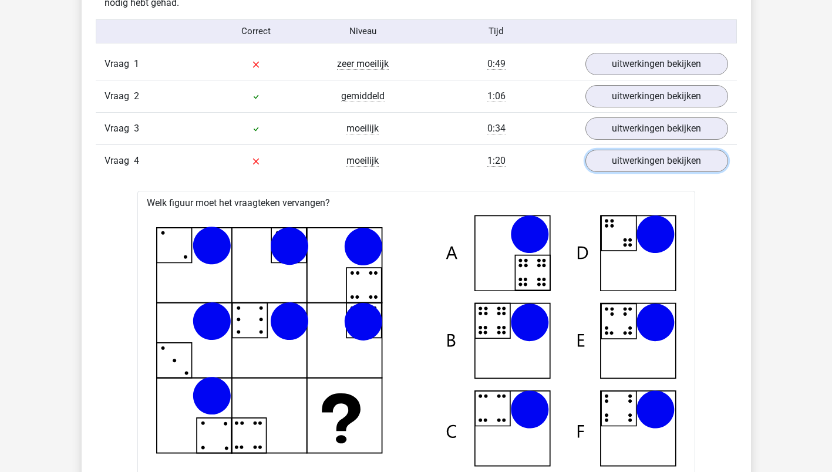
scroll to position [763, 0]
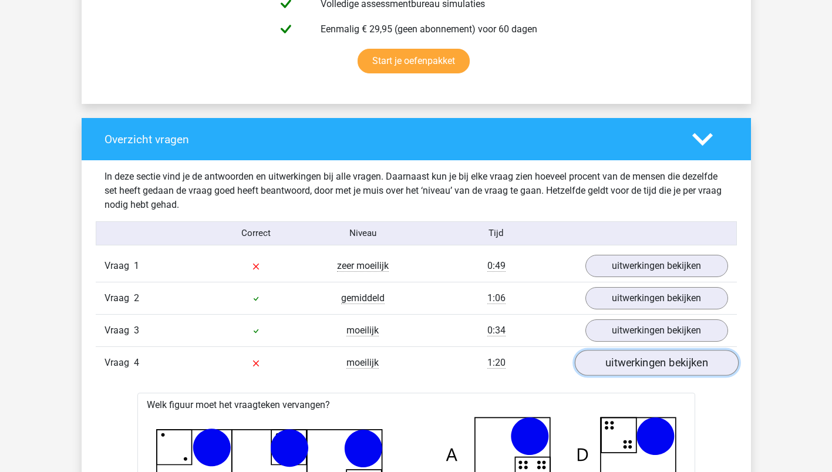
click at [638, 364] on link "uitwerkingen bekijken" at bounding box center [656, 363] width 164 height 26
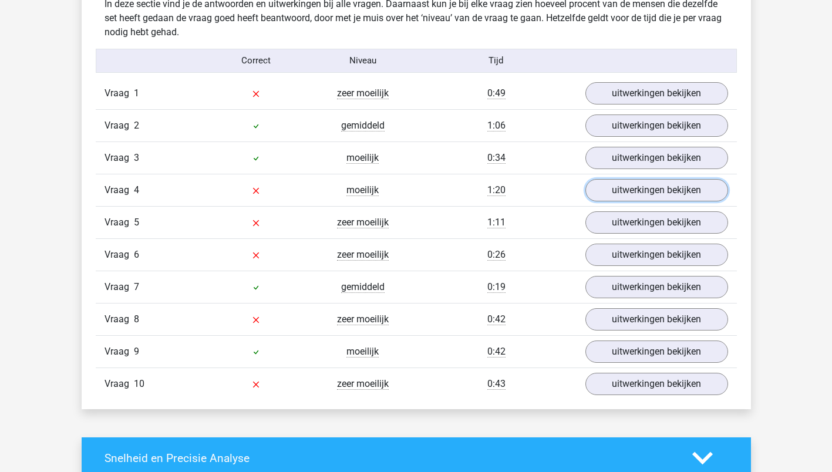
scroll to position [940, 0]
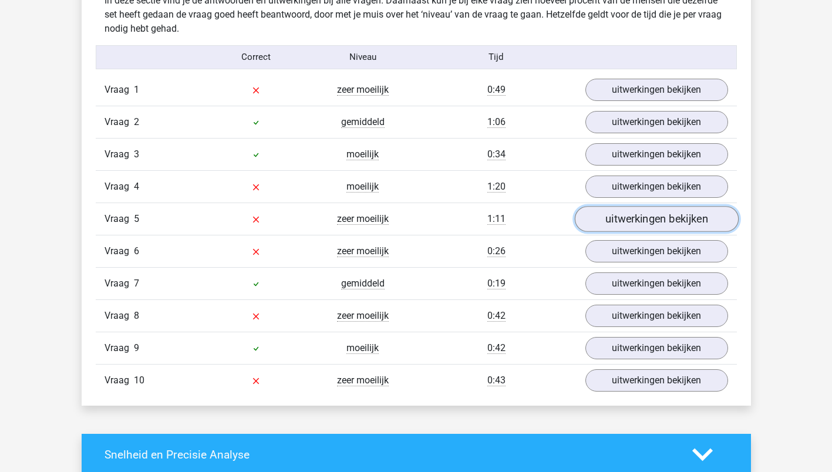
click at [654, 220] on link "uitwerkingen bekijken" at bounding box center [656, 219] width 164 height 26
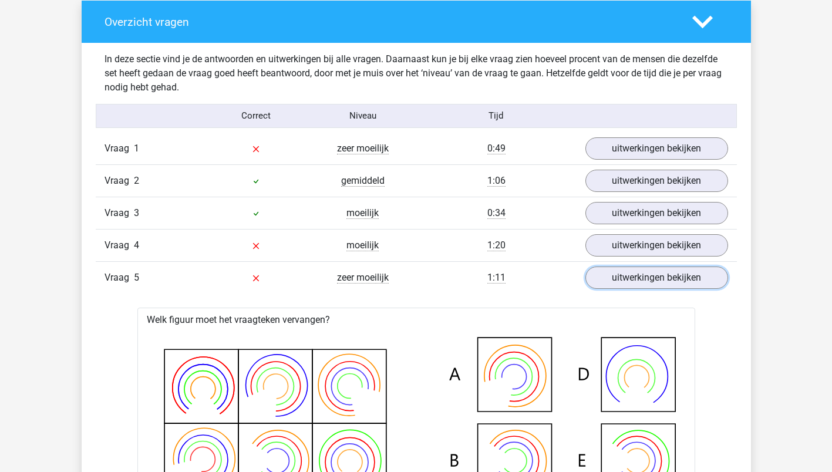
scroll to position [881, 0]
click at [648, 278] on link "uitwerkingen bekijken" at bounding box center [656, 278] width 164 height 26
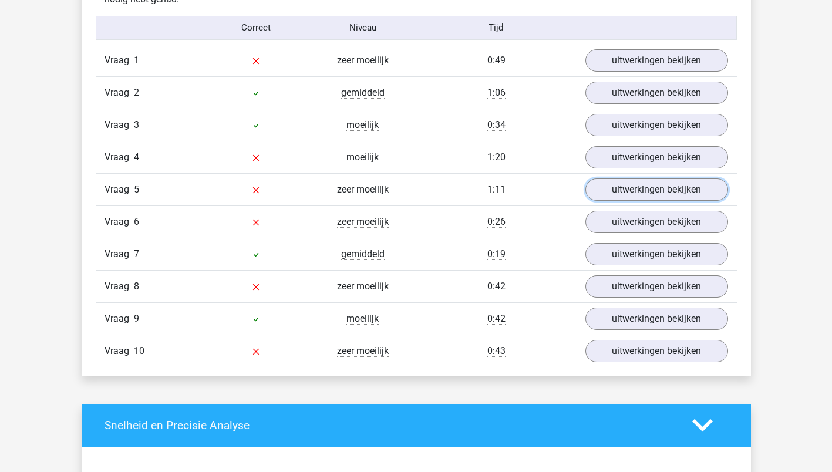
scroll to position [998, 0]
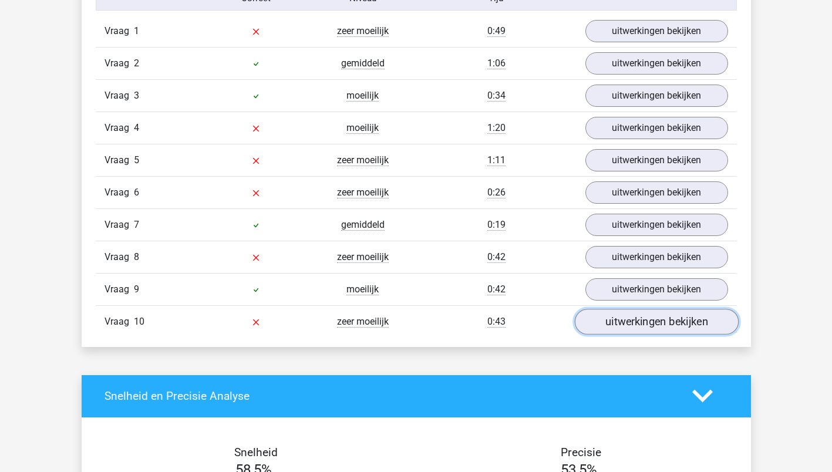
click at [640, 321] on link "uitwerkingen bekijken" at bounding box center [656, 322] width 164 height 26
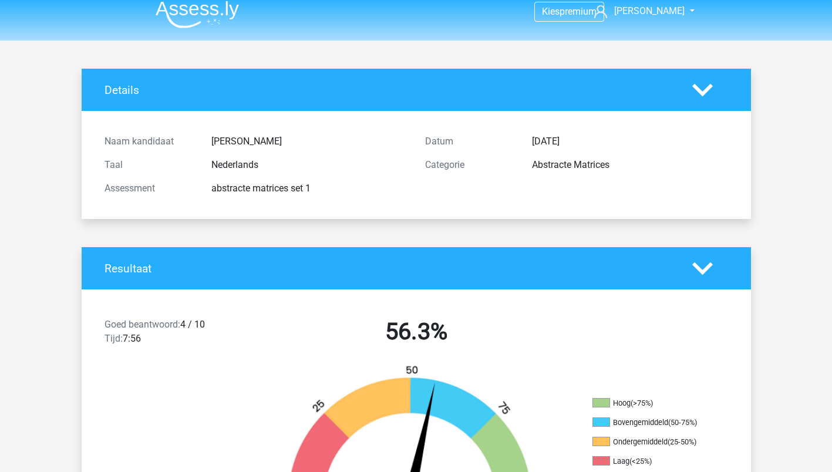
scroll to position [0, 0]
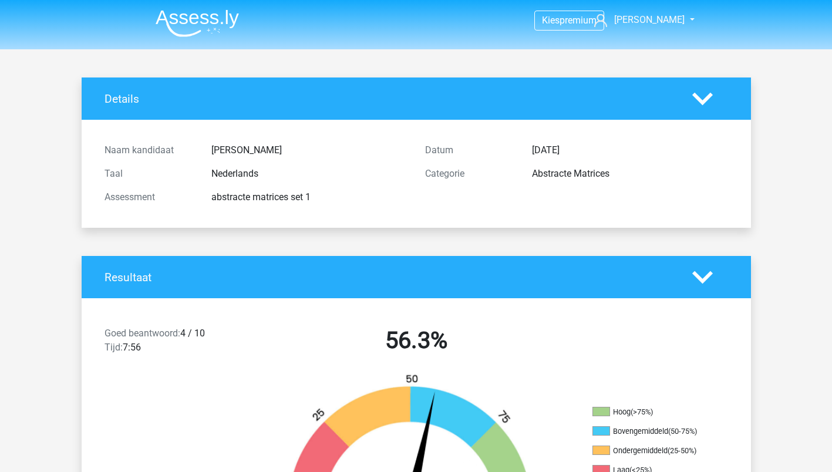
click at [189, 24] on img at bounding box center [197, 23] width 83 height 28
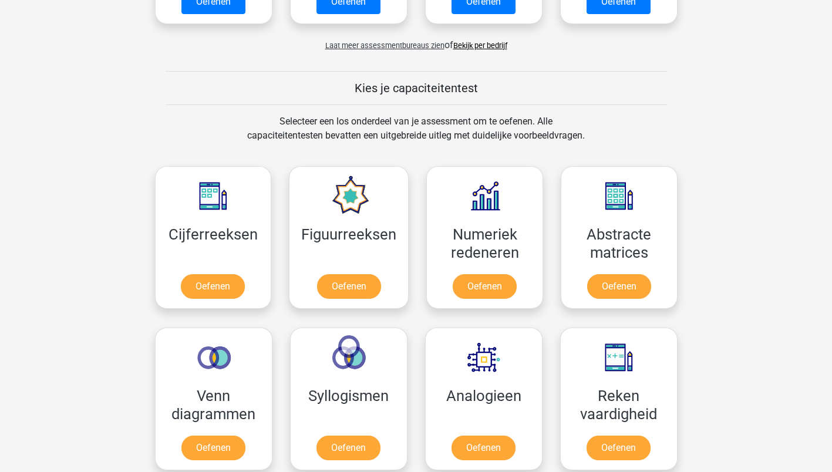
scroll to position [411, 0]
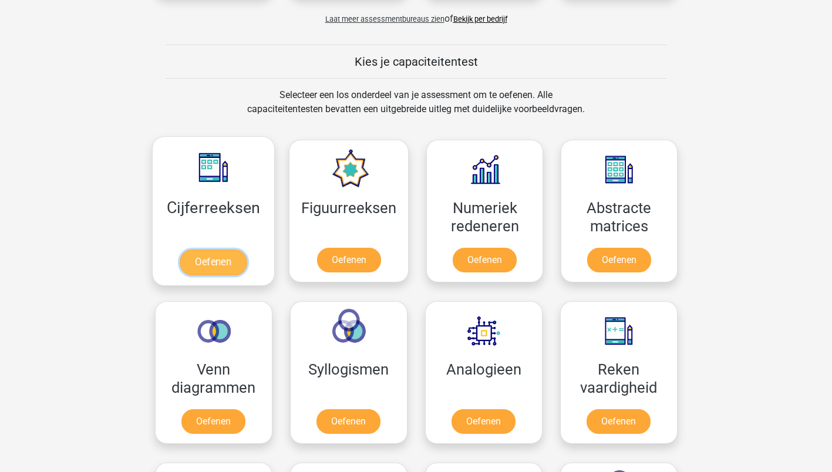
click at [208, 263] on link "Oefenen" at bounding box center [213, 263] width 67 height 26
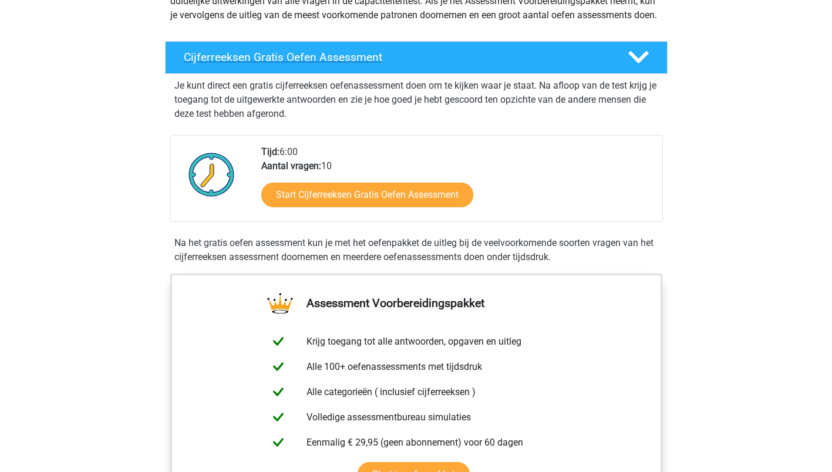
scroll to position [176, 0]
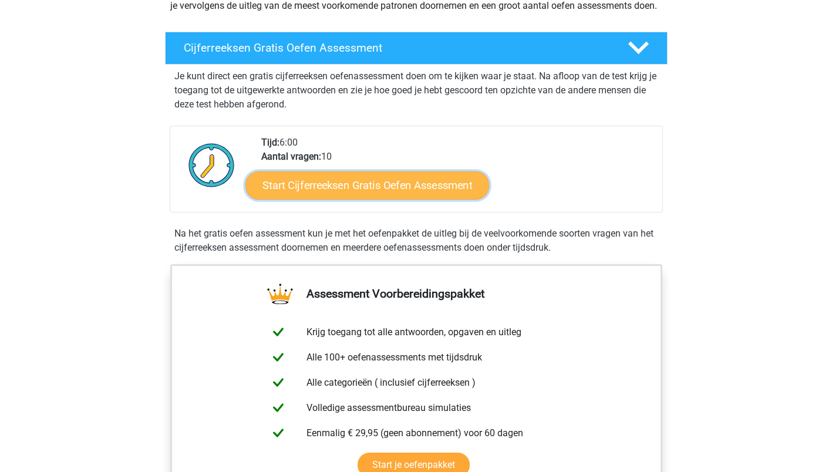
click at [357, 199] on link "Start Cijferreeksen Gratis Oefen Assessment" at bounding box center [367, 185] width 244 height 28
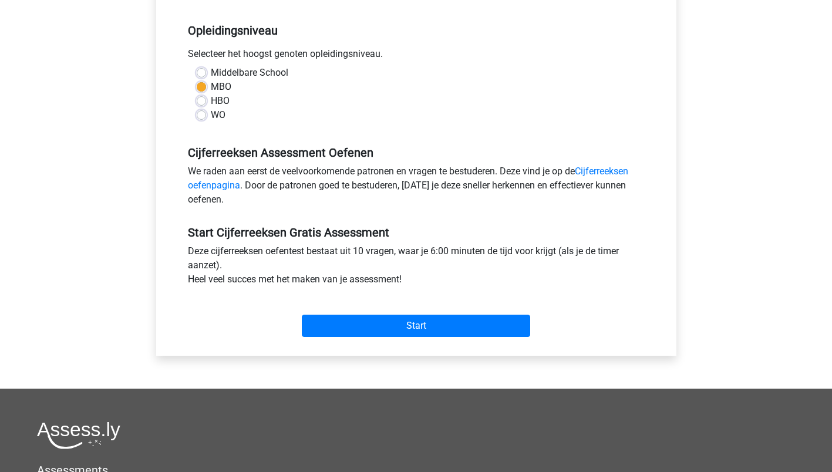
scroll to position [235, 0]
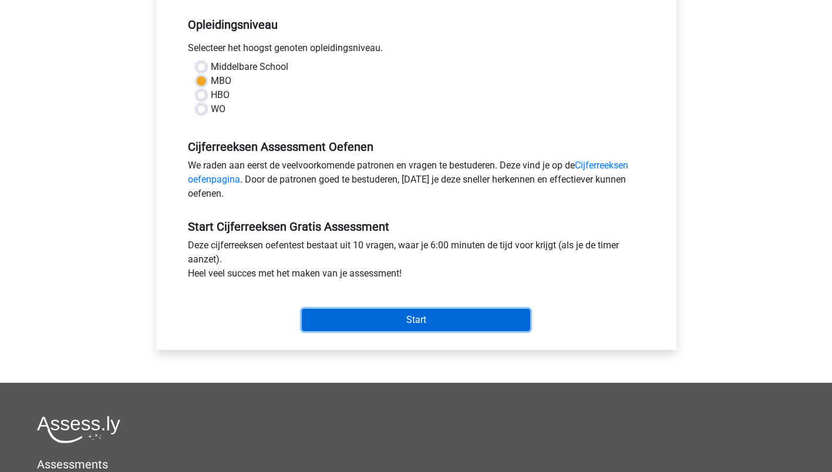
click at [407, 318] on input "Start" at bounding box center [416, 320] width 228 height 22
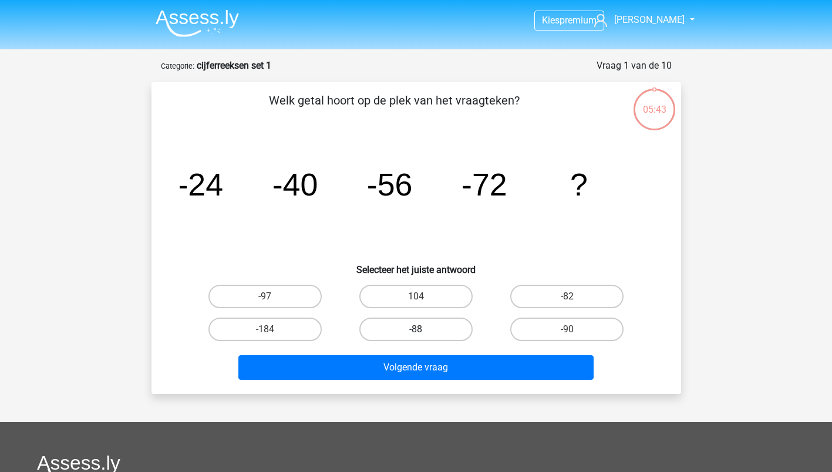
click at [419, 326] on label "-88" at bounding box center [415, 329] width 113 height 23
click at [419, 329] on input "-88" at bounding box center [420, 333] width 8 height 8
radio input "true"
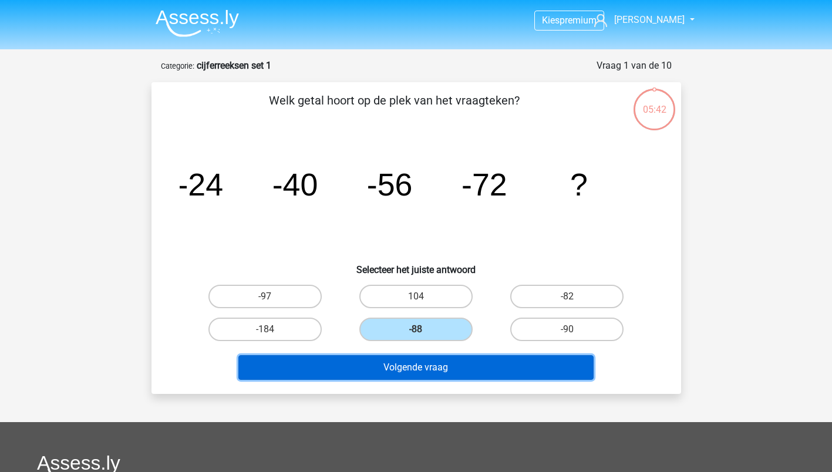
click at [418, 368] on button "Volgende vraag" at bounding box center [415, 367] width 355 height 25
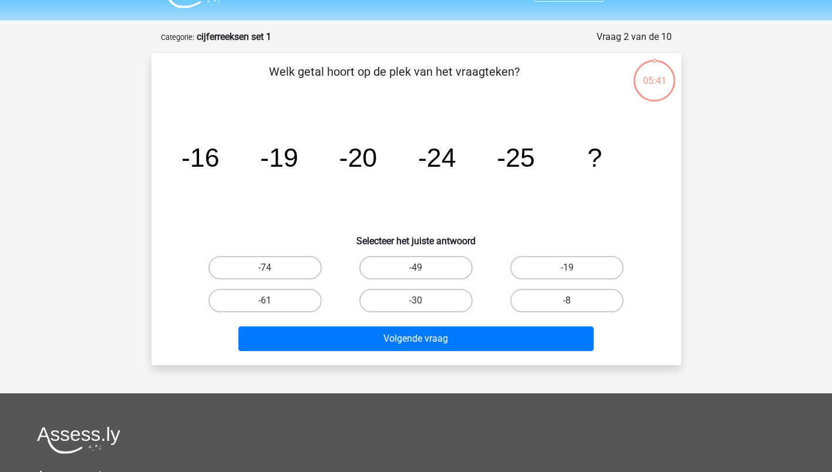
scroll to position [59, 0]
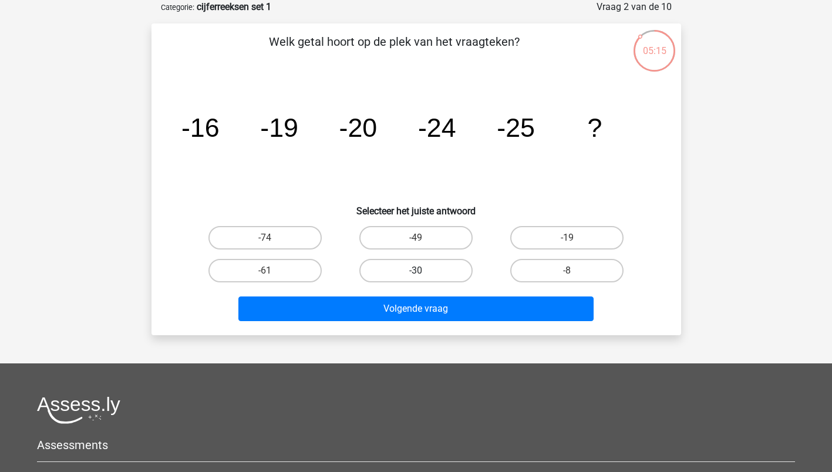
click at [412, 274] on label "-30" at bounding box center [415, 270] width 113 height 23
click at [416, 274] on input "-30" at bounding box center [420, 275] width 8 height 8
radio input "true"
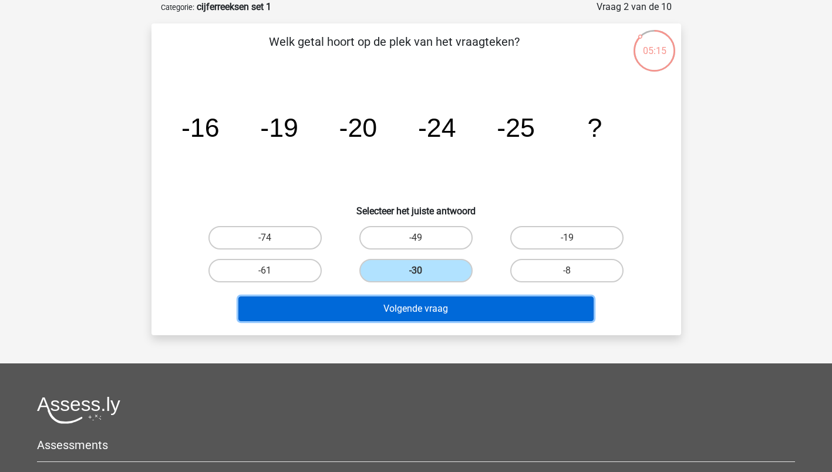
click at [395, 308] on button "Volgende vraag" at bounding box center [415, 309] width 355 height 25
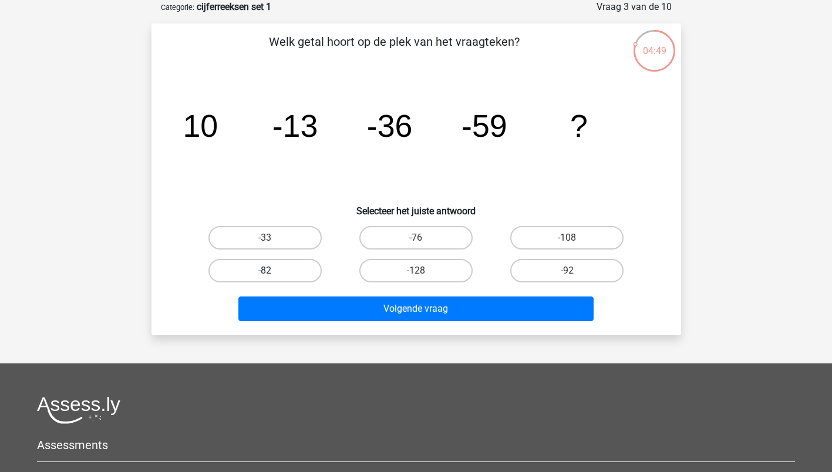
click at [273, 267] on label "-82" at bounding box center [264, 270] width 113 height 23
click at [273, 271] on input "-82" at bounding box center [269, 275] width 8 height 8
radio input "true"
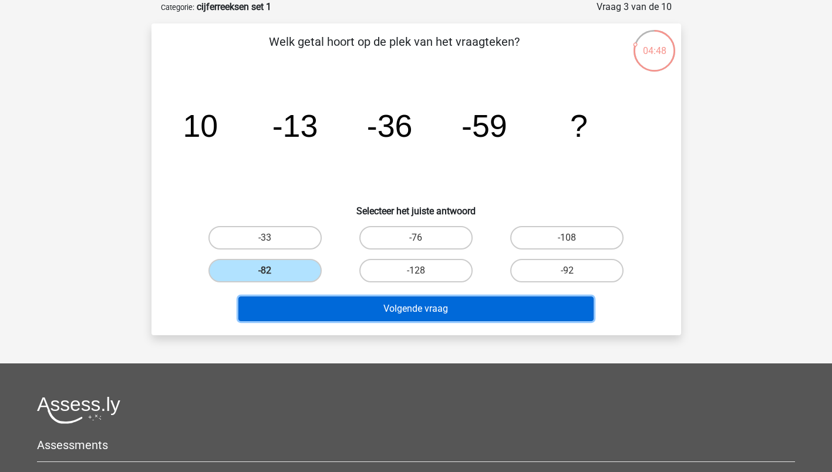
click at [384, 315] on button "Volgende vraag" at bounding box center [415, 309] width 355 height 25
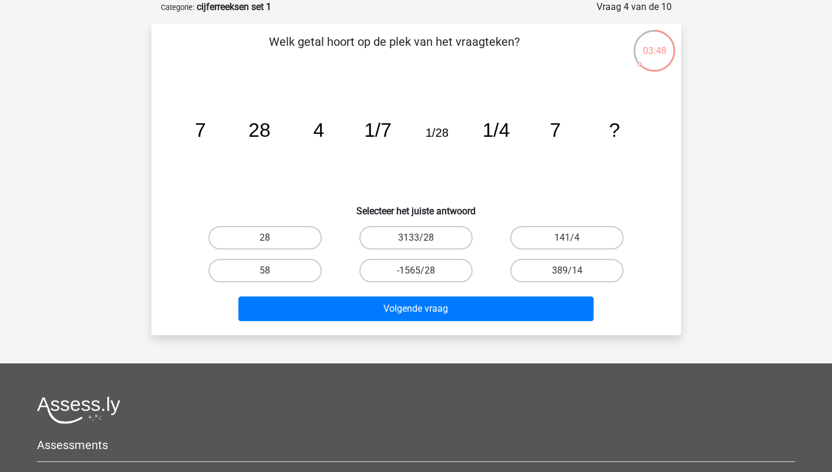
click at [269, 241] on input "28" at bounding box center [269, 242] width 8 height 8
radio input "true"
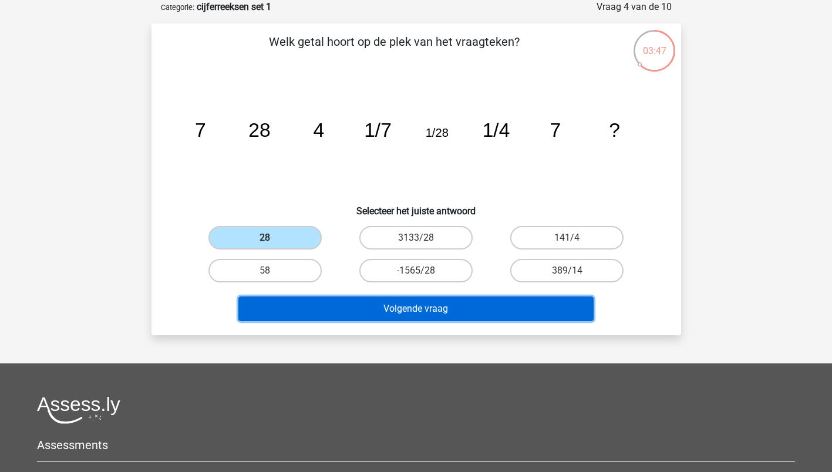
click at [401, 312] on button "Volgende vraag" at bounding box center [415, 309] width 355 height 25
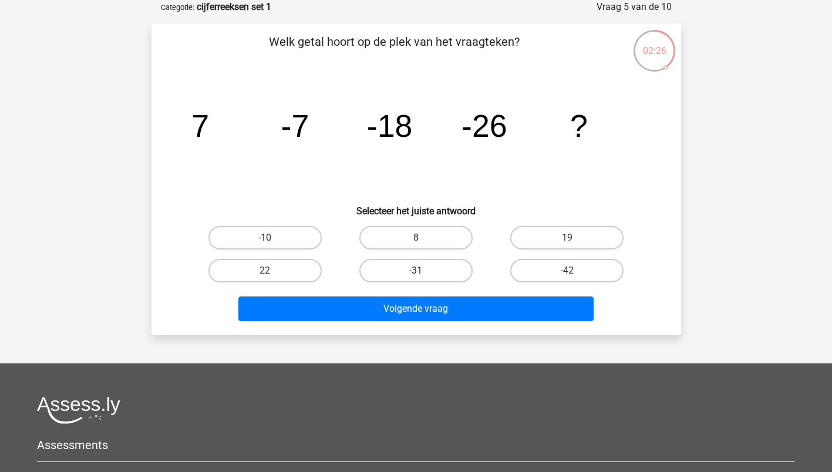
click at [422, 264] on label "-31" at bounding box center [415, 270] width 113 height 23
click at [422, 271] on input "-31" at bounding box center [420, 275] width 8 height 8
radio input "true"
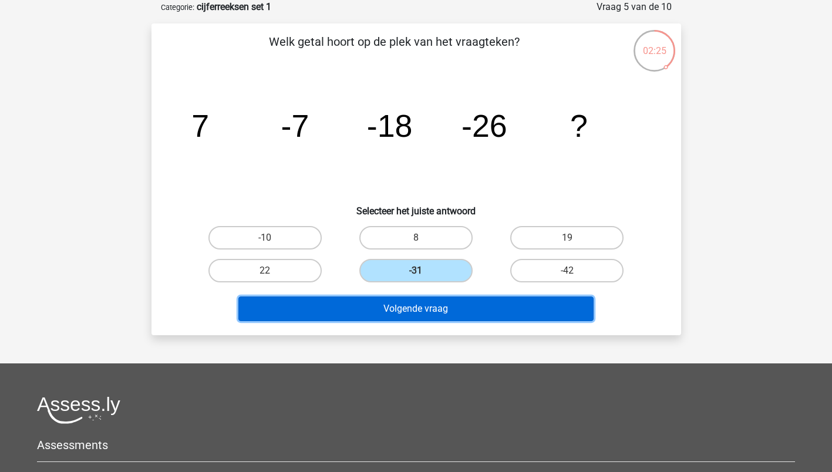
click at [416, 305] on button "Volgende vraag" at bounding box center [415, 309] width 355 height 25
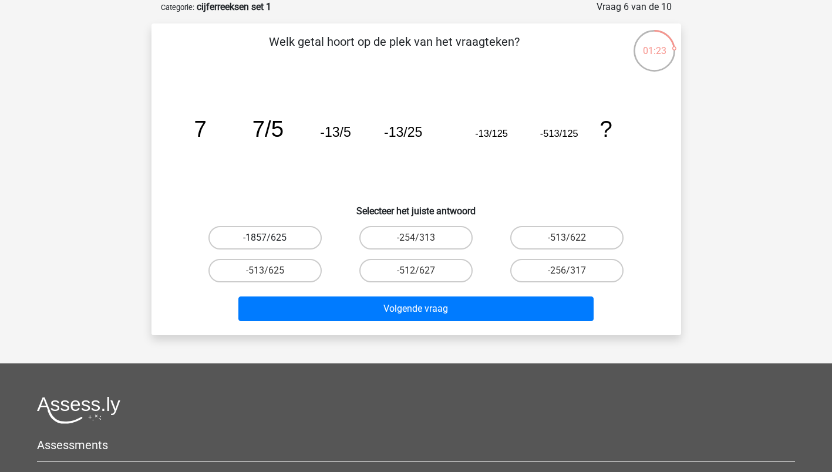
click at [252, 237] on label "-1857/625" at bounding box center [264, 237] width 113 height 23
click at [265, 238] on input "-1857/625" at bounding box center [269, 242] width 8 height 8
radio input "true"
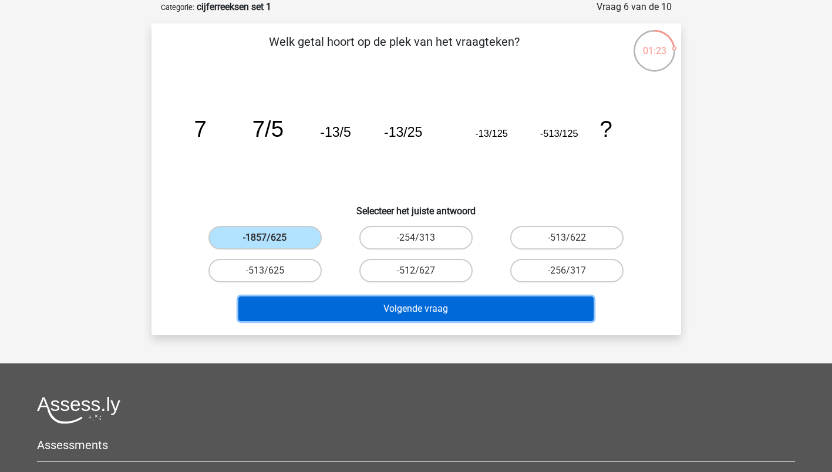
click at [399, 297] on button "Volgende vraag" at bounding box center [415, 309] width 355 height 25
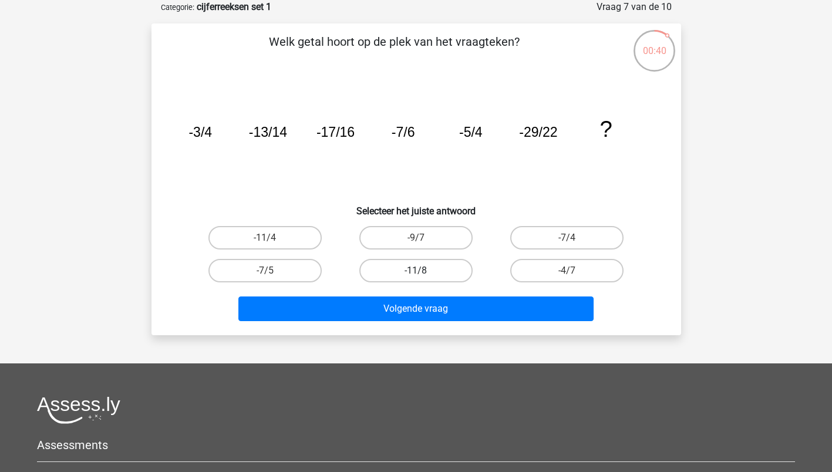
click at [425, 273] on label "-11/8" at bounding box center [415, 270] width 113 height 23
click at [423, 273] on input "-11/8" at bounding box center [420, 275] width 8 height 8
radio input "true"
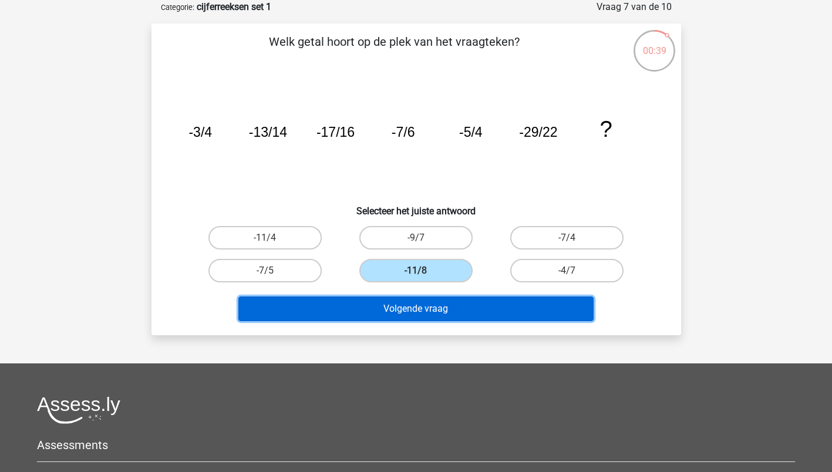
click at [395, 313] on button "Volgende vraag" at bounding box center [415, 309] width 355 height 25
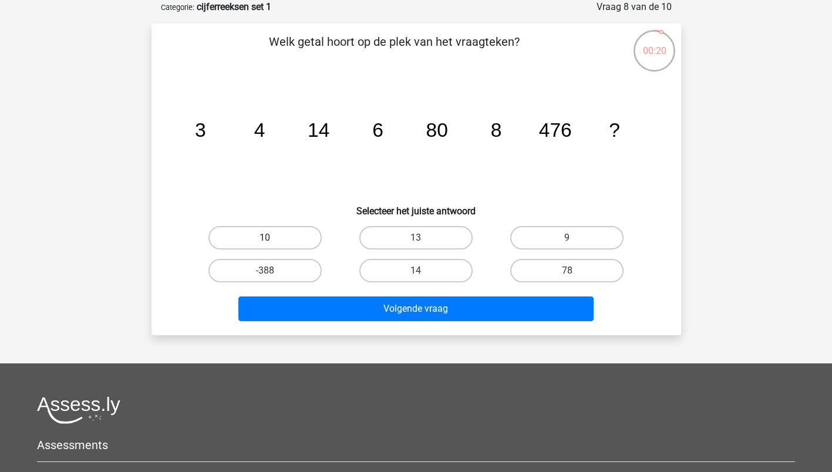
click at [251, 239] on label "10" at bounding box center [264, 237] width 113 height 23
click at [265, 239] on input "10" at bounding box center [269, 242] width 8 height 8
radio input "true"
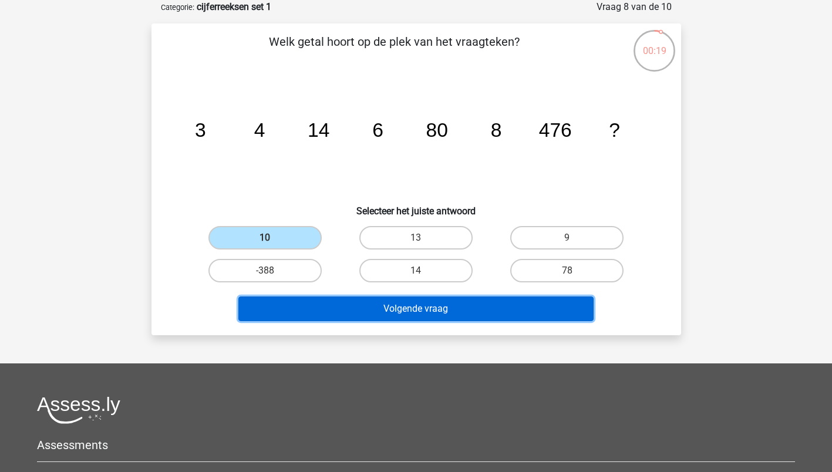
click at [372, 308] on button "Volgende vraag" at bounding box center [415, 309] width 355 height 25
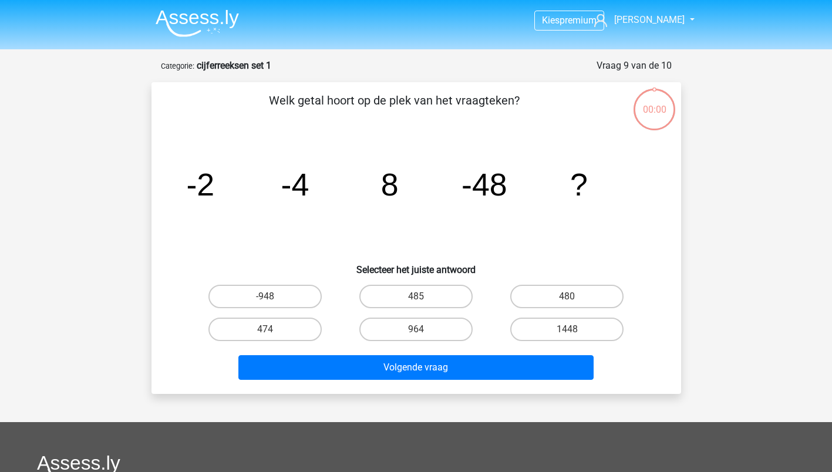
scroll to position [59, 0]
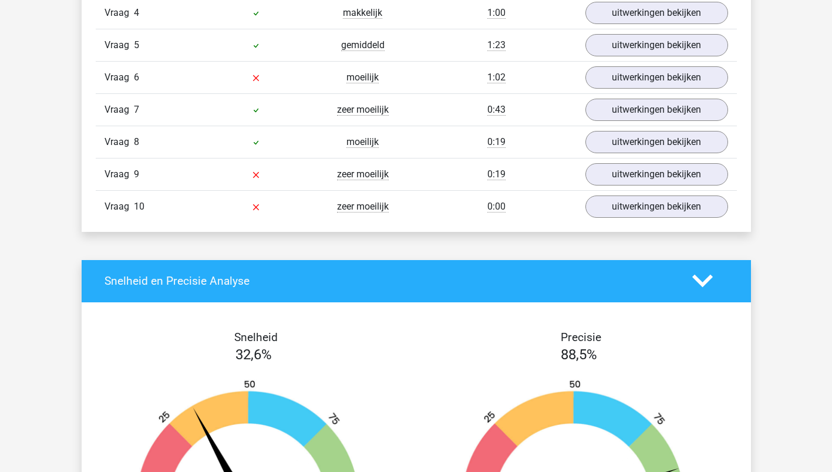
scroll to position [1116, 0]
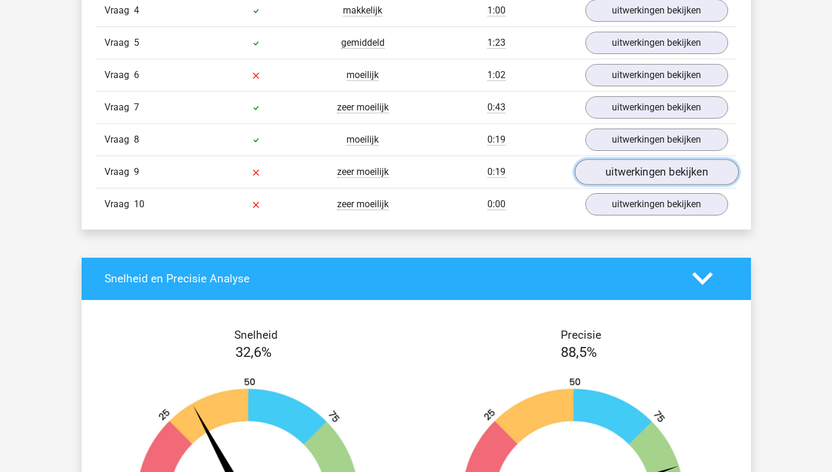
click at [630, 175] on link "uitwerkingen bekijken" at bounding box center [656, 172] width 164 height 26
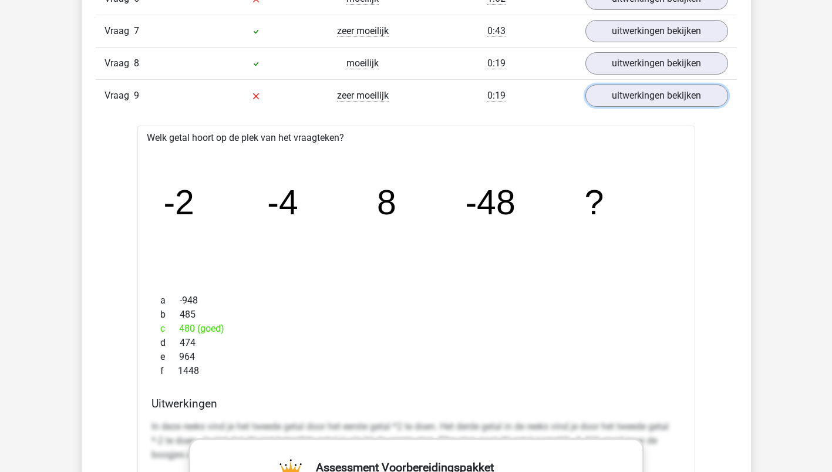
scroll to position [1292, 0]
